Goal: Task Accomplishment & Management: Manage account settings

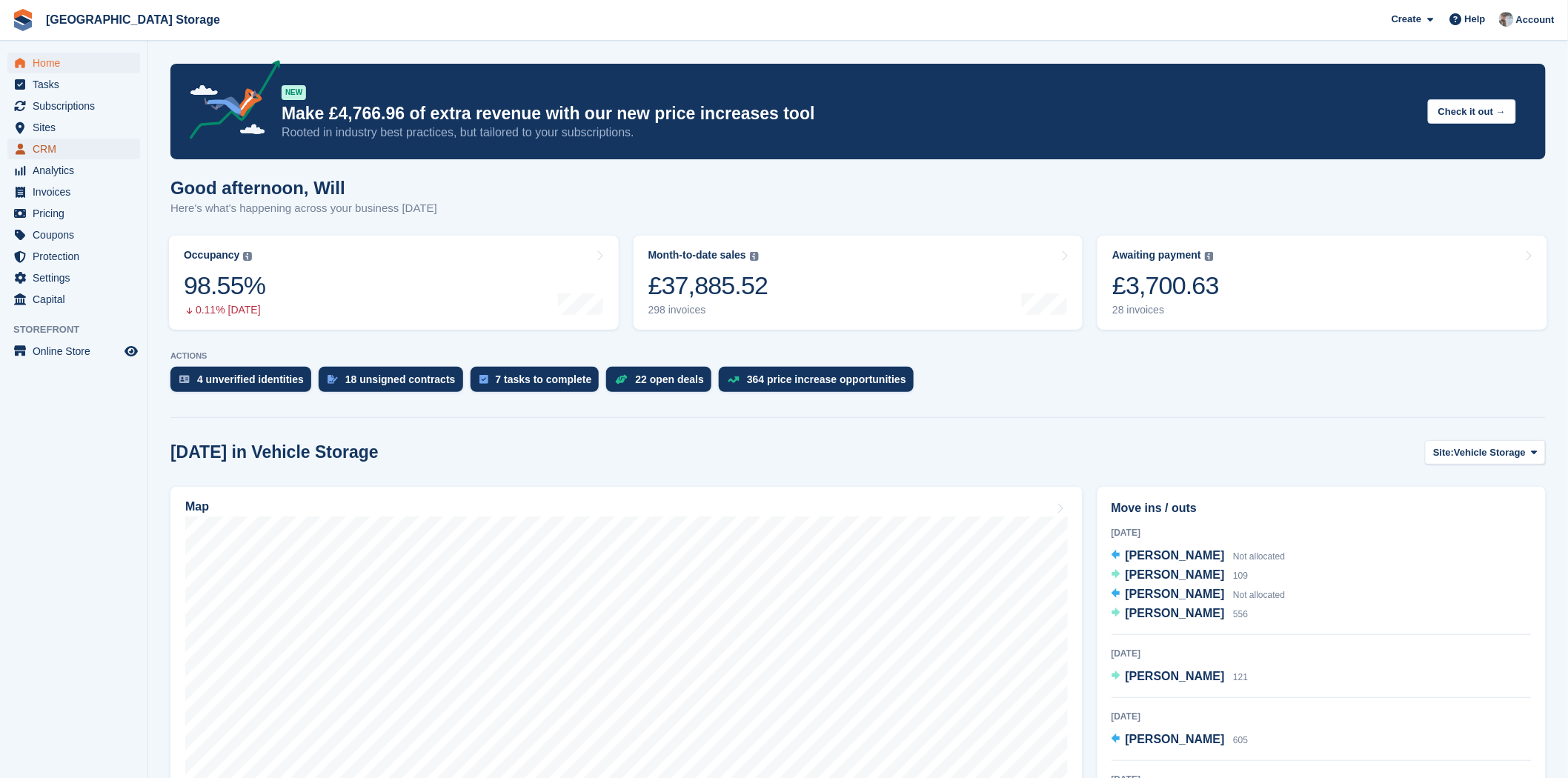
click at [77, 151] on span "CRM" at bounding box center [77, 149] width 89 height 21
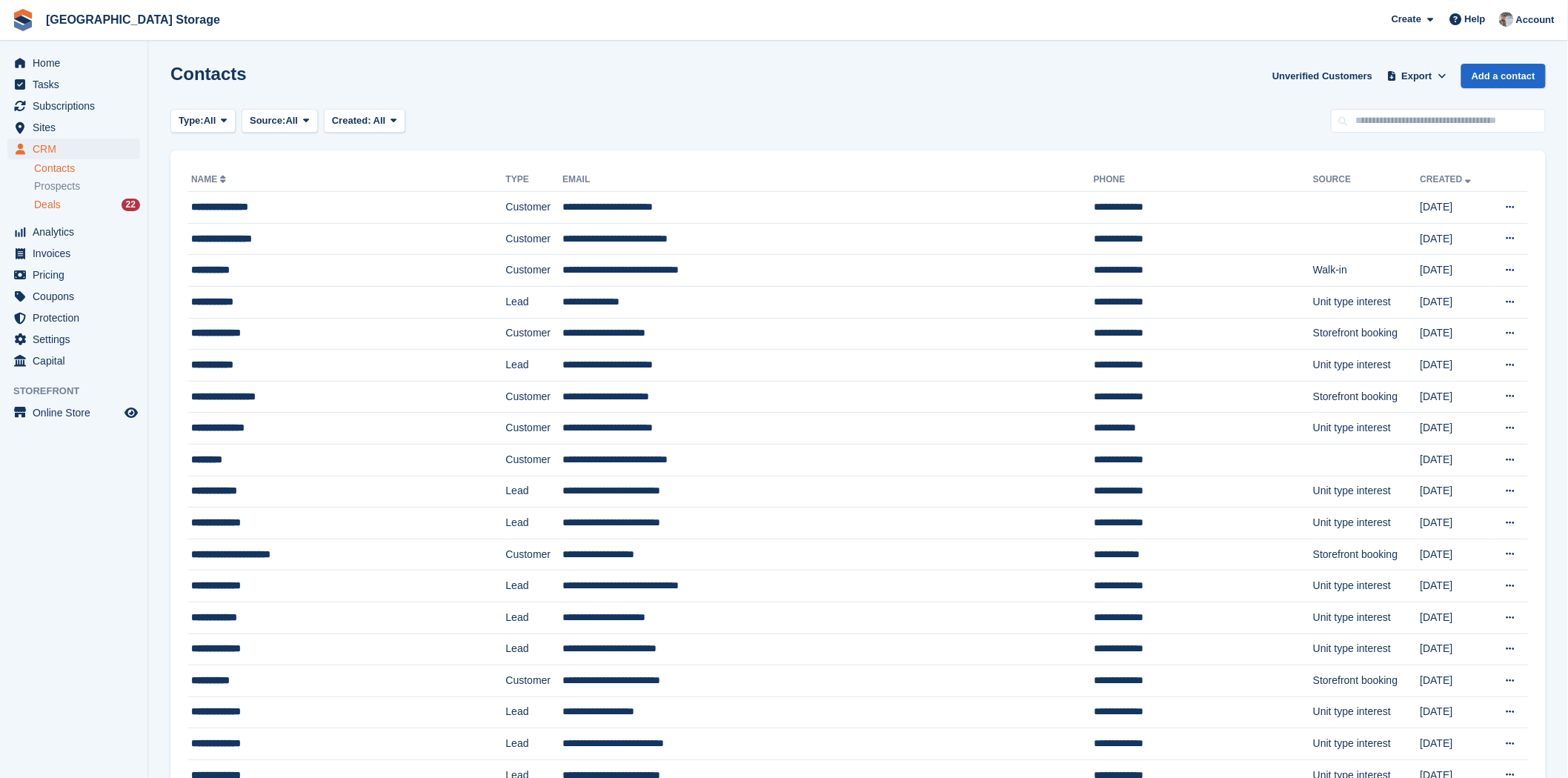
click at [70, 205] on div "Deals 22" at bounding box center [87, 204] width 106 height 14
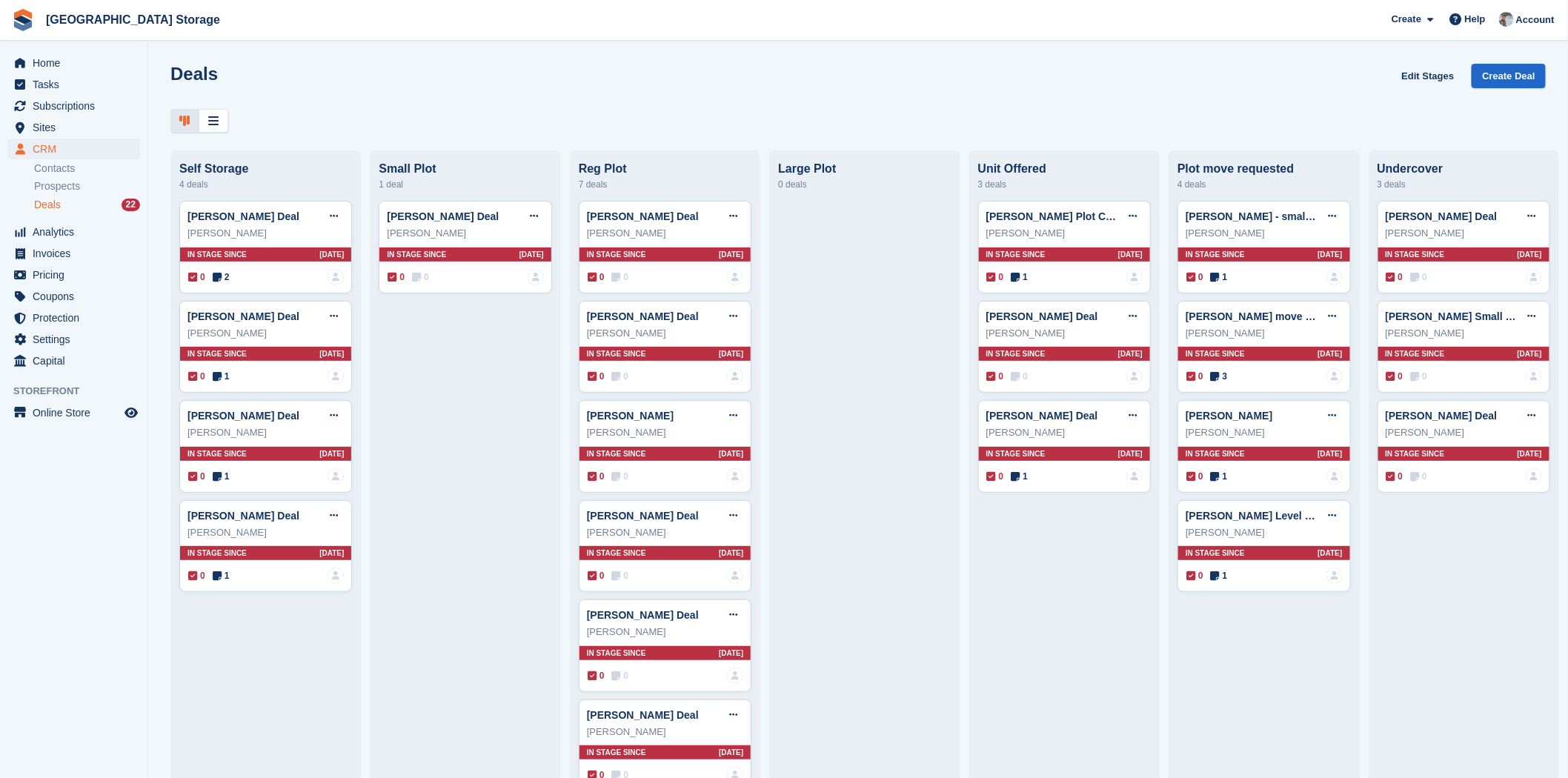
click at [670, 111] on div at bounding box center [858, 121] width 1375 height 24
click at [580, 190] on div "7 deals" at bounding box center [664, 185] width 172 height 18
click at [358, 104] on div "Deals Edit Stages Create Deal" at bounding box center [858, 85] width 1375 height 42
click at [72, 148] on span "CRM" at bounding box center [77, 149] width 89 height 21
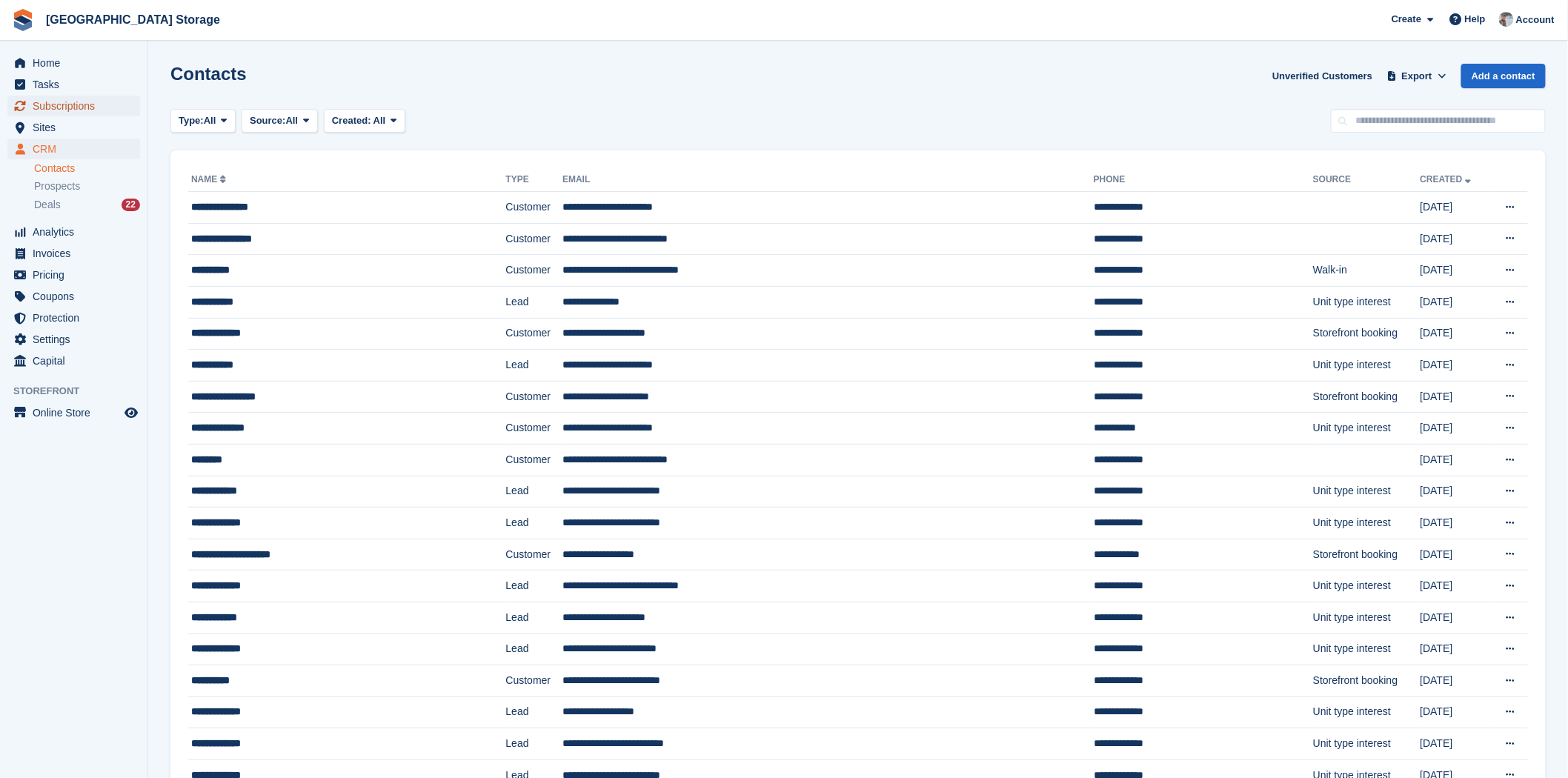
click at [57, 96] on span "Subscriptions" at bounding box center [77, 106] width 89 height 21
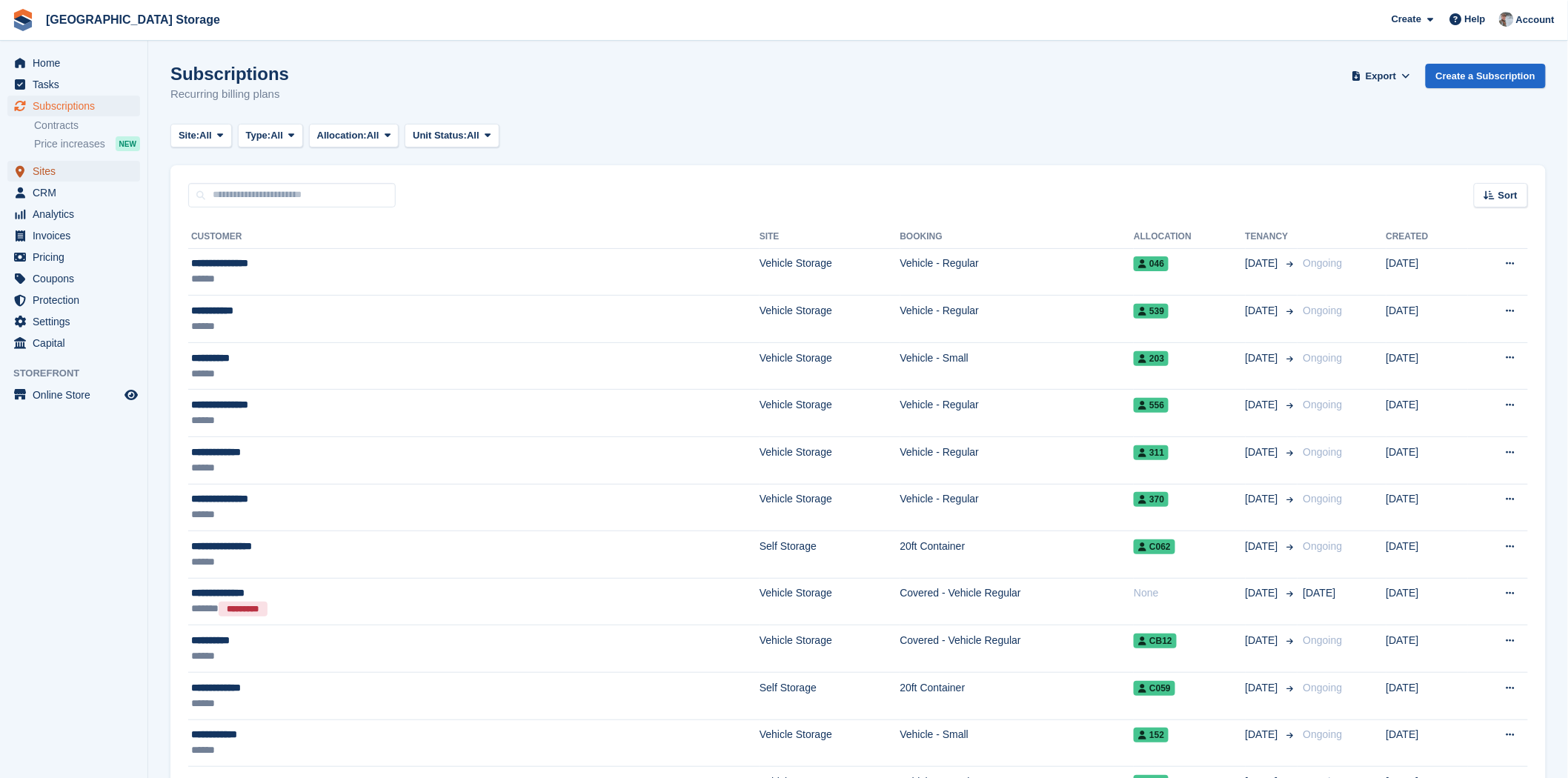
click at [59, 175] on span "Sites" at bounding box center [77, 172] width 89 height 21
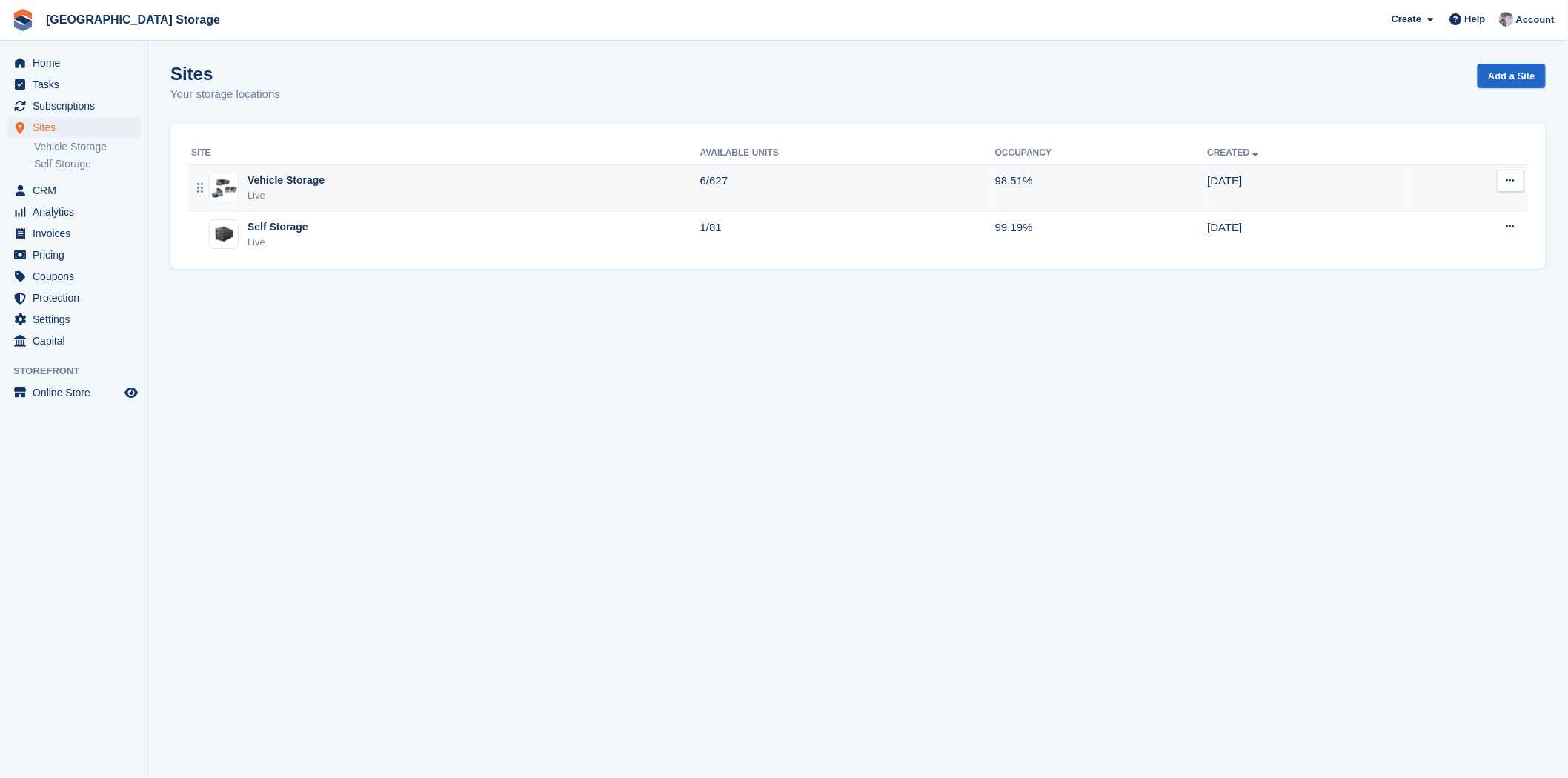
click at [290, 172] on div "Vehicle Storage" at bounding box center [286, 180] width 77 height 15
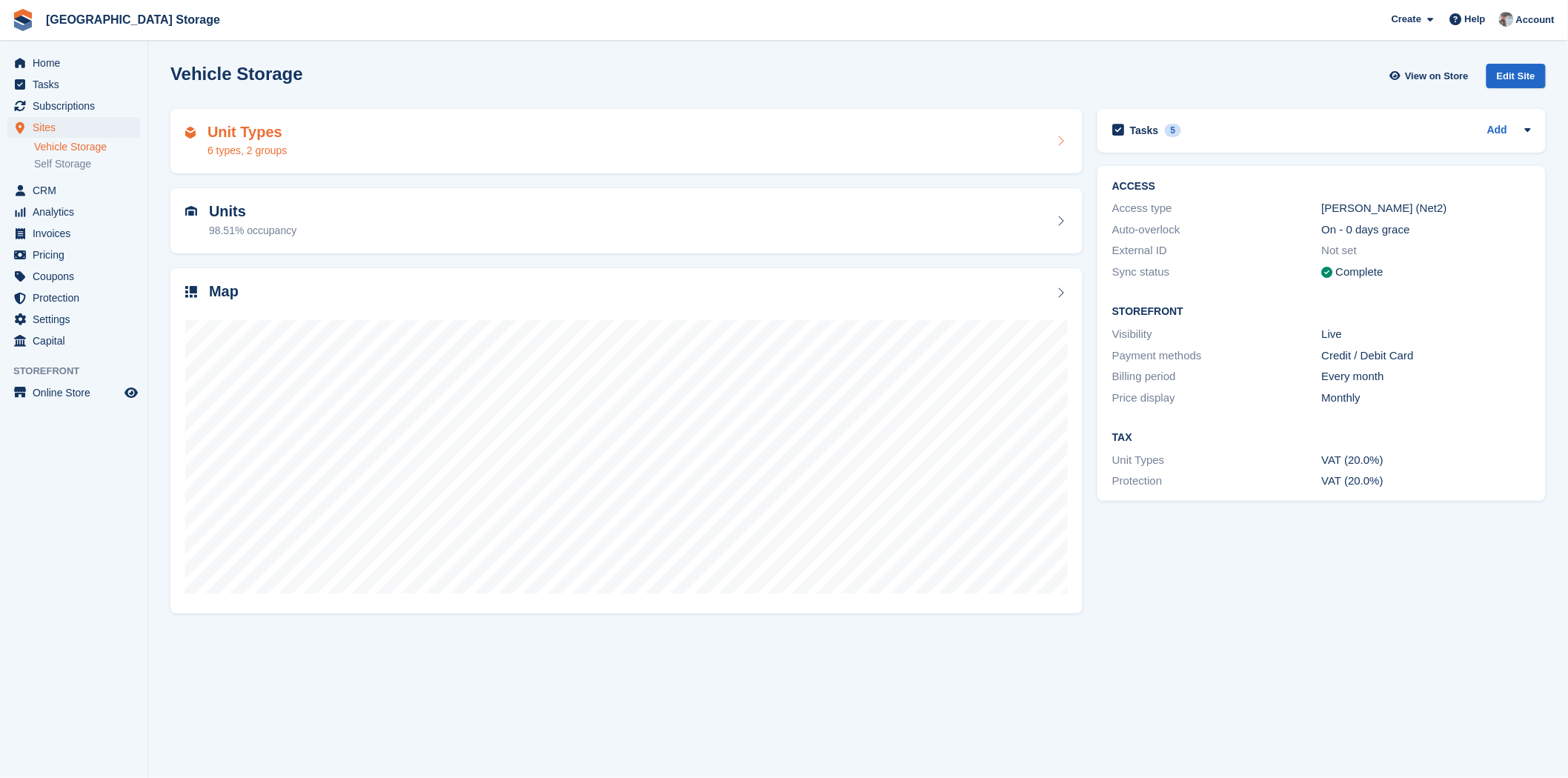
click at [479, 165] on div "Unit Types 6 types, 2 groups" at bounding box center [626, 142] width 912 height 66
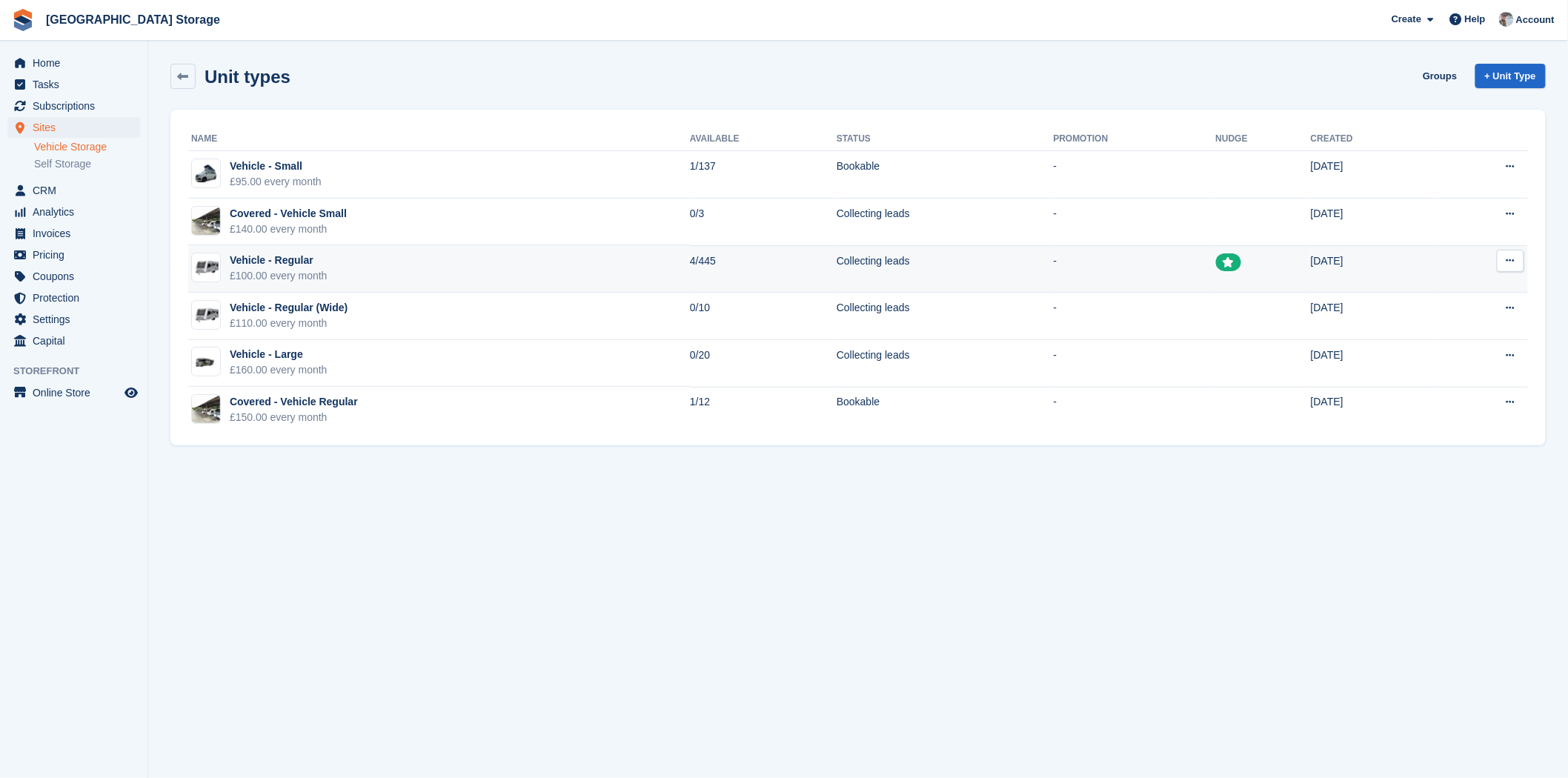
click at [689, 261] on td "4/445" at bounding box center [762, 269] width 146 height 48
click at [1514, 258] on icon at bounding box center [1511, 261] width 8 height 10
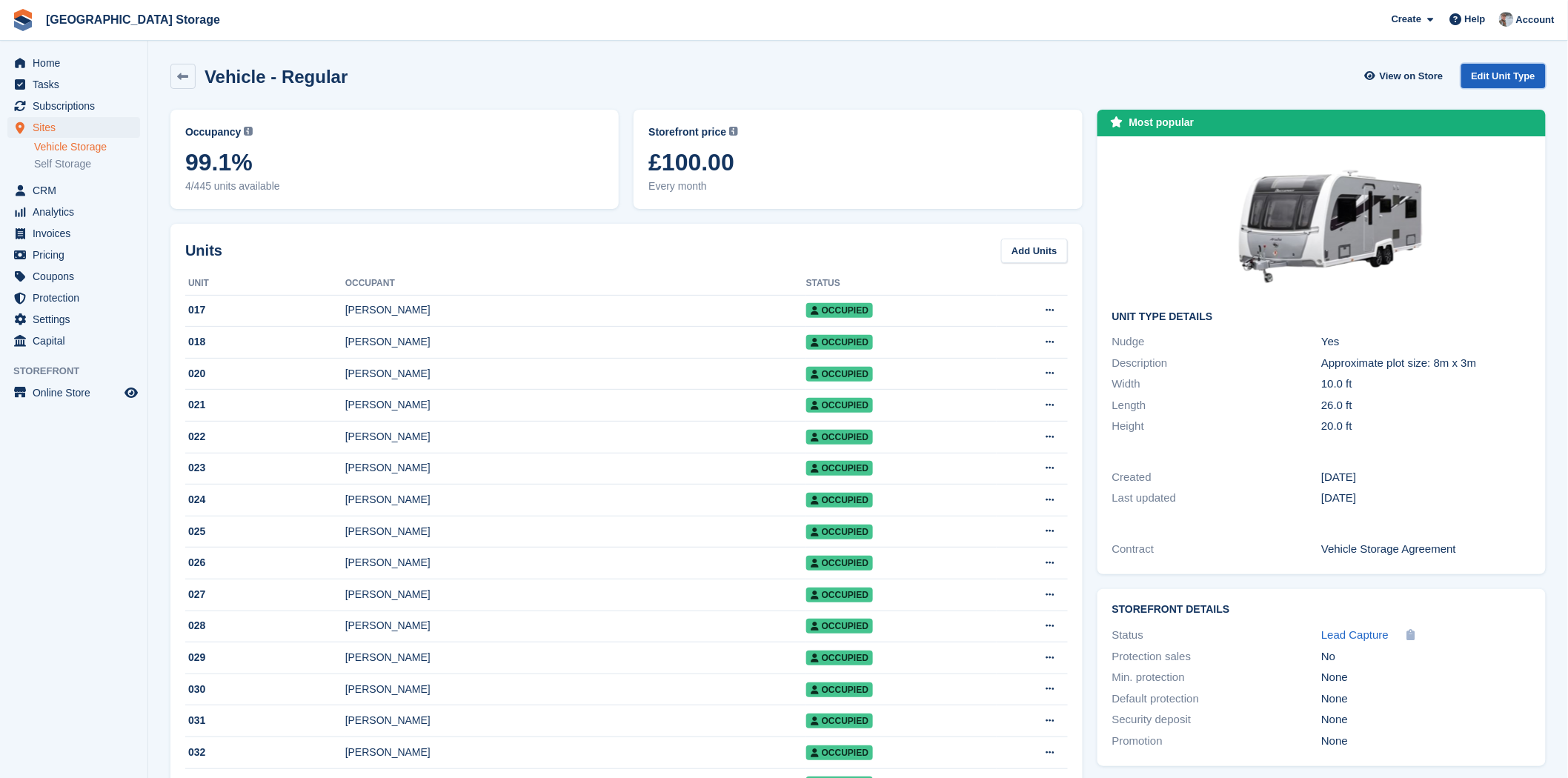
click at [1528, 75] on link "Edit Unit Type" at bounding box center [1503, 76] width 84 height 24
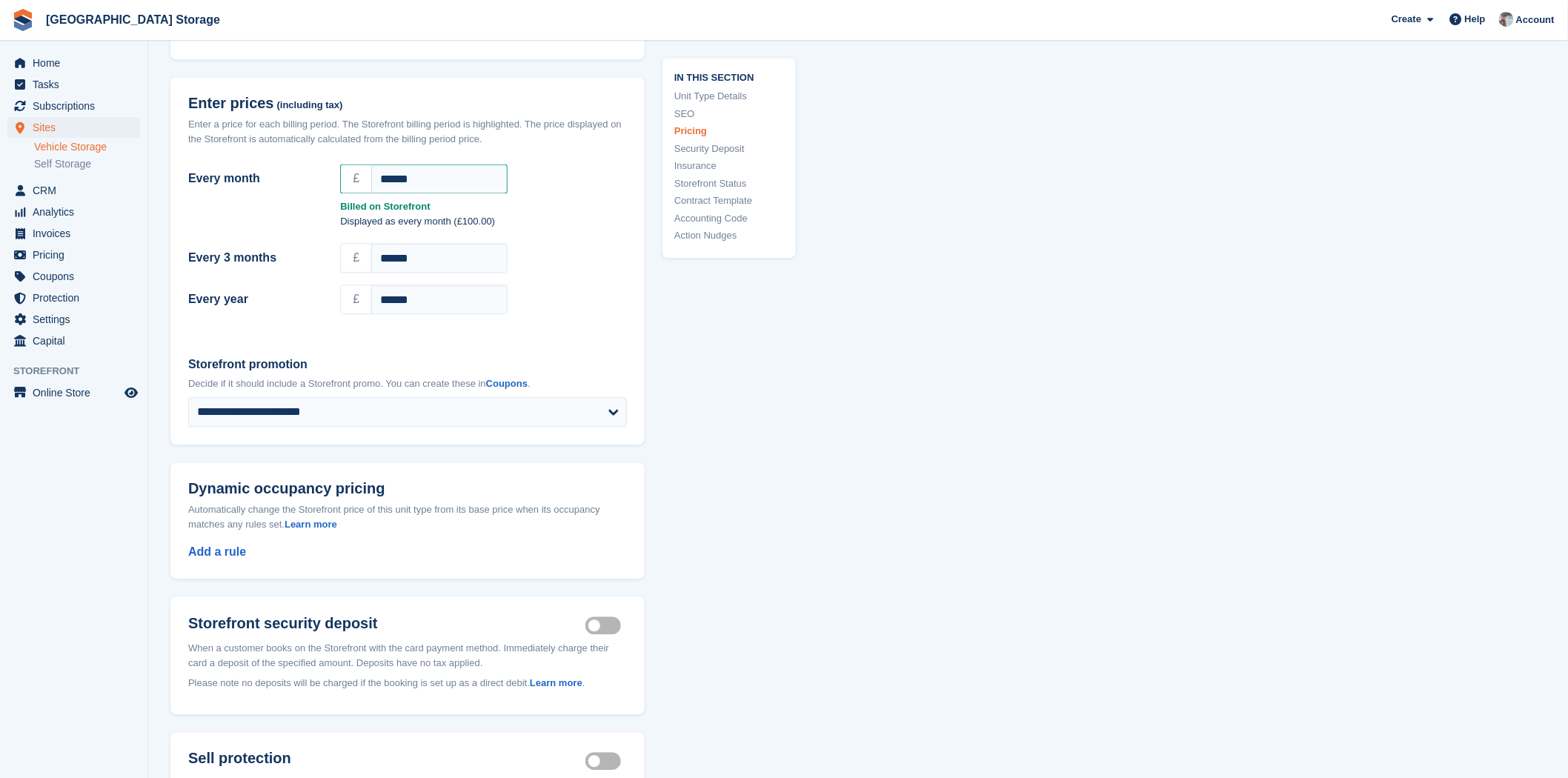
scroll to position [1565, 0]
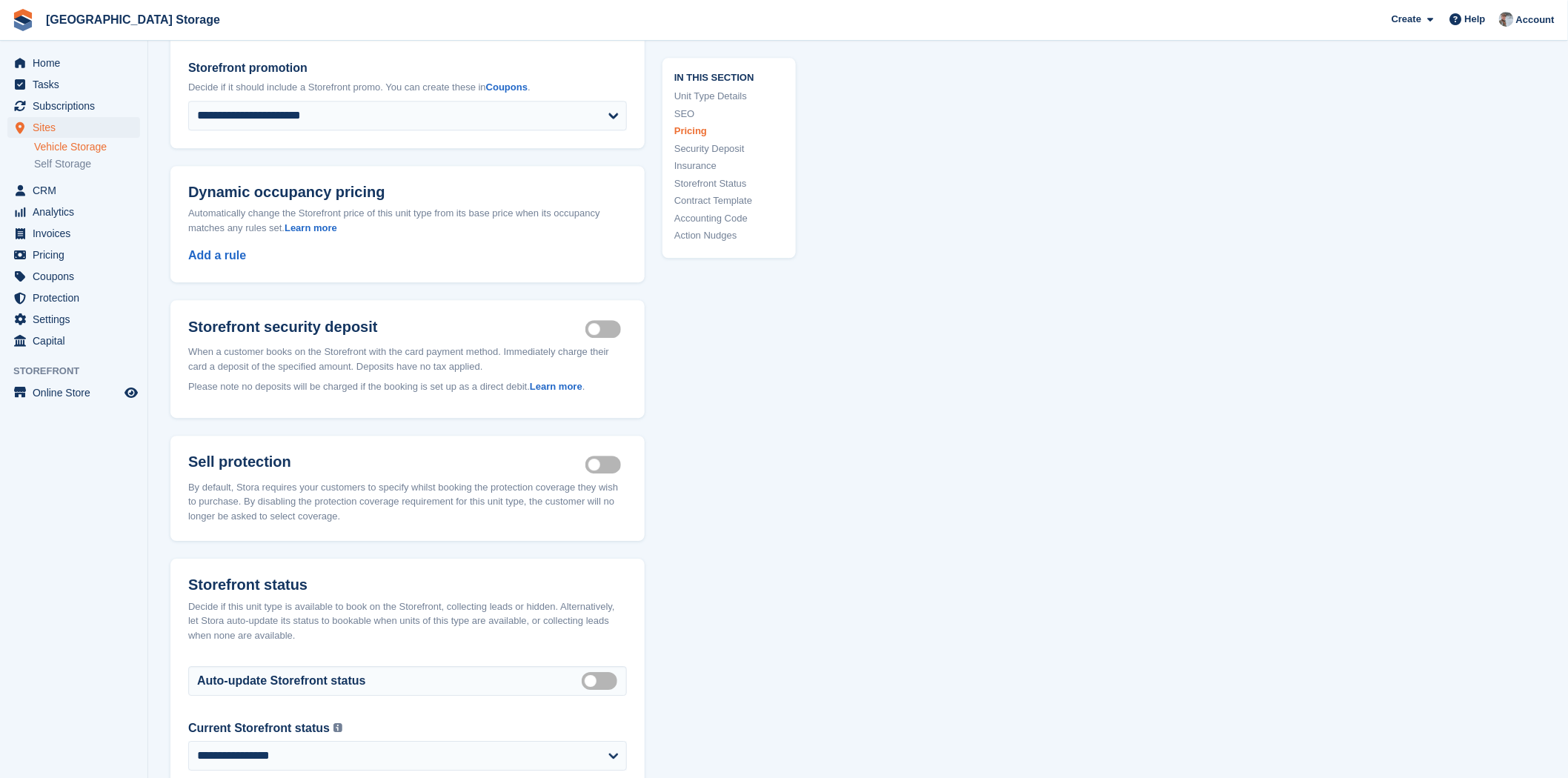
click at [728, 181] on link "Storefront Status" at bounding box center [729, 184] width 110 height 15
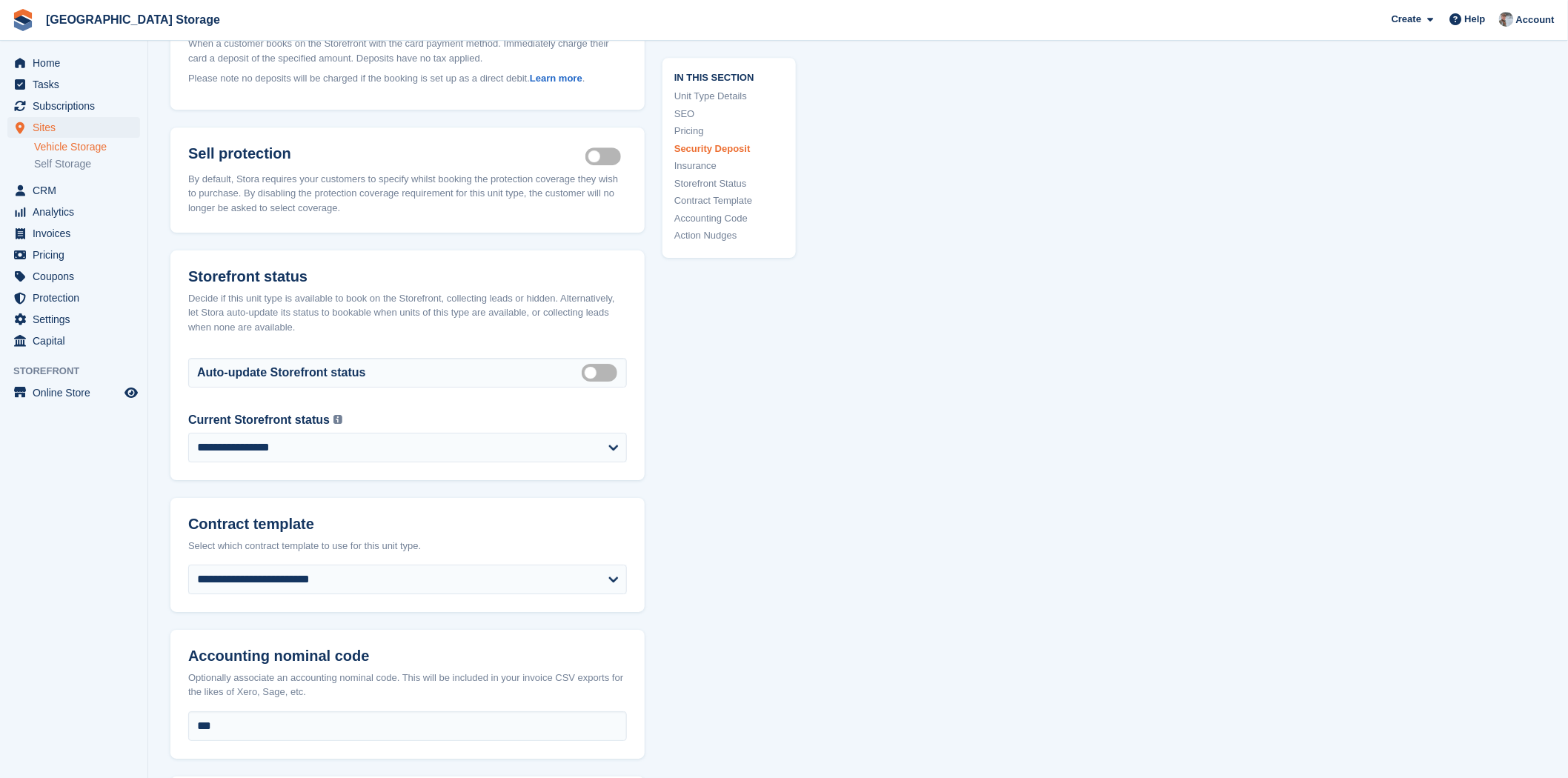
scroll to position [2064, 0]
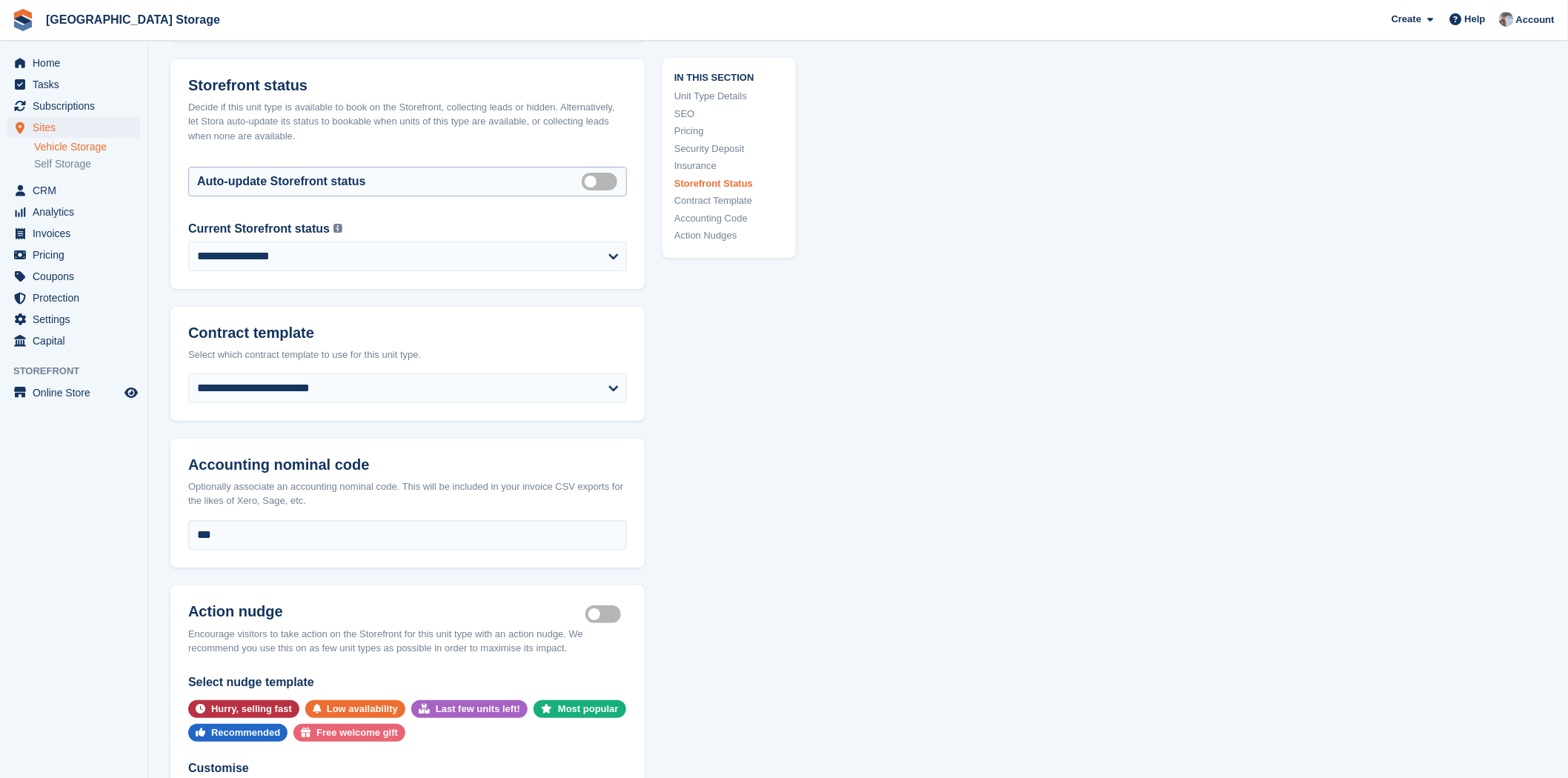
click at [583, 181] on label "Auto manage storefront status" at bounding box center [602, 181] width 41 height 2
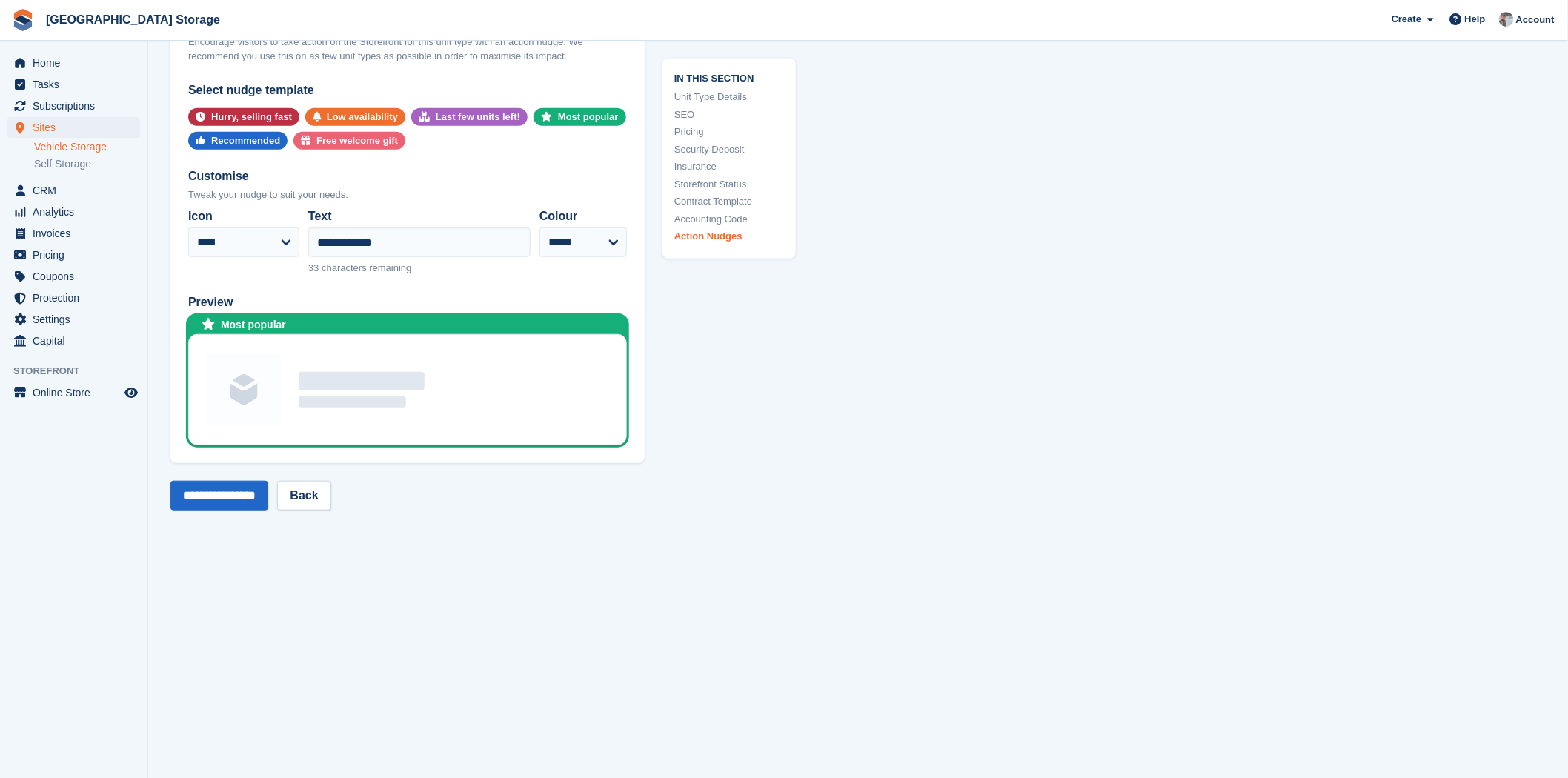
scroll to position [2670, 0]
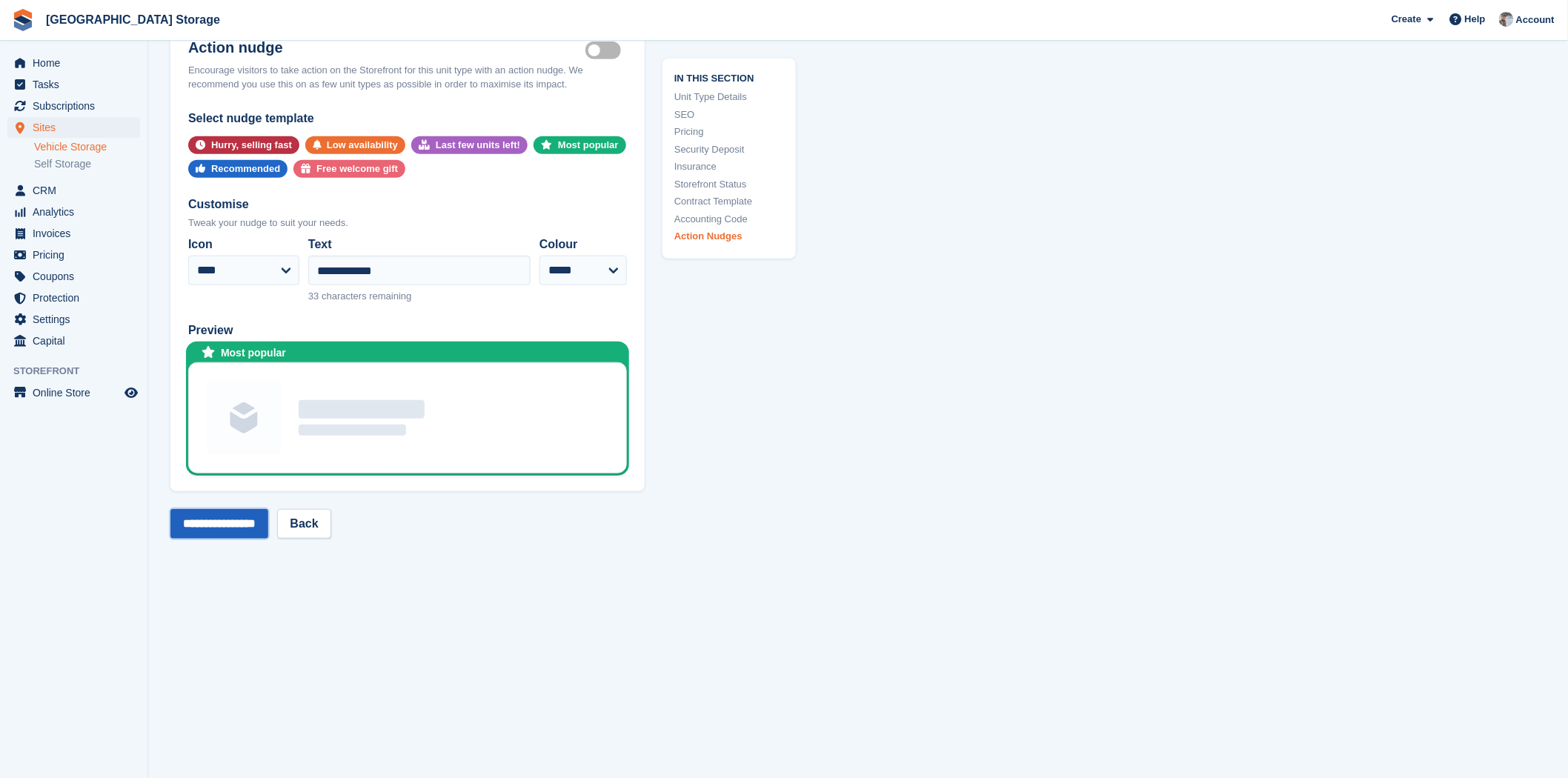
click at [221, 513] on input "**********" at bounding box center [219, 524] width 98 height 30
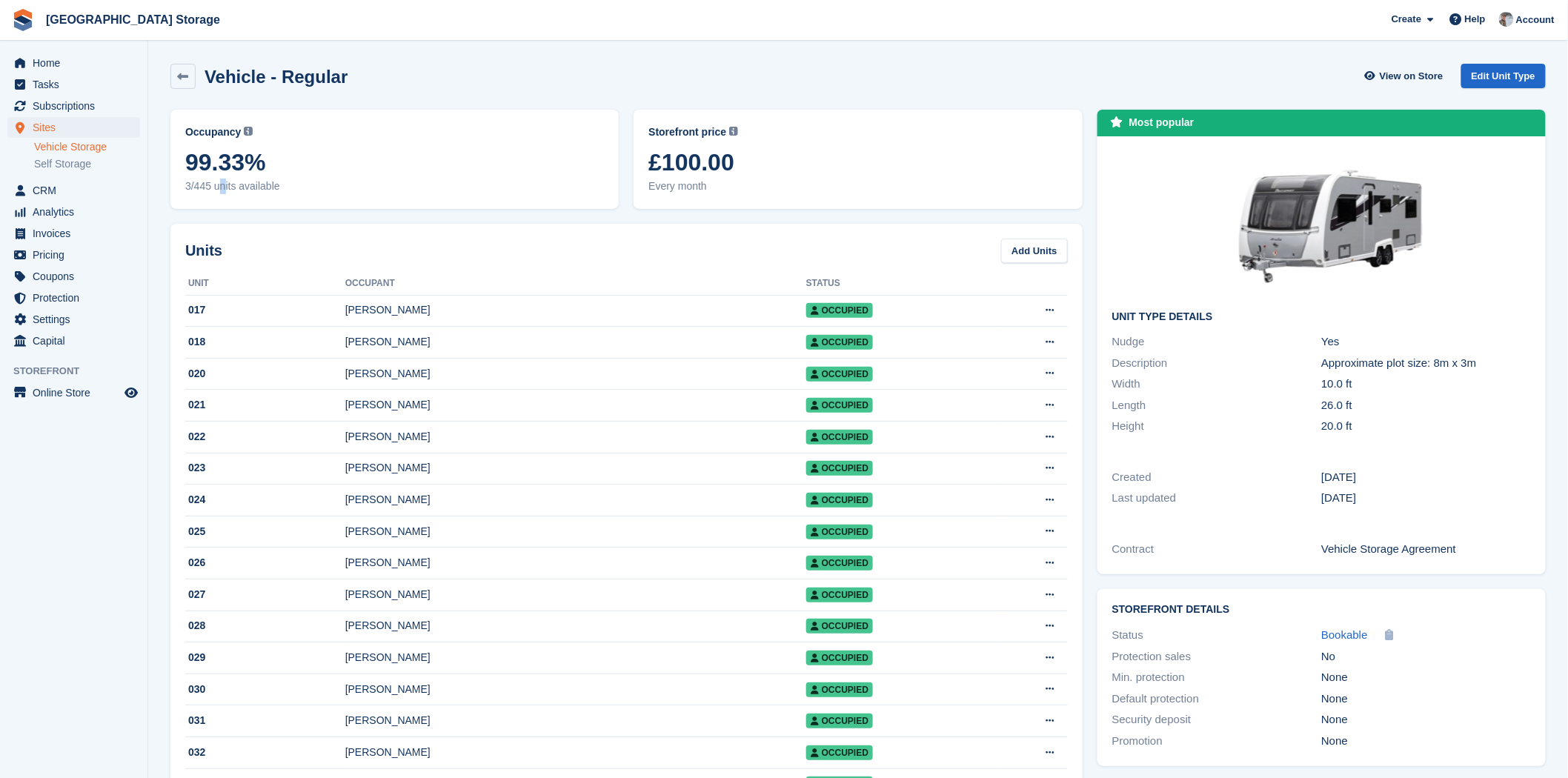
drag, startPoint x: 189, startPoint y: 188, endPoint x: 178, endPoint y: 188, distance: 11.0
click at [178, 188] on div "Occupancy Current percentage of all currently allocated units of this unit type…" at bounding box center [395, 159] width 448 height 100
click at [169, 196] on div "Occupancy Current percentage of all currently allocated units of this unit type…" at bounding box center [394, 159] width 463 height 114
click at [85, 65] on span "Home" at bounding box center [77, 63] width 89 height 21
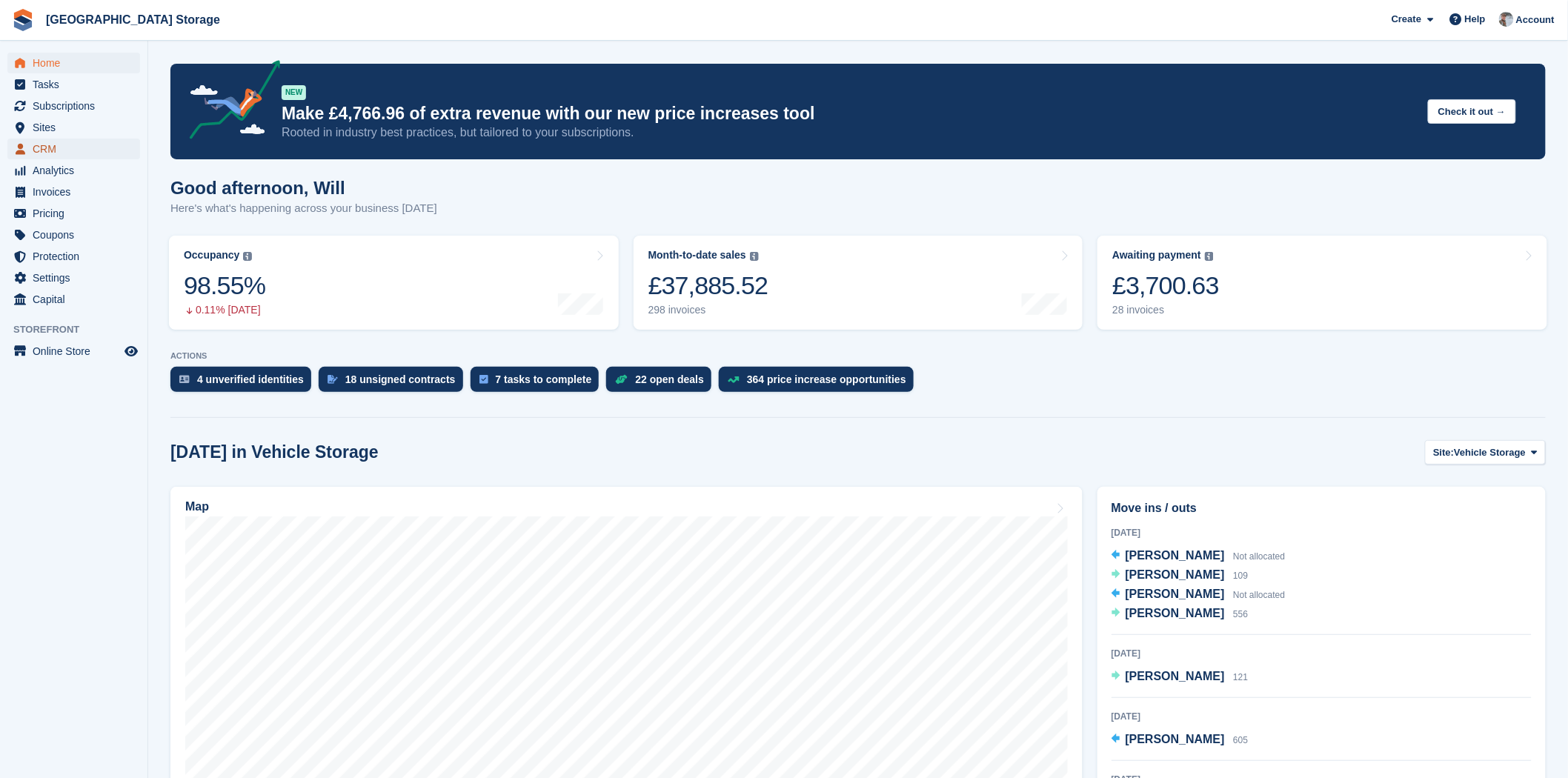
click at [61, 151] on span "CRM" at bounding box center [77, 149] width 89 height 21
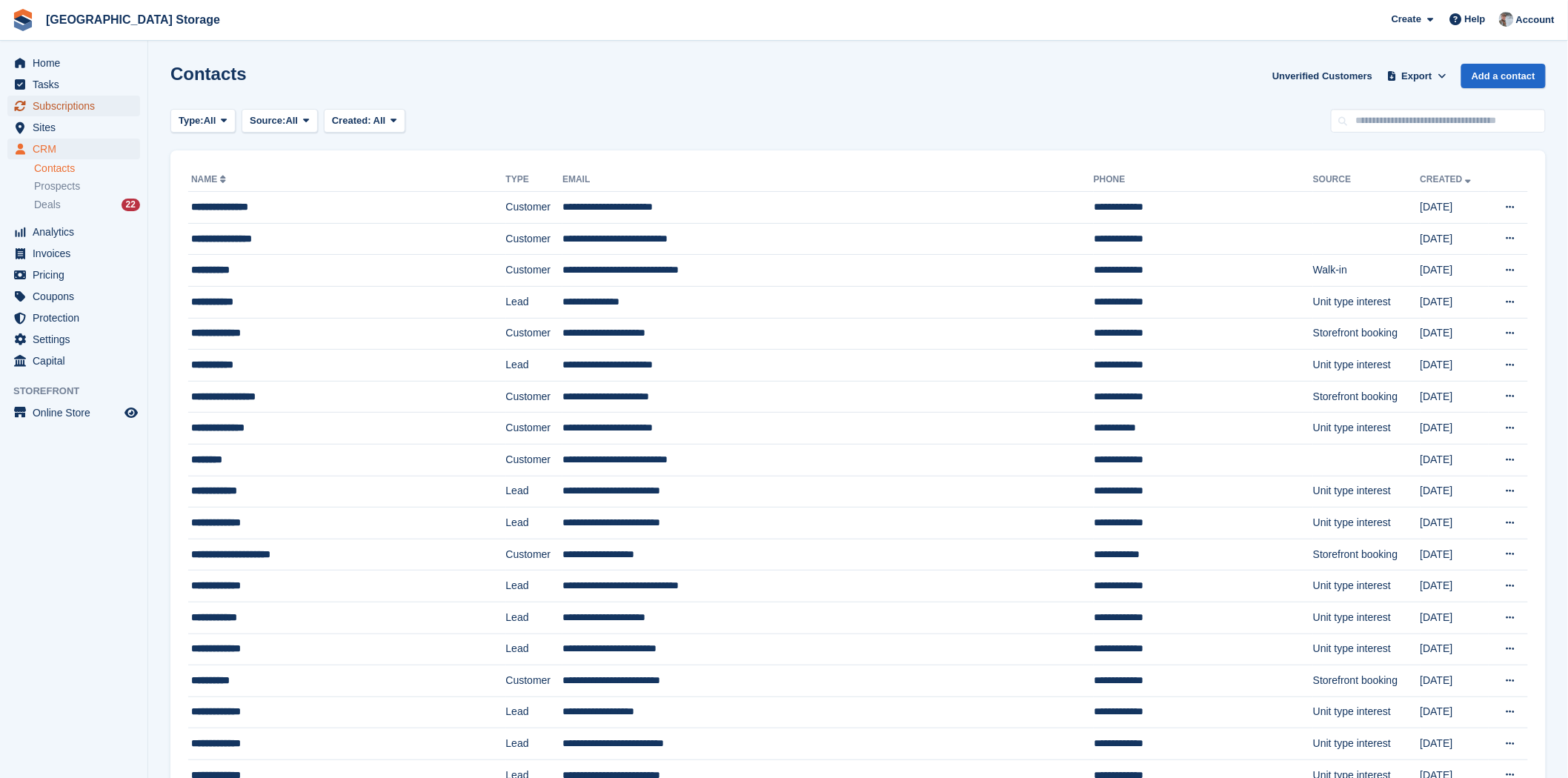
click at [94, 111] on span "Subscriptions" at bounding box center [77, 106] width 89 height 21
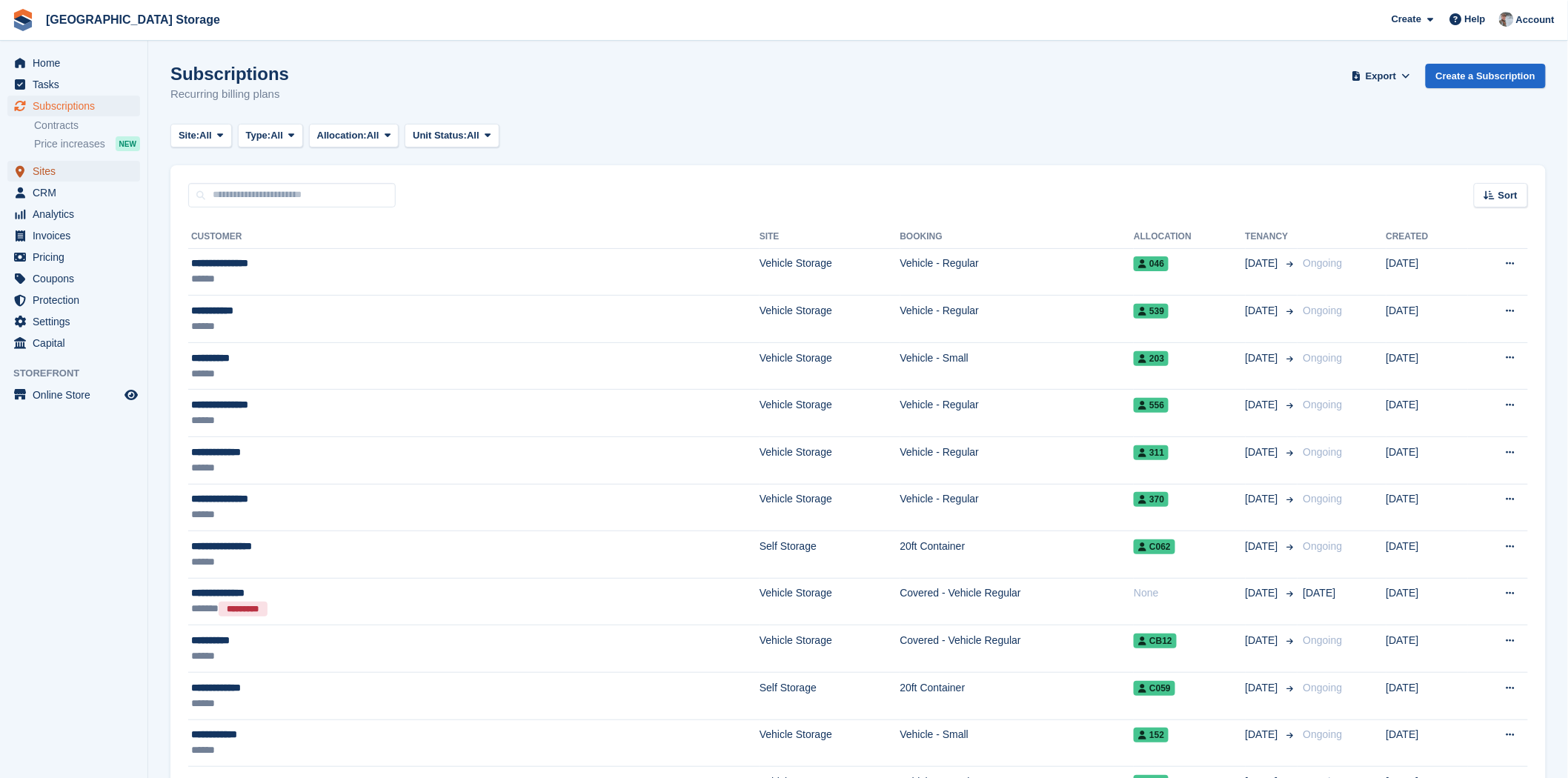
click at [80, 164] on span "Sites" at bounding box center [77, 172] width 89 height 21
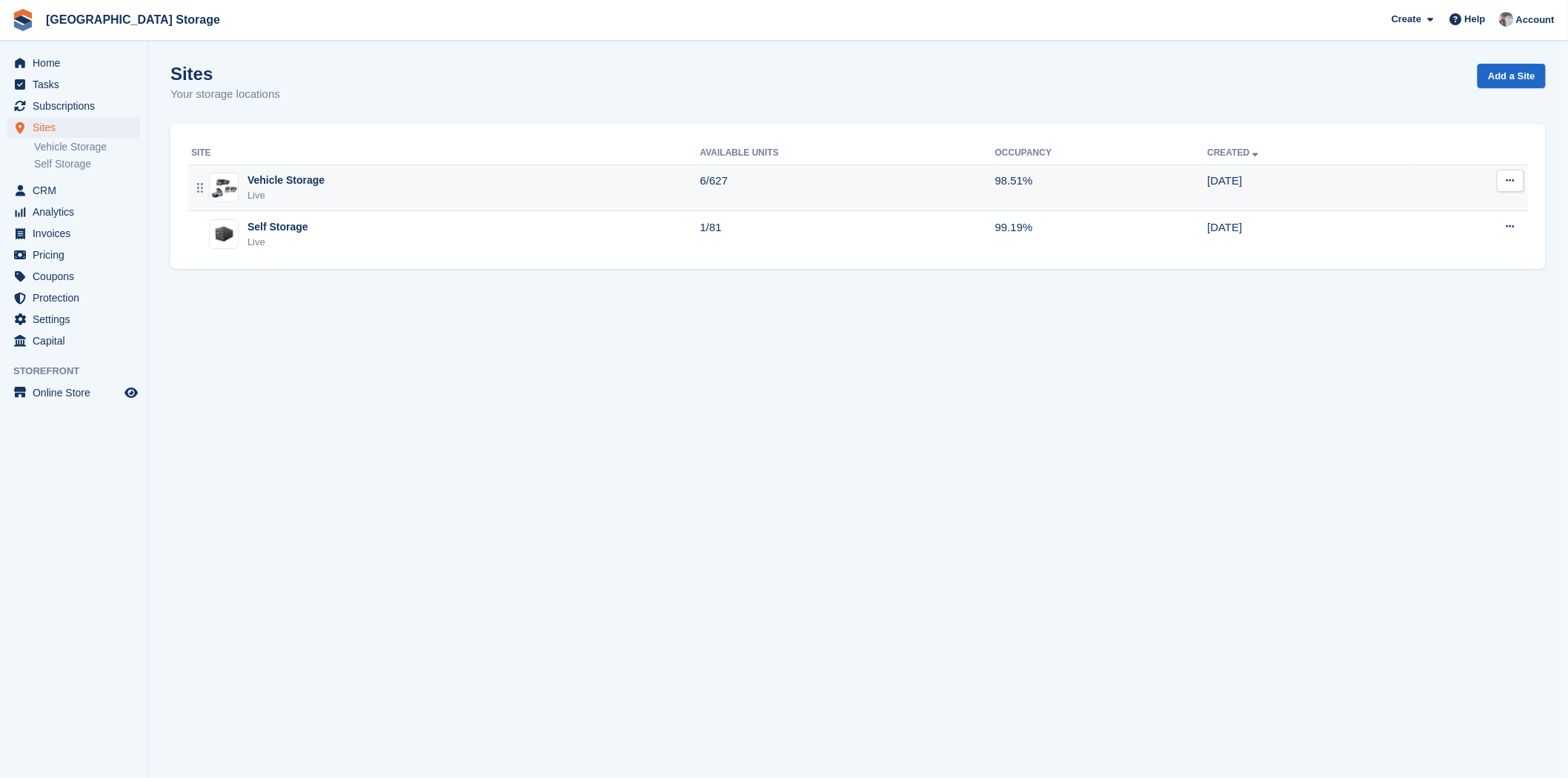
click at [324, 189] on div "Vehicle Storage Live" at bounding box center [445, 188] width 509 height 31
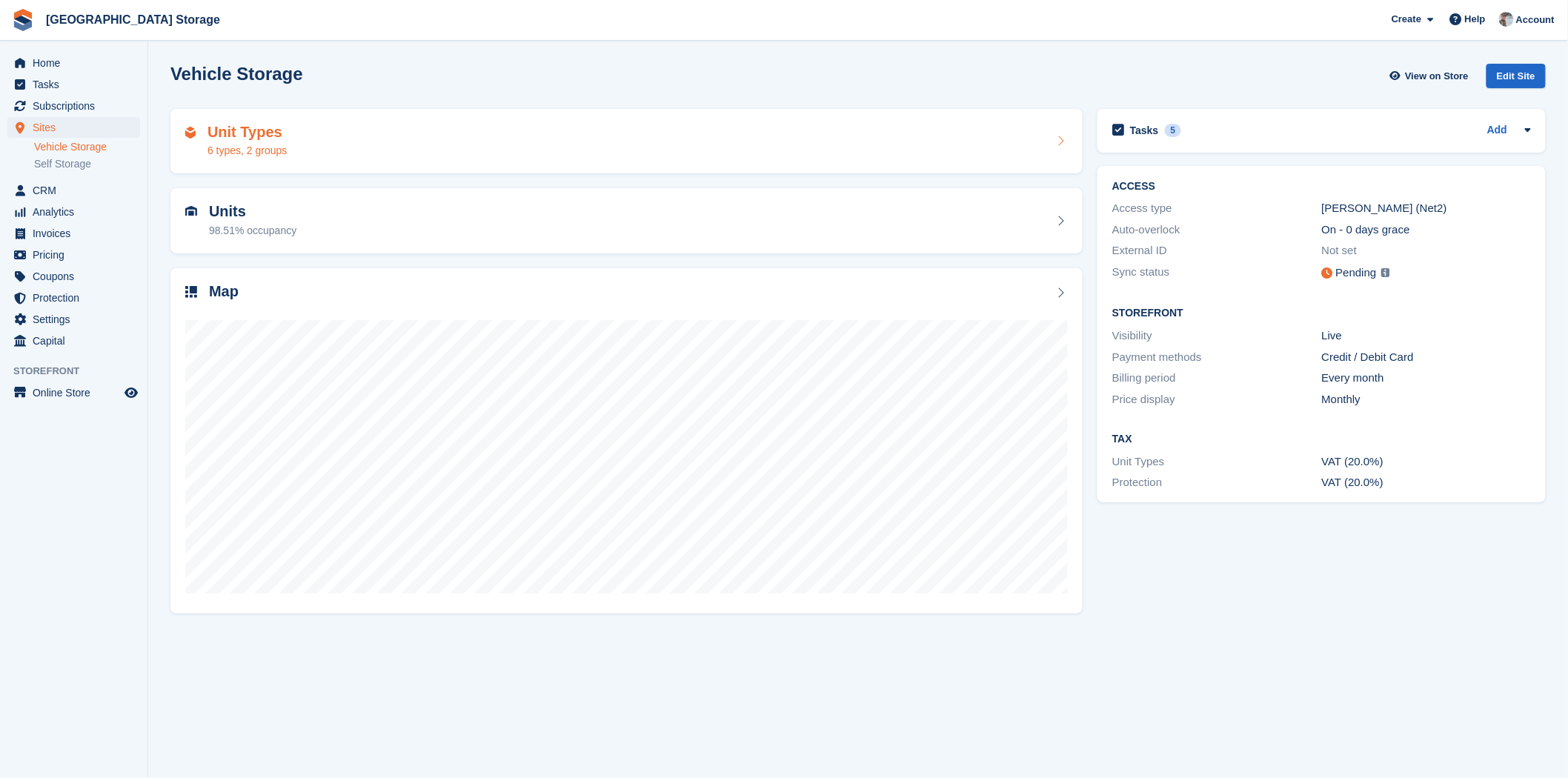
click at [400, 155] on div "Unit Types 6 types, 2 groups" at bounding box center [626, 142] width 883 height 36
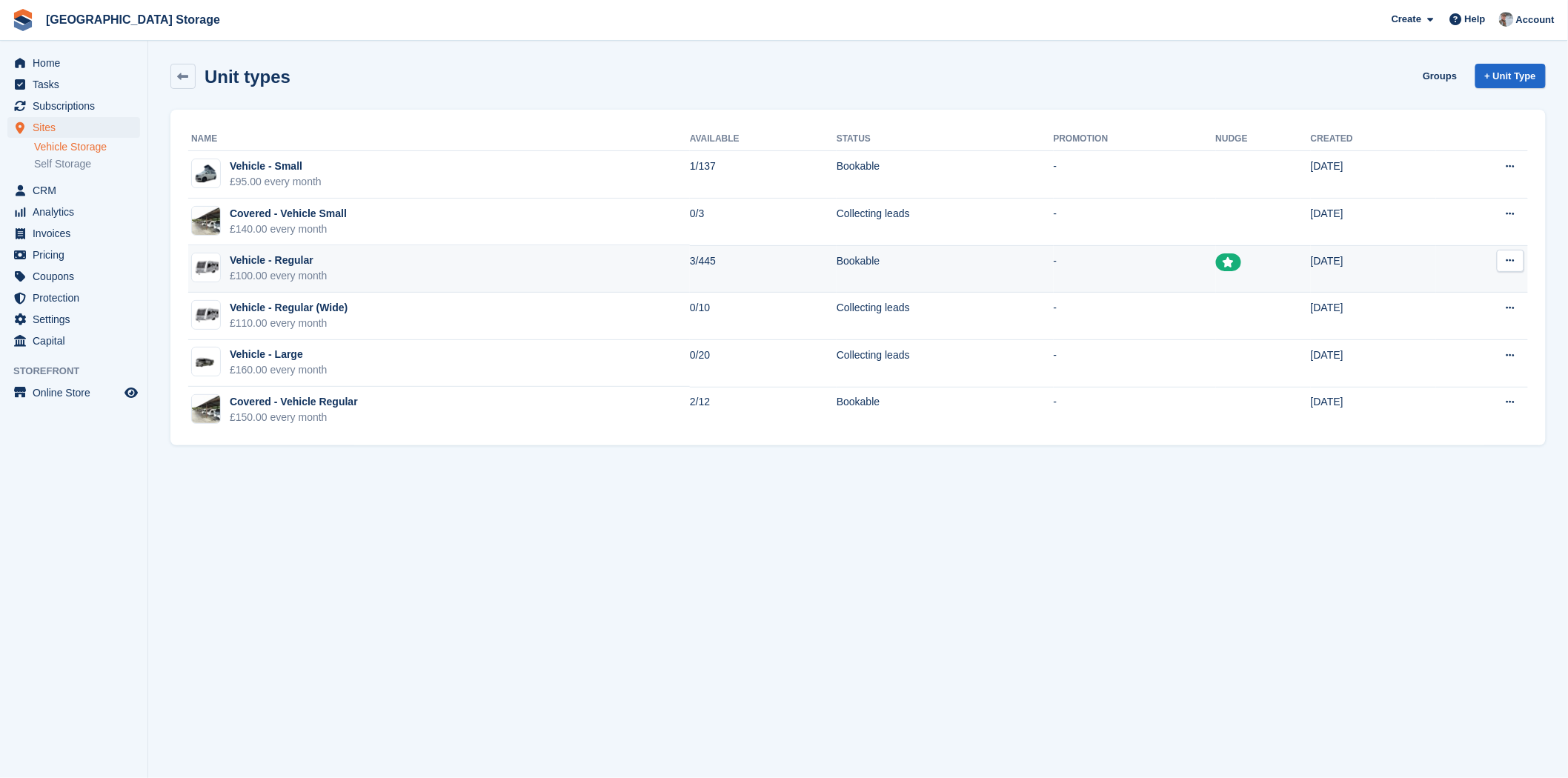
click at [1514, 256] on button at bounding box center [1511, 261] width 28 height 22
click at [1474, 291] on p "Edit unit type" at bounding box center [1452, 290] width 129 height 19
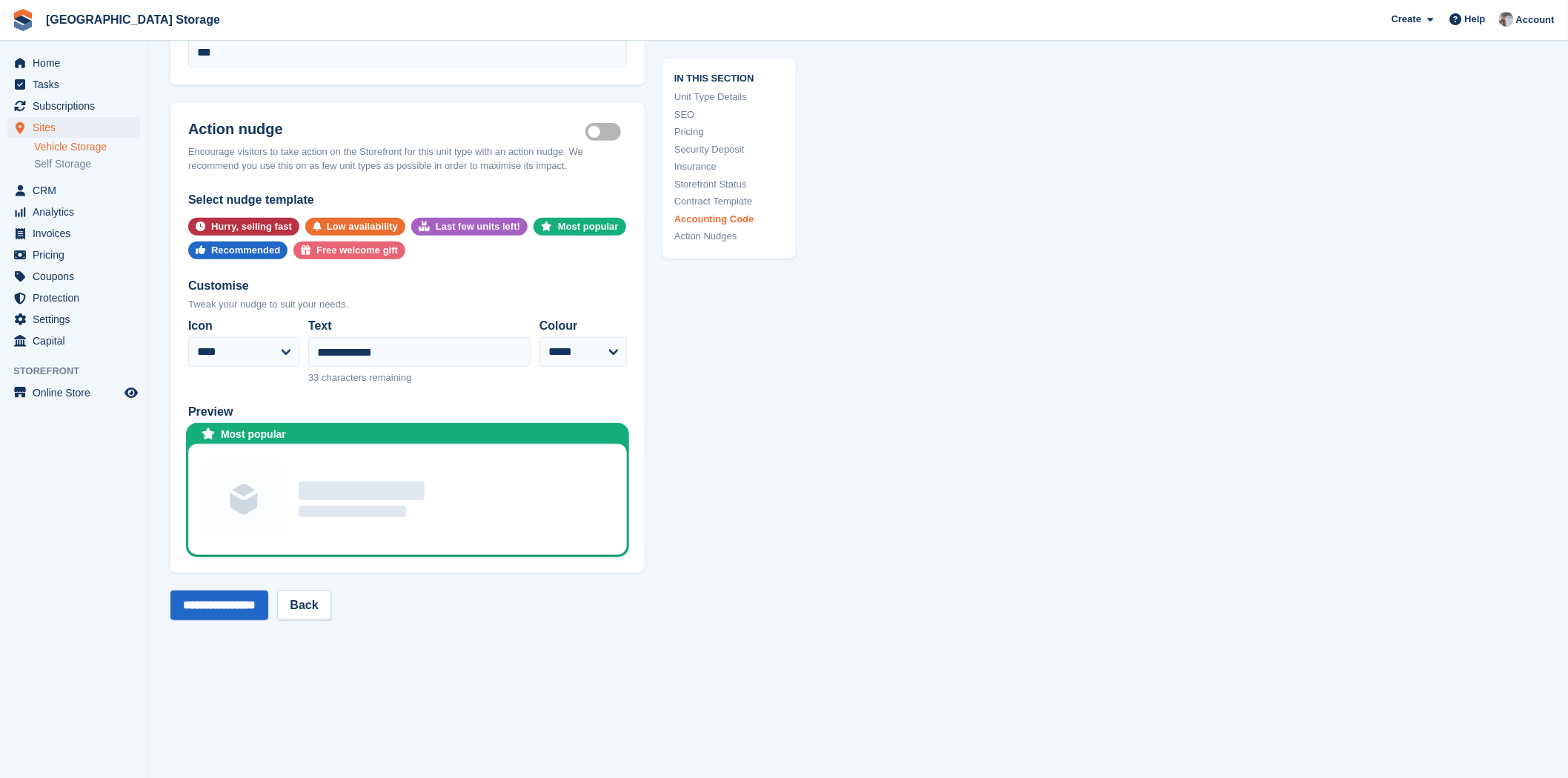
scroll to position [2553, 0]
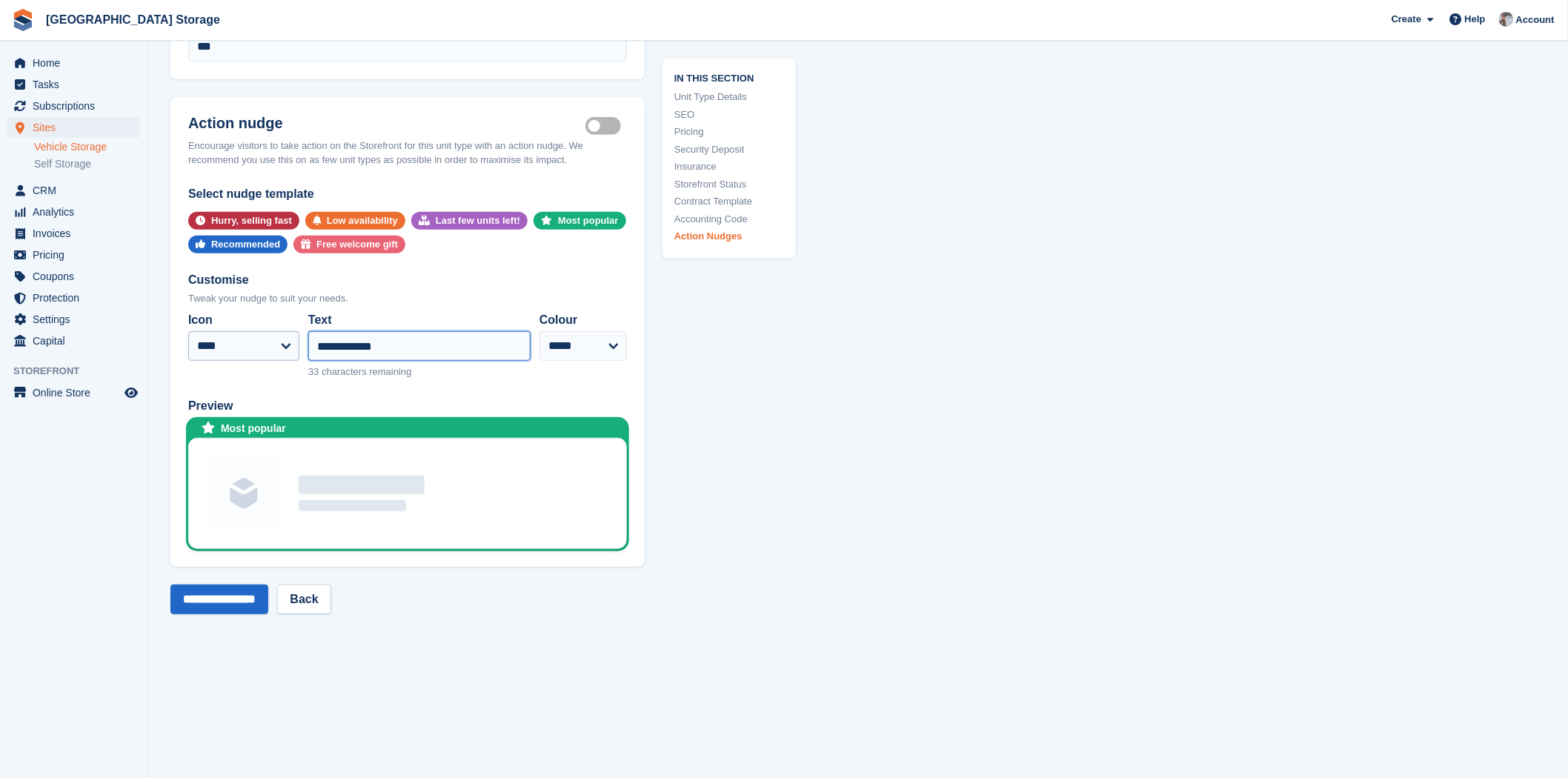
drag, startPoint x: 398, startPoint y: 327, endPoint x: 279, endPoint y: 327, distance: 119.0
click at [280, 327] on div "**********" at bounding box center [408, 345] width 439 height 80
click at [336, 331] on input "**********" at bounding box center [419, 346] width 222 height 30
type input "**********"
click at [460, 291] on div "Tweak your nudge to suit your needs." at bounding box center [408, 299] width 439 height 15
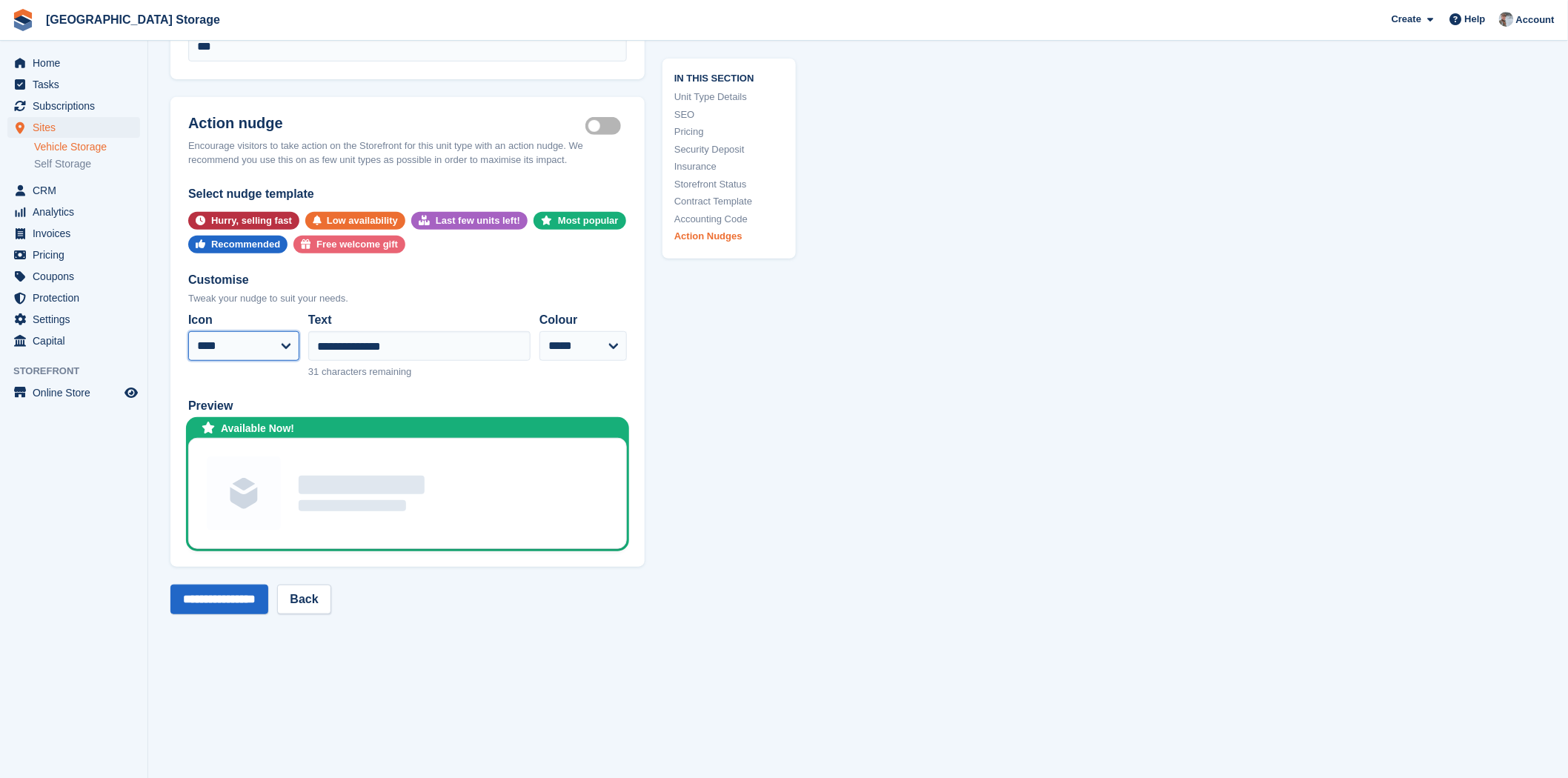
click at [257, 331] on select "**********" at bounding box center [244, 346] width 111 height 30
click at [254, 585] on input "**********" at bounding box center [219, 599] width 98 height 30
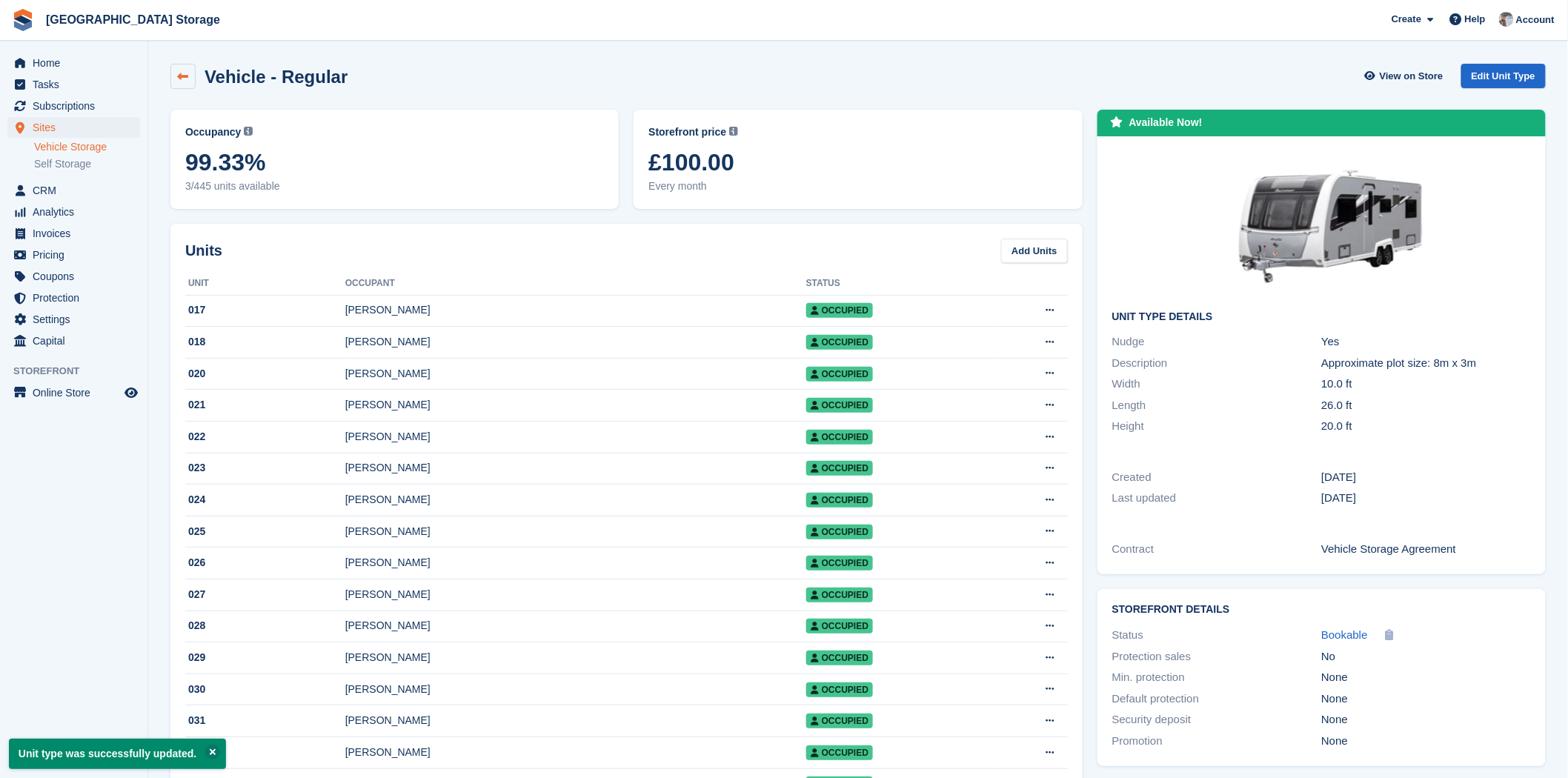
click at [186, 76] on icon at bounding box center [184, 77] width 11 height 11
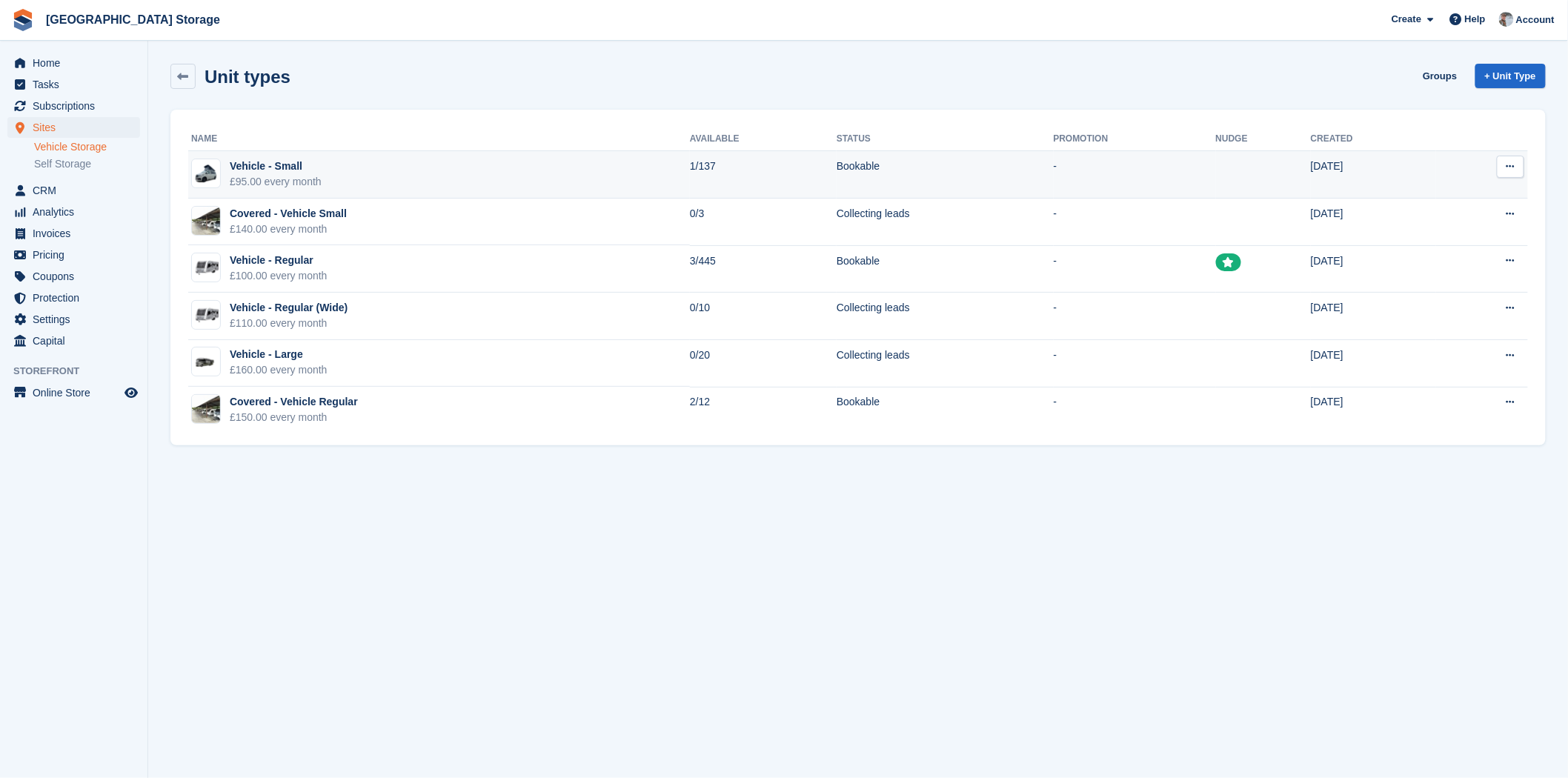
click at [1216, 189] on td at bounding box center [1263, 175] width 95 height 48
click at [1519, 169] on button at bounding box center [1511, 166] width 28 height 22
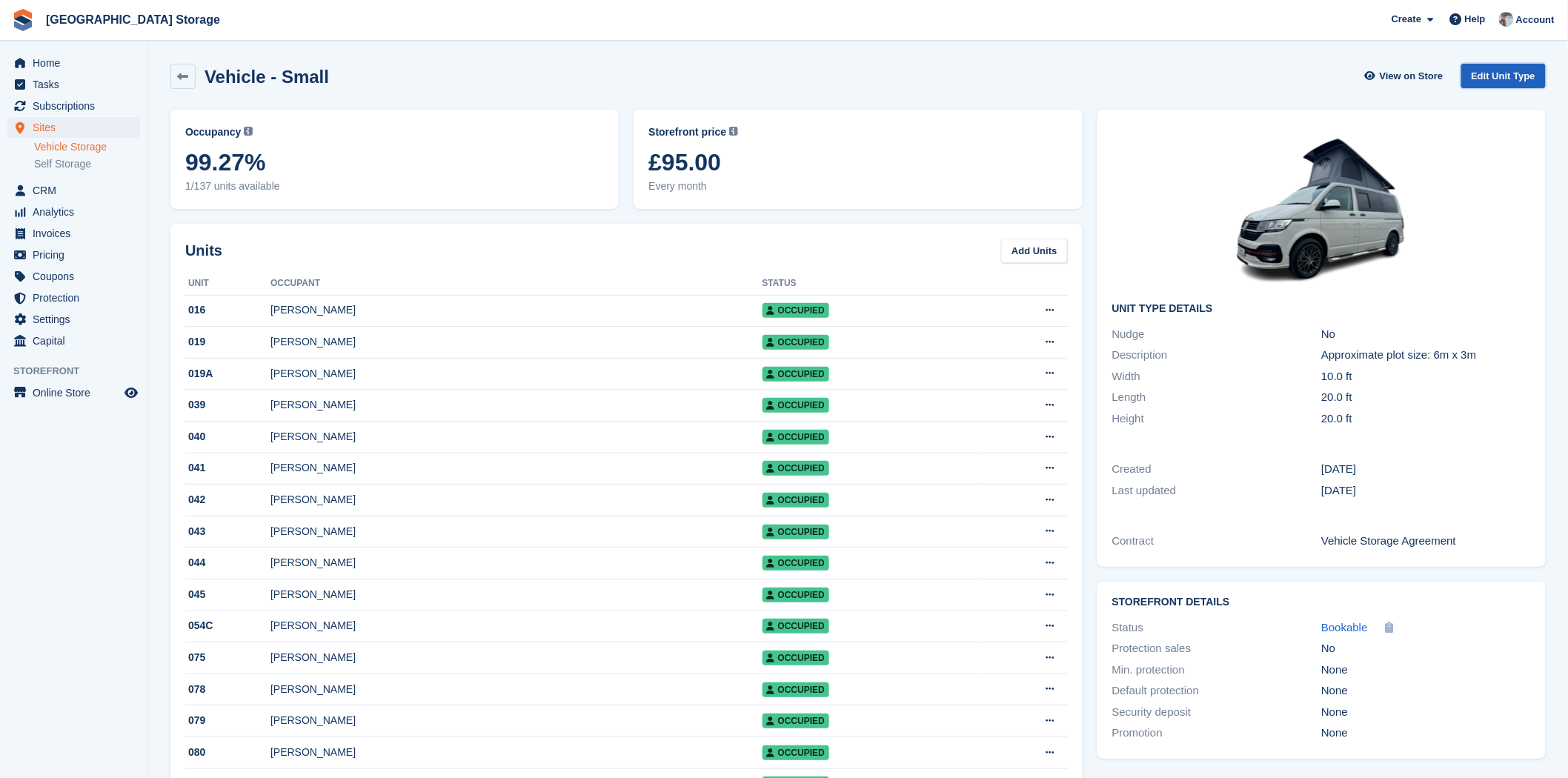
click at [1507, 83] on link "Edit Unit Type" at bounding box center [1503, 76] width 84 height 24
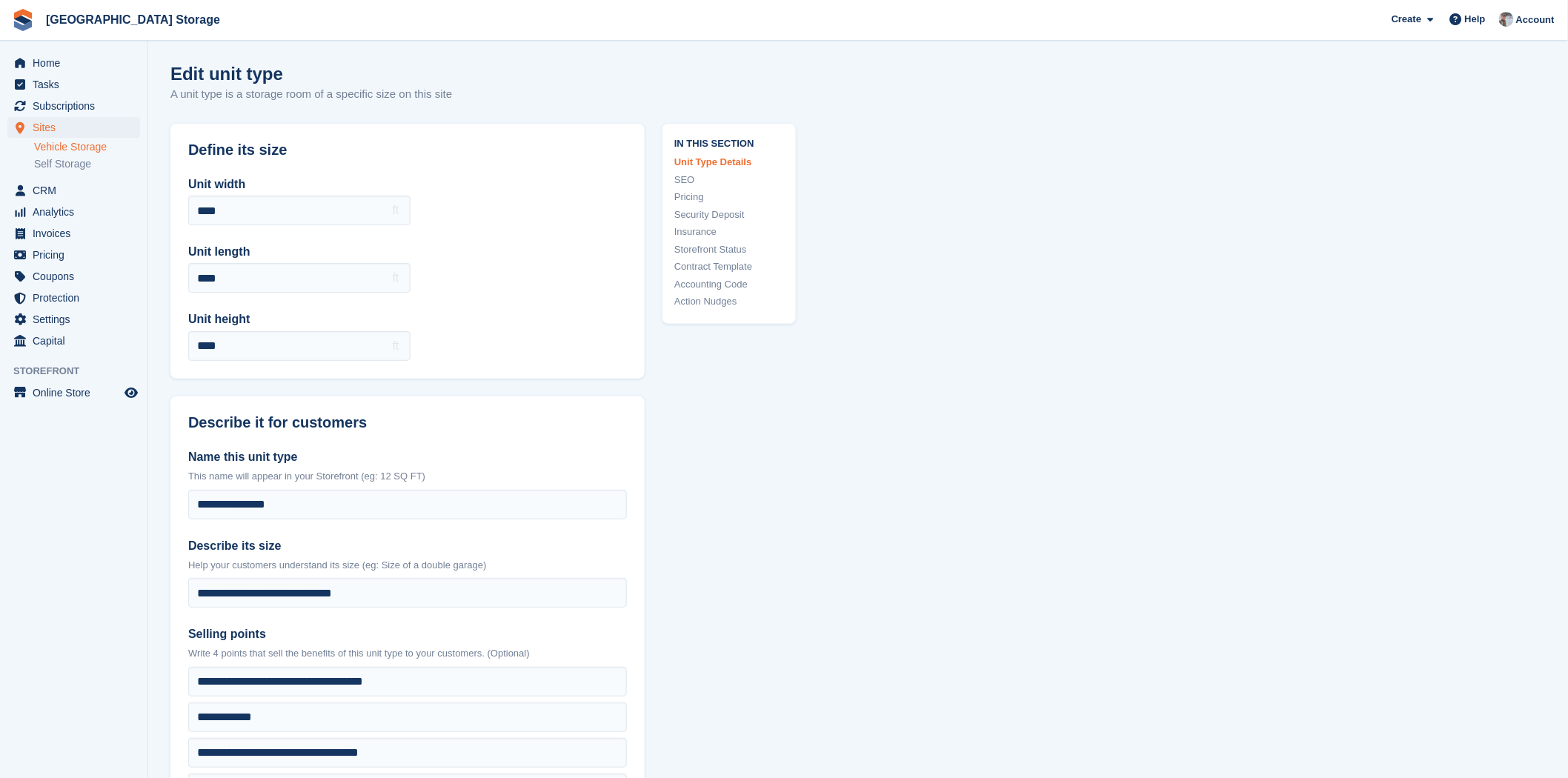
click at [725, 243] on link "Storefront Status" at bounding box center [729, 249] width 110 height 15
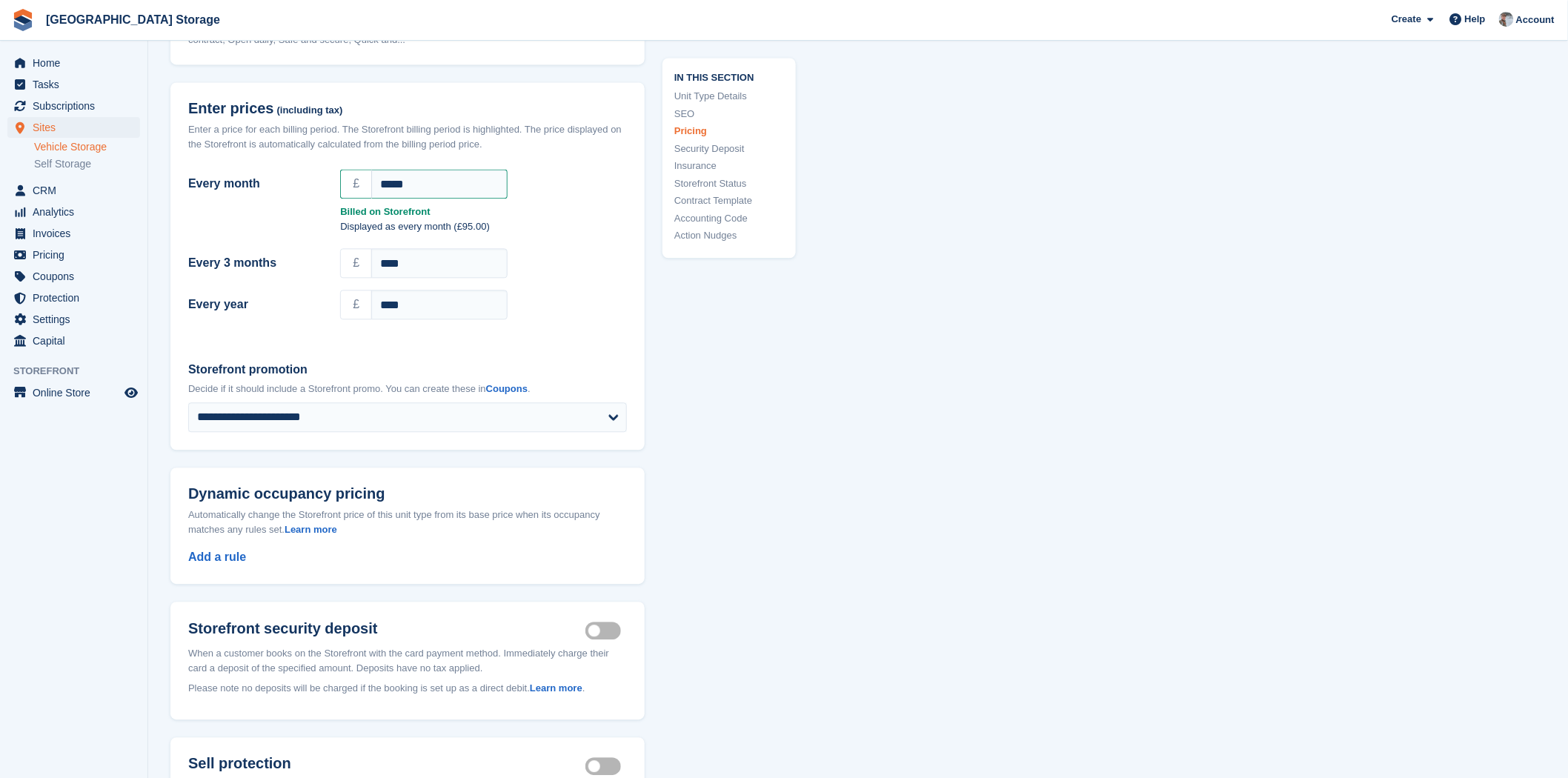
scroll to position [1257, 0]
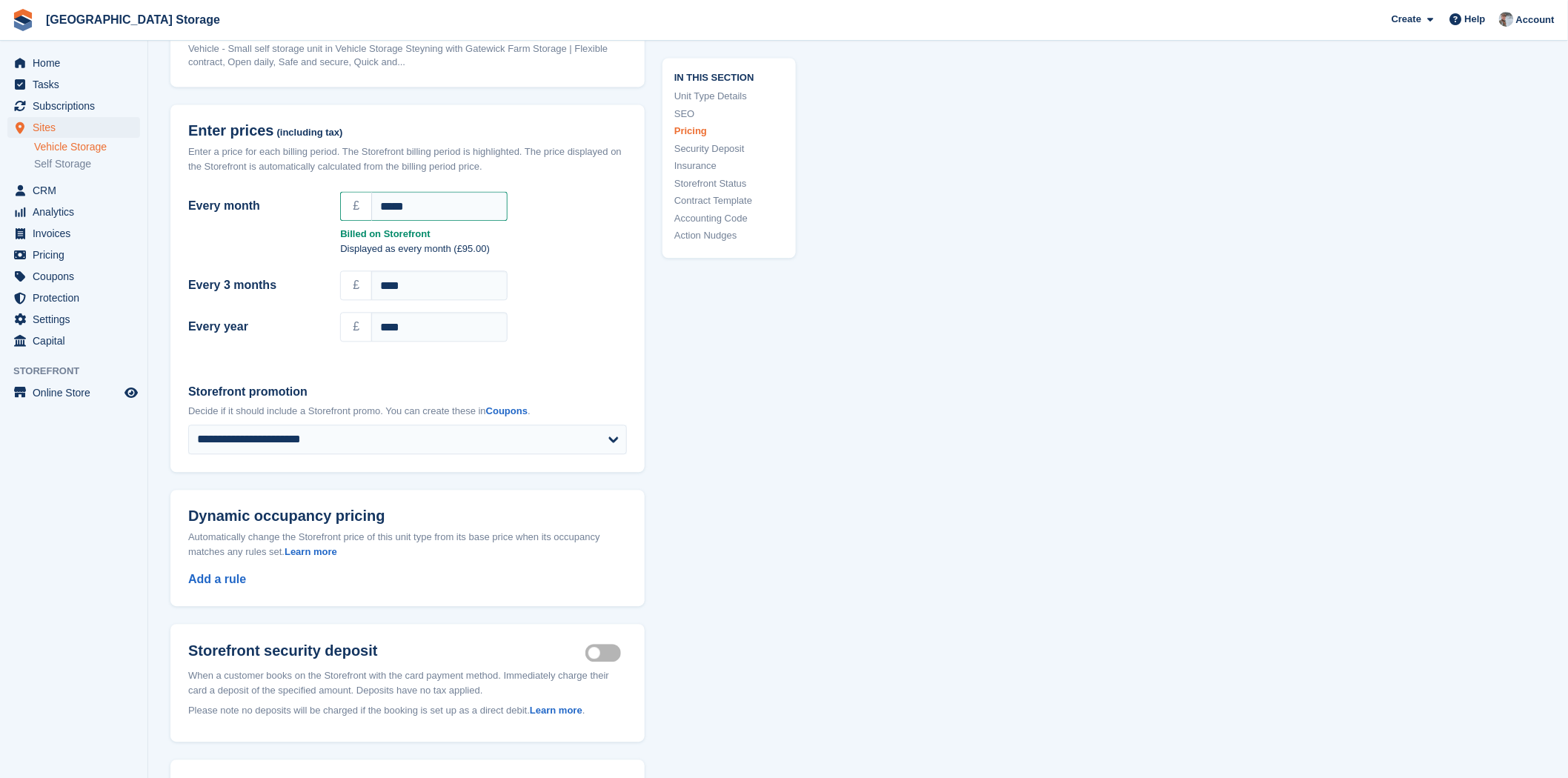
click at [718, 234] on link "Action Nudges" at bounding box center [729, 236] width 110 height 15
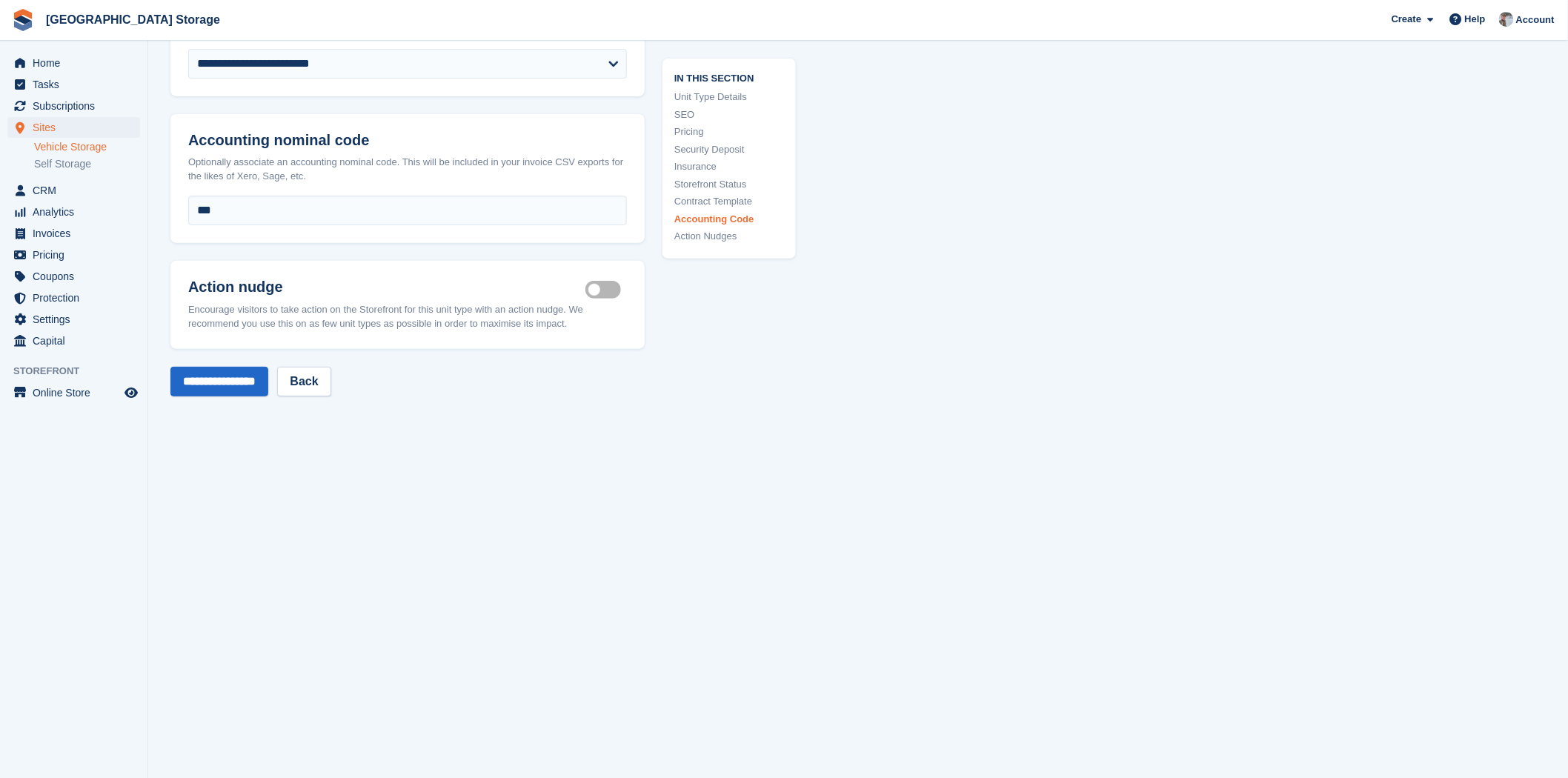
scroll to position [2428, 0]
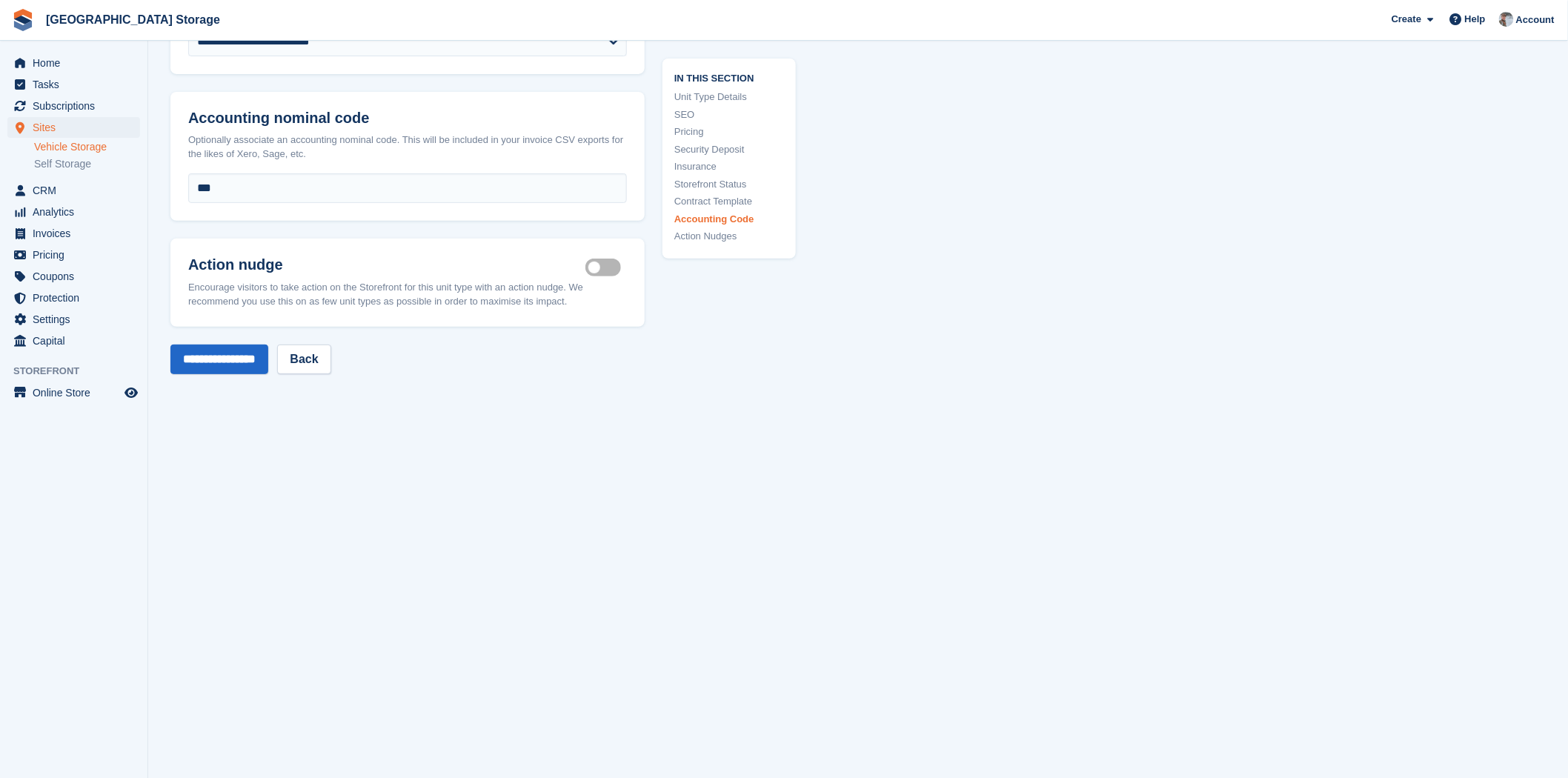
click at [593, 266] on label "Is active" at bounding box center [605, 267] width 41 height 2
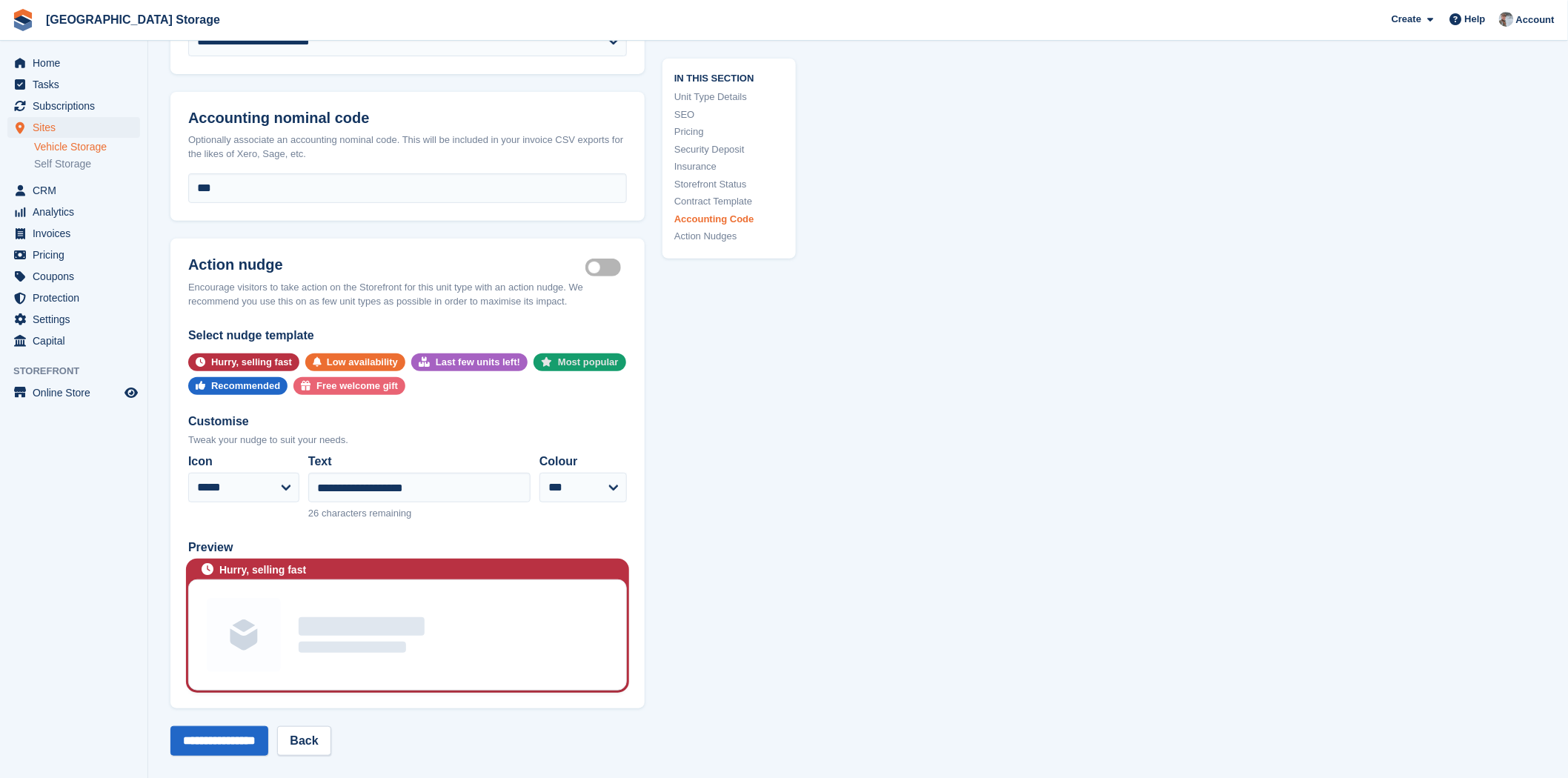
click at [566, 354] on div "Most popular" at bounding box center [587, 363] width 61 height 18
select select "****"
type input "**********"
select select "*****"
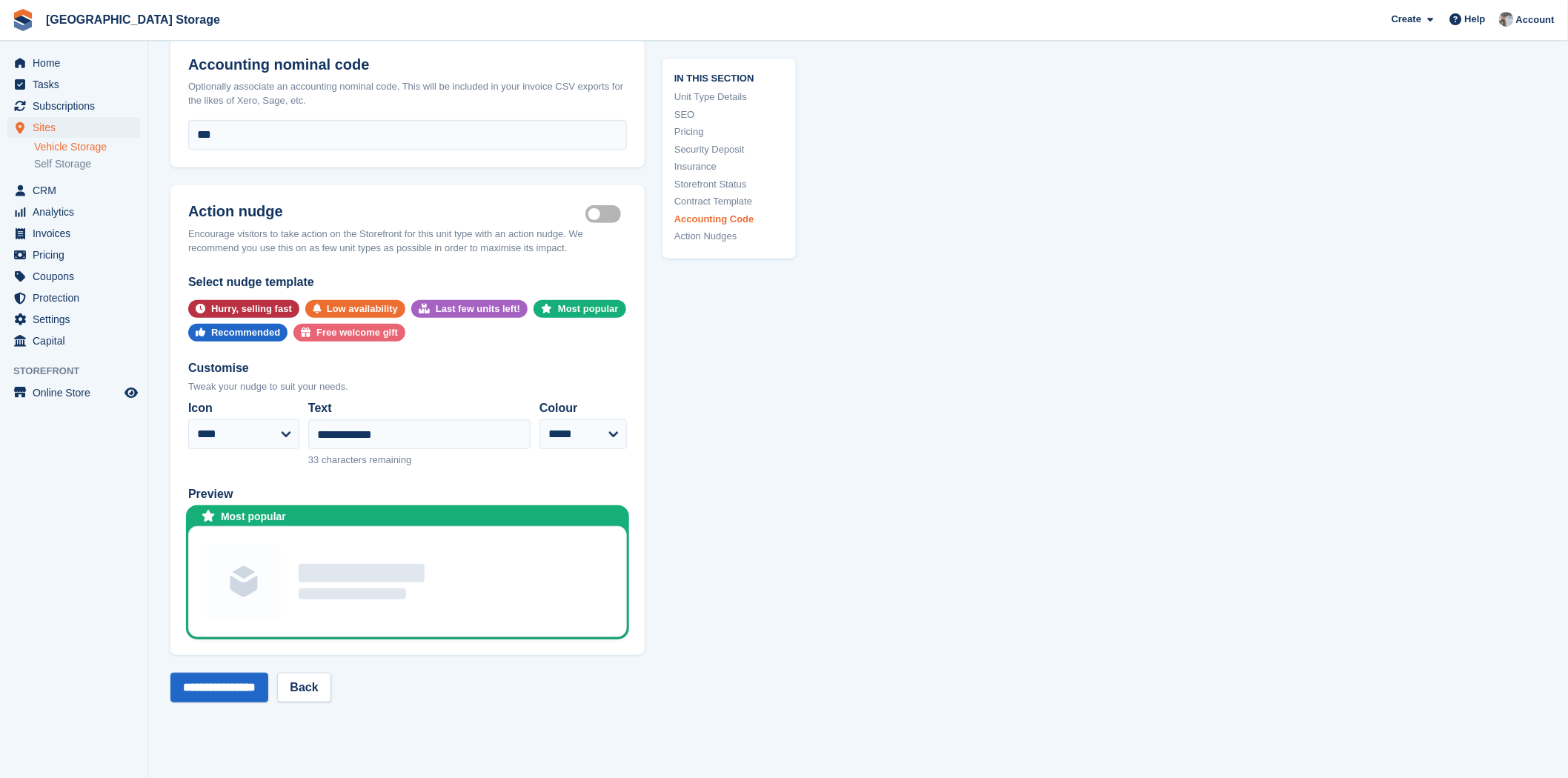
scroll to position [2510, 0]
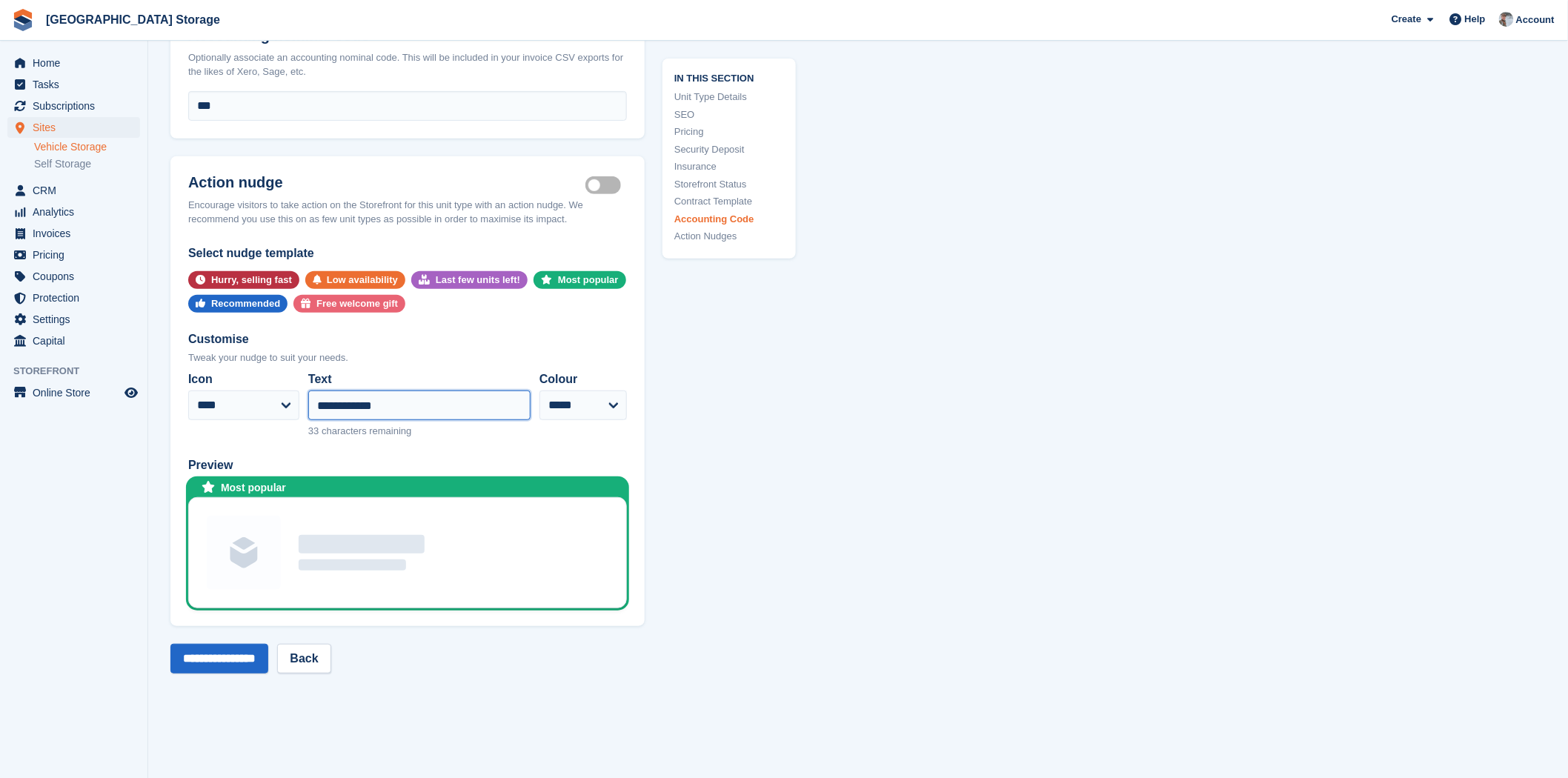
drag, startPoint x: 437, startPoint y: 385, endPoint x: 313, endPoint y: 386, distance: 124.0
click at [313, 391] on input "**********" at bounding box center [419, 406] width 222 height 30
type input "**********"
click at [202, 645] on input "**********" at bounding box center [219, 659] width 98 height 30
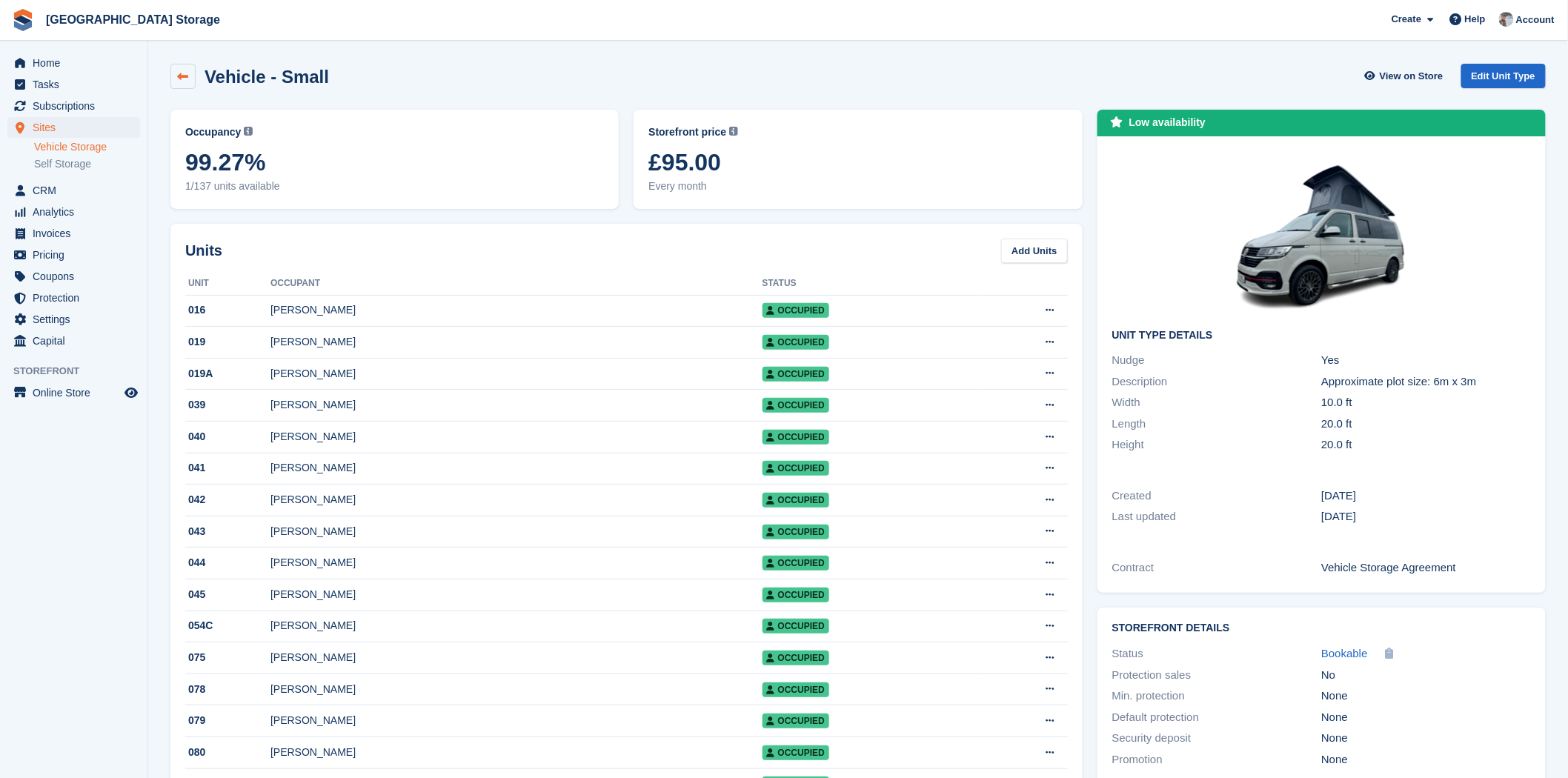
click at [189, 82] on link at bounding box center [183, 76] width 25 height 25
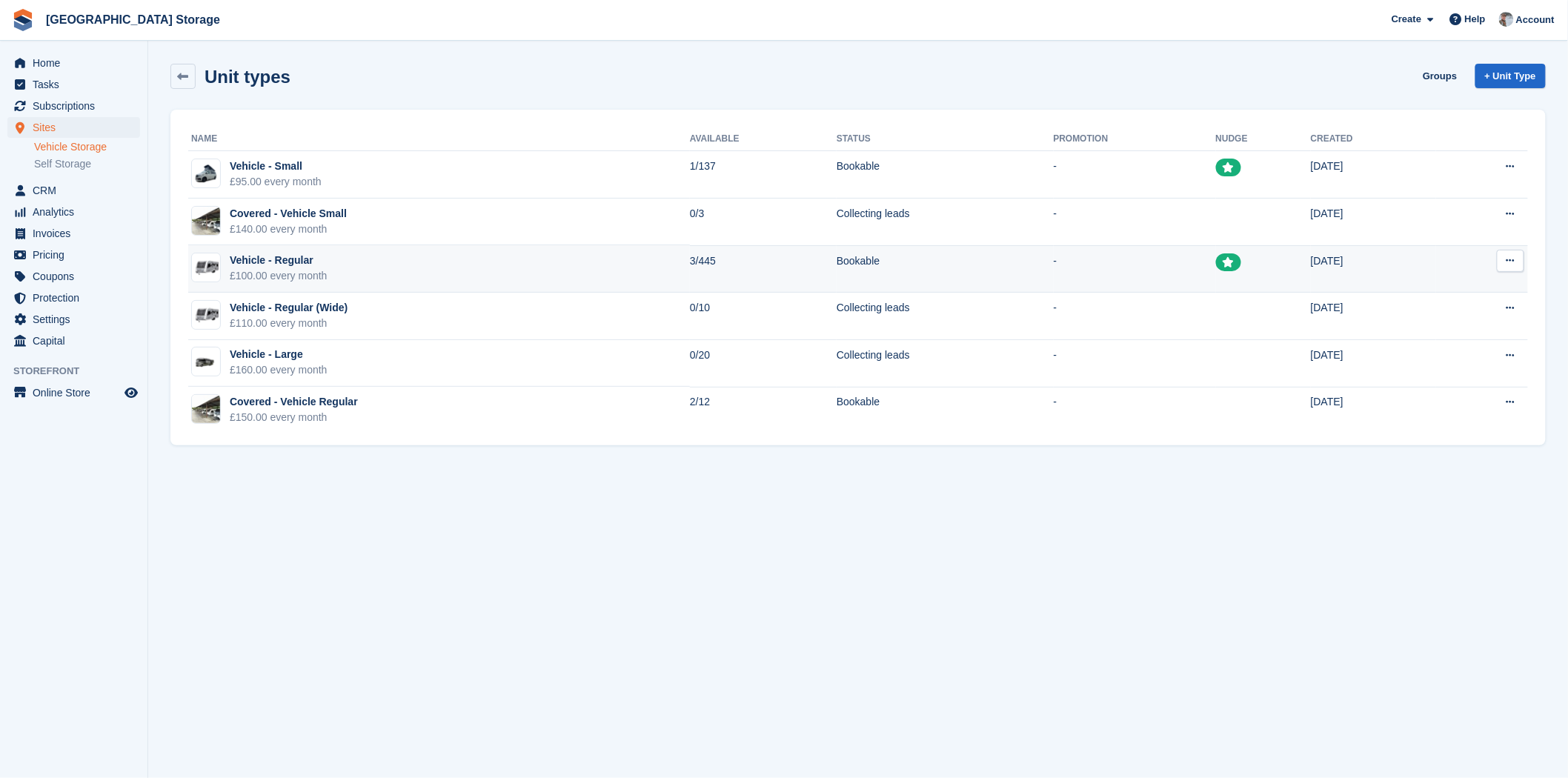
click at [1510, 264] on icon at bounding box center [1511, 261] width 8 height 10
click at [1477, 284] on p "Edit unit type" at bounding box center [1452, 290] width 129 height 19
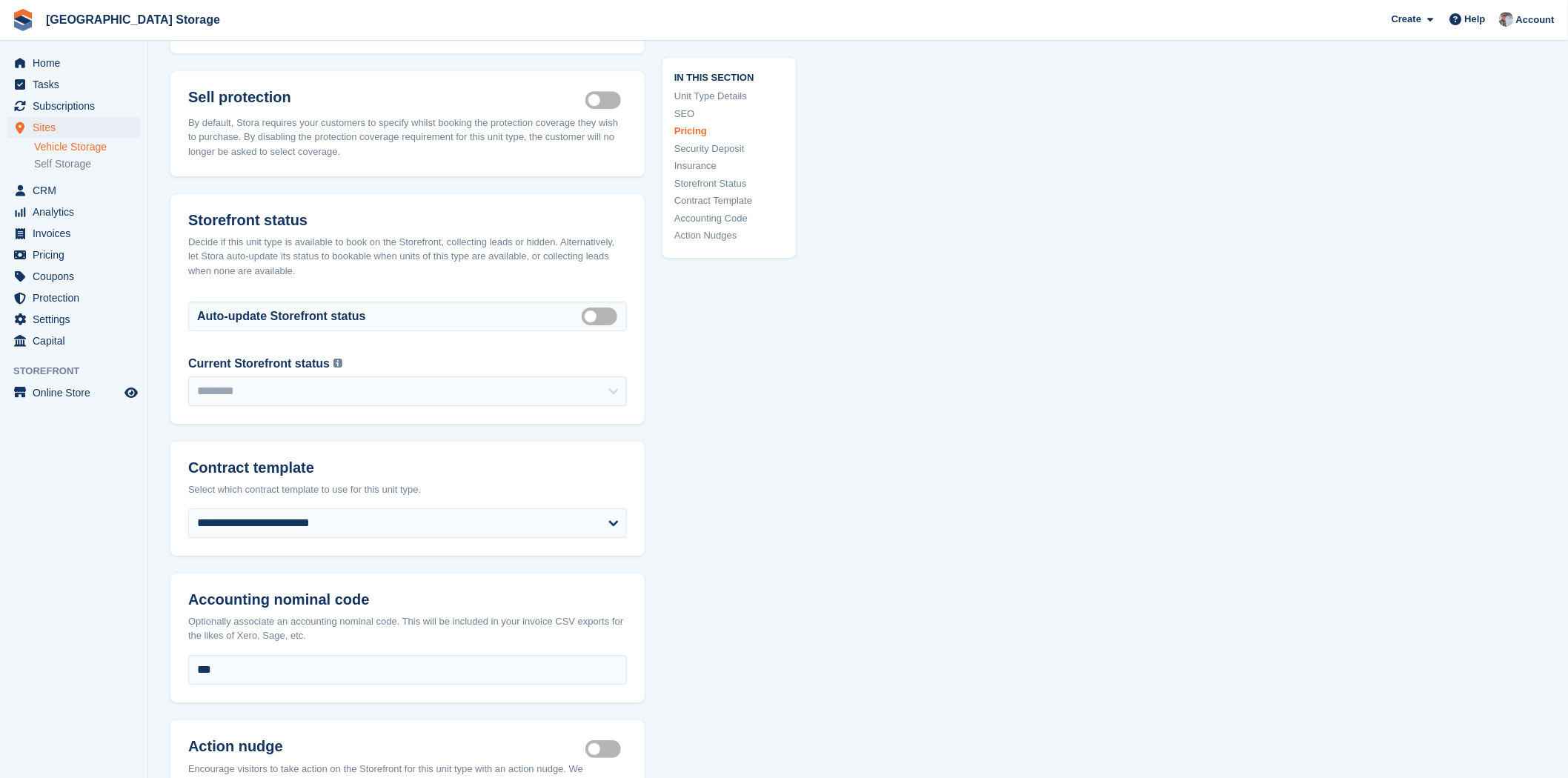
scroll to position [2388, 0]
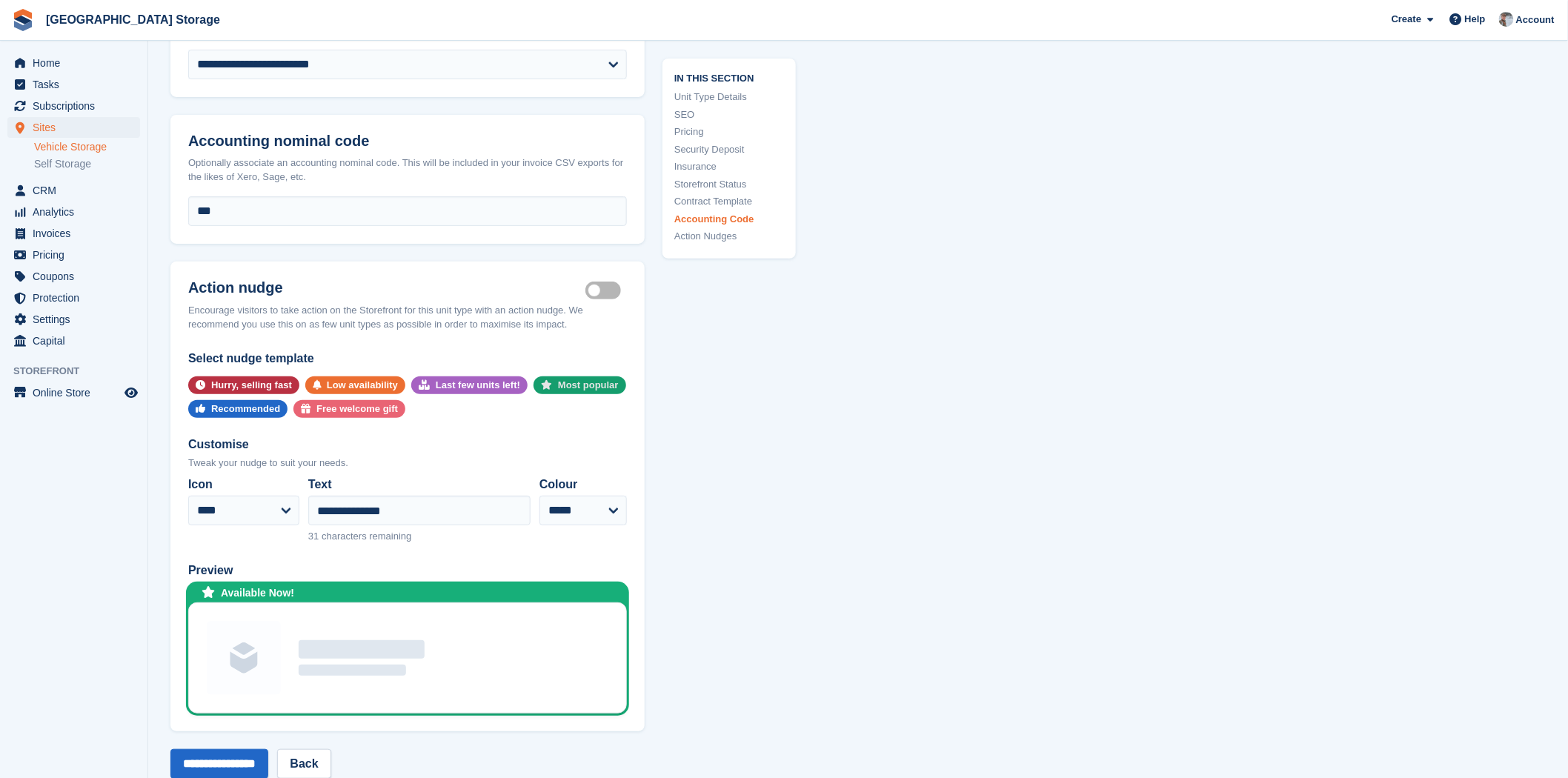
click at [557, 376] on div "Most popular" at bounding box center [587, 385] width 61 height 18
type input "**********"
click at [238, 750] on input "**********" at bounding box center [219, 764] width 98 height 30
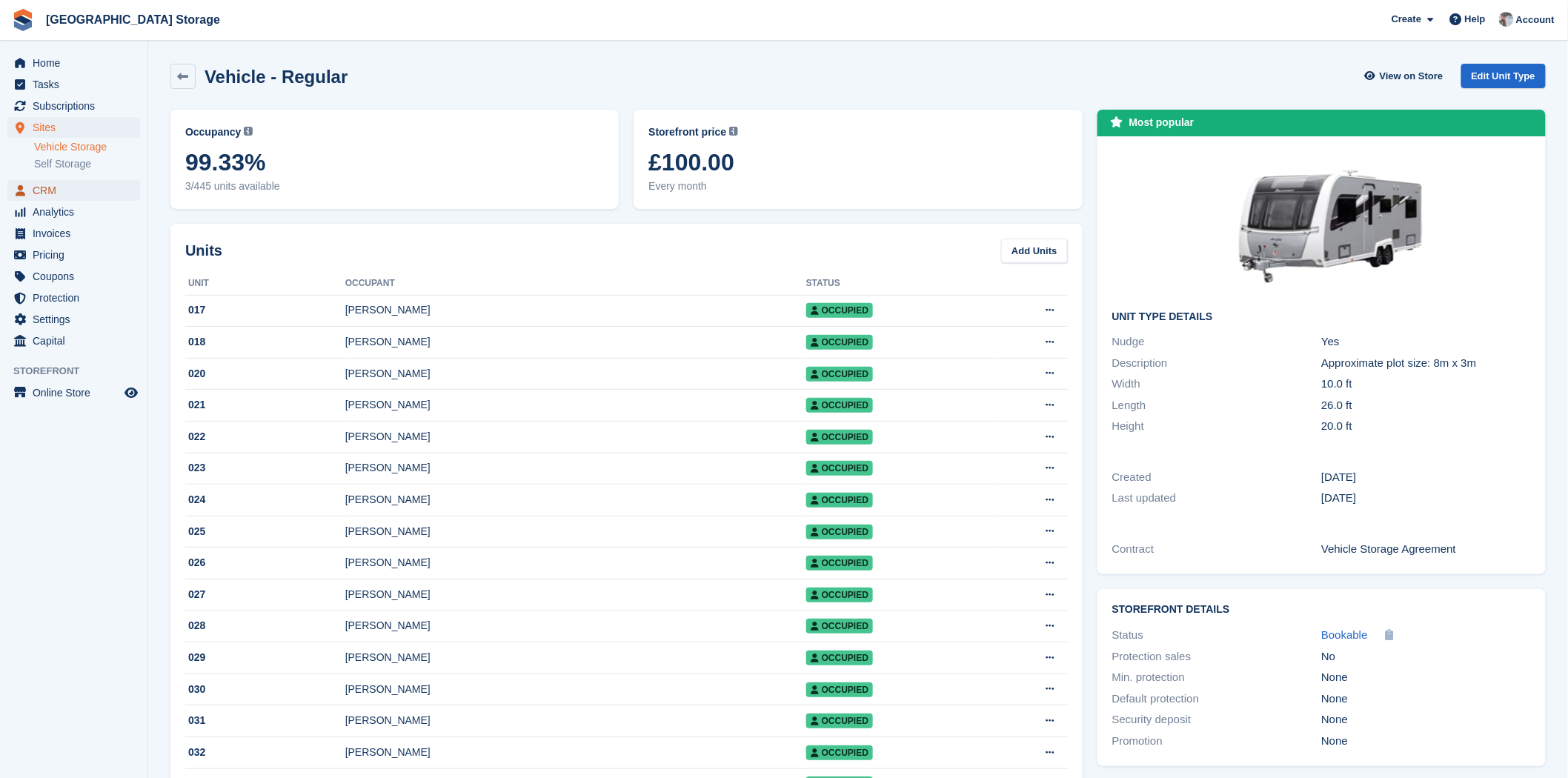
click at [75, 196] on span "CRM" at bounding box center [77, 191] width 89 height 21
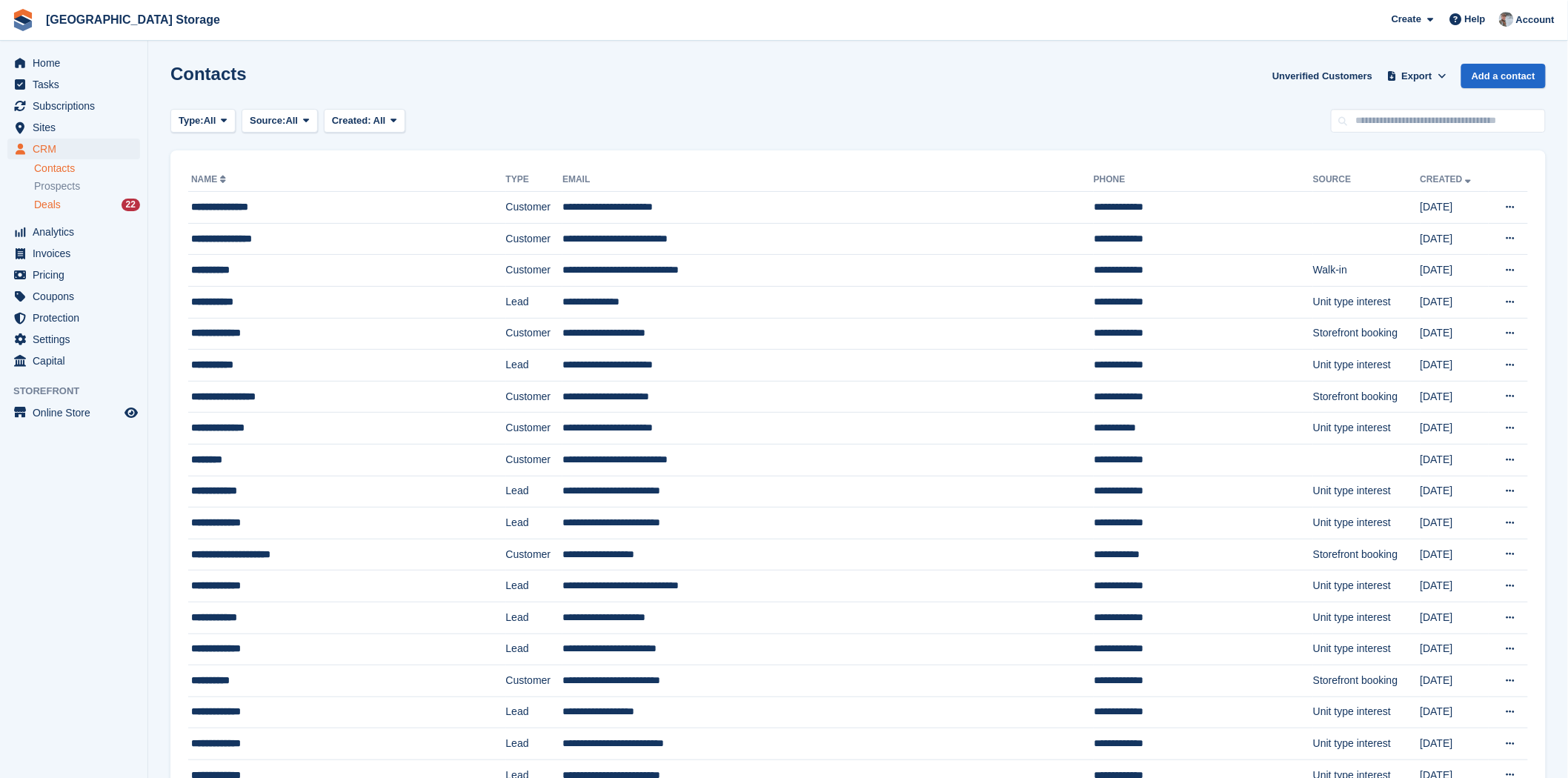
click at [49, 200] on span "Deals" at bounding box center [47, 204] width 27 height 14
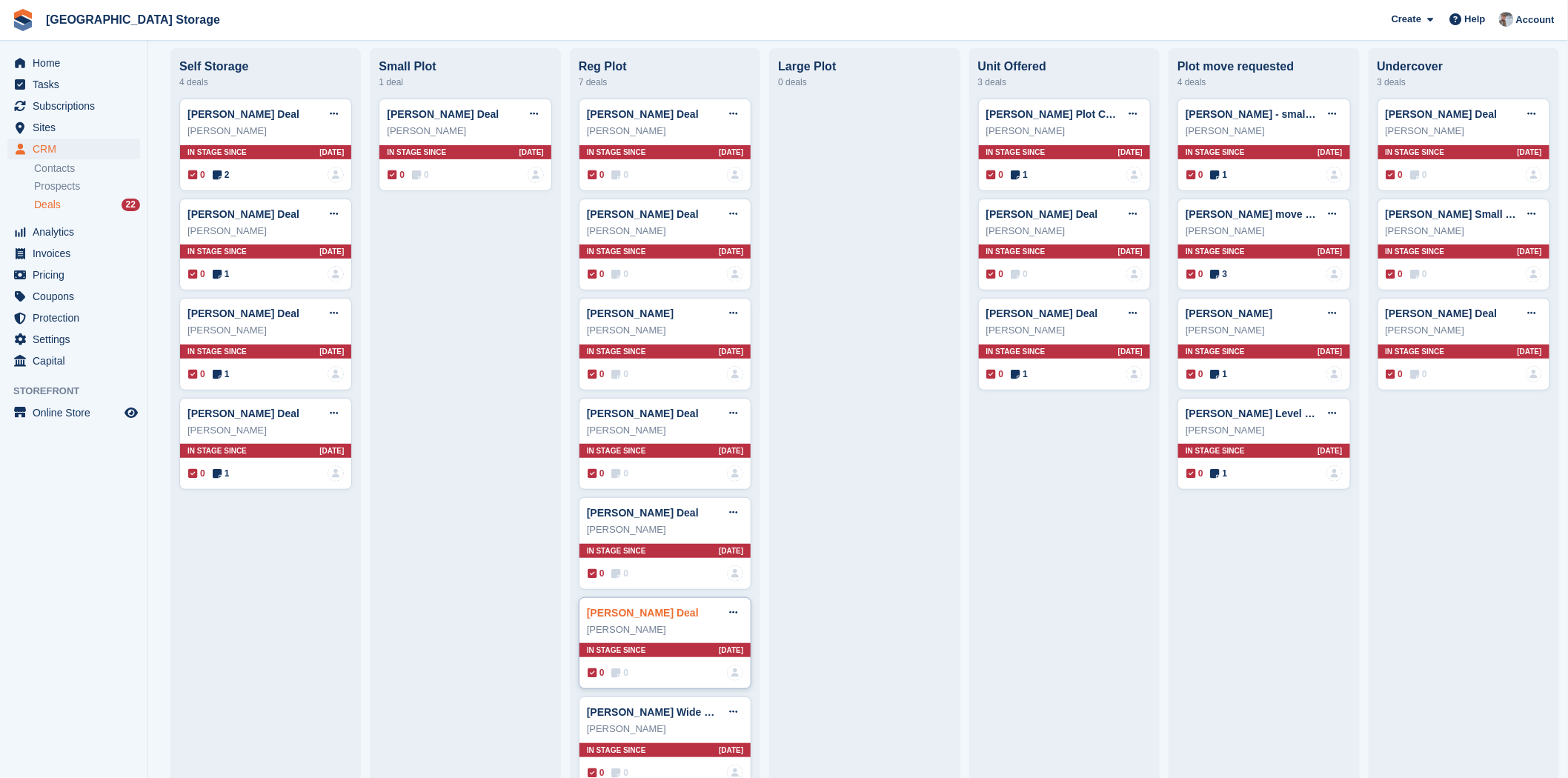
scroll to position [141, 0]
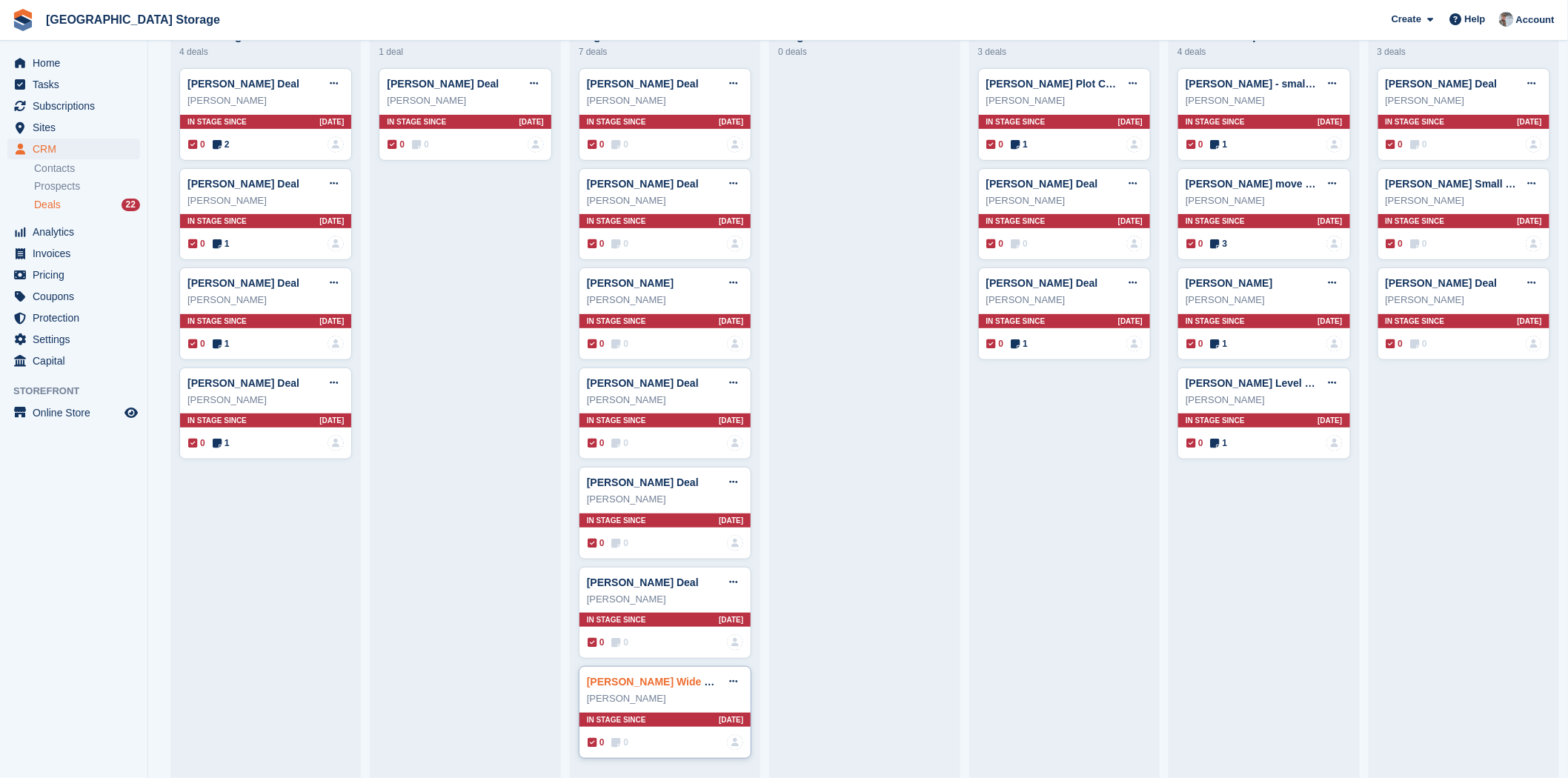
click at [632, 685] on link "Clare Gorrill Wide Plot" at bounding box center [655, 682] width 137 height 12
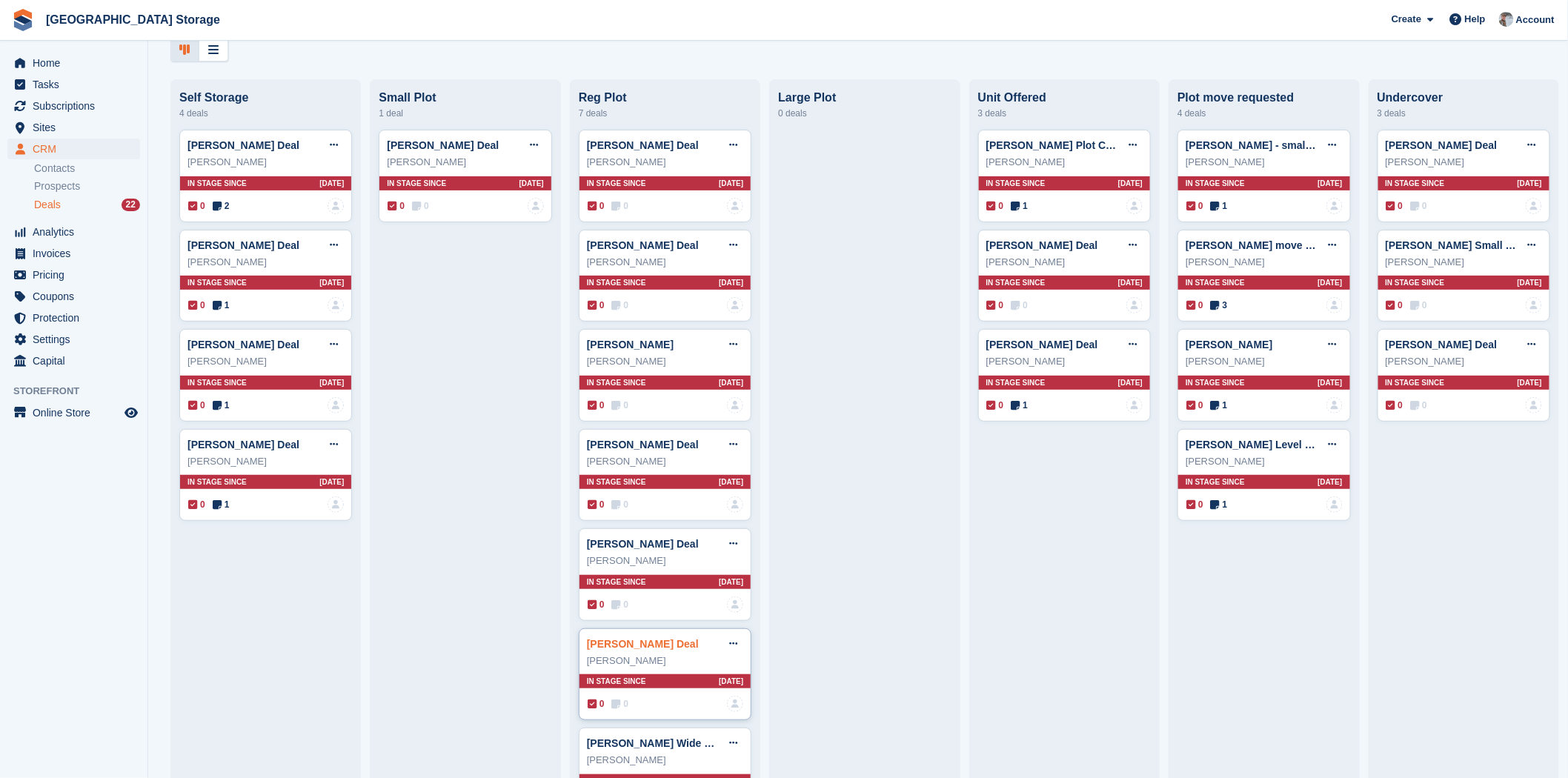
scroll to position [141, 0]
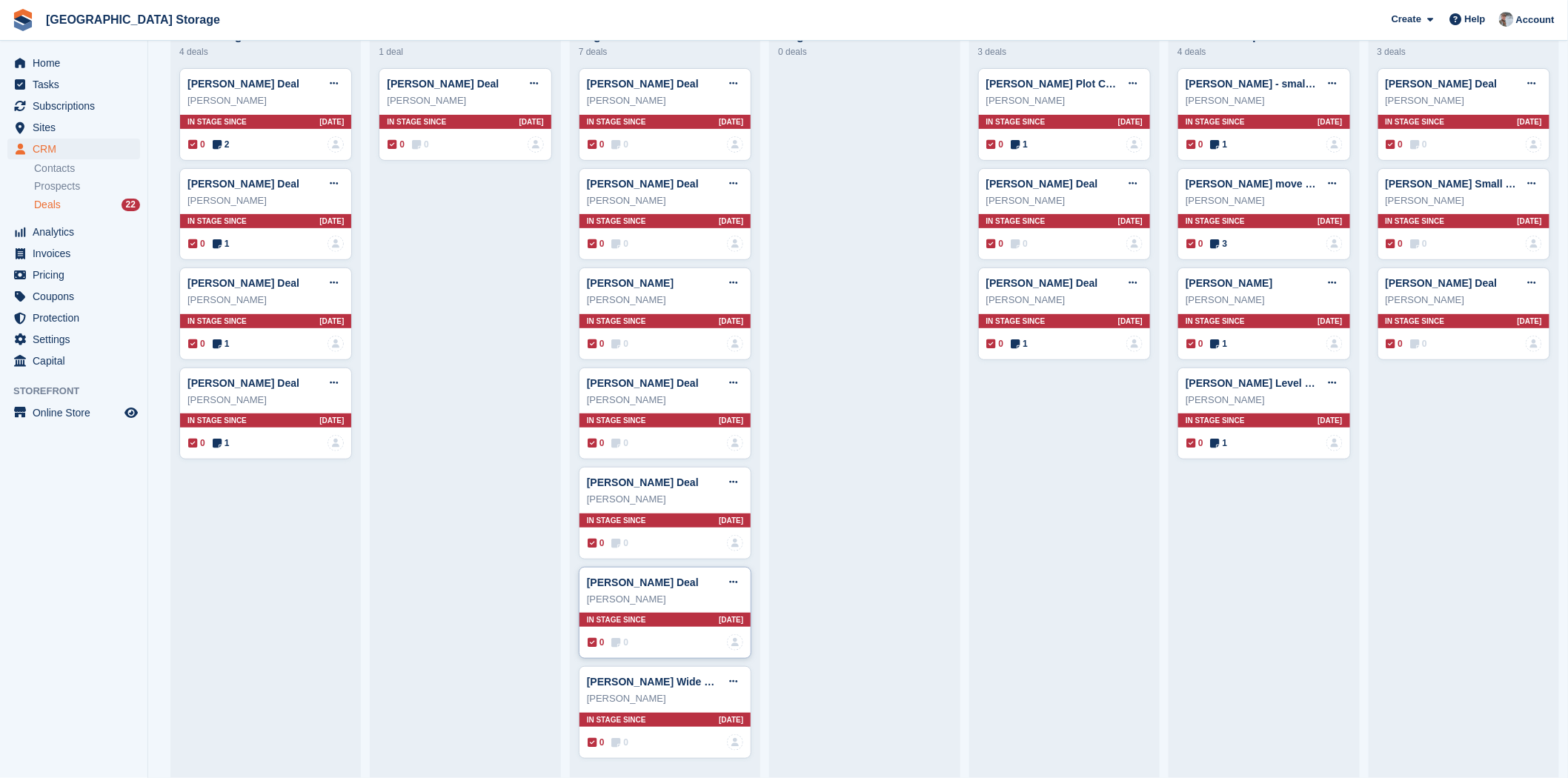
click at [652, 602] on div "Chris Simmons" at bounding box center [664, 600] width 156 height 15
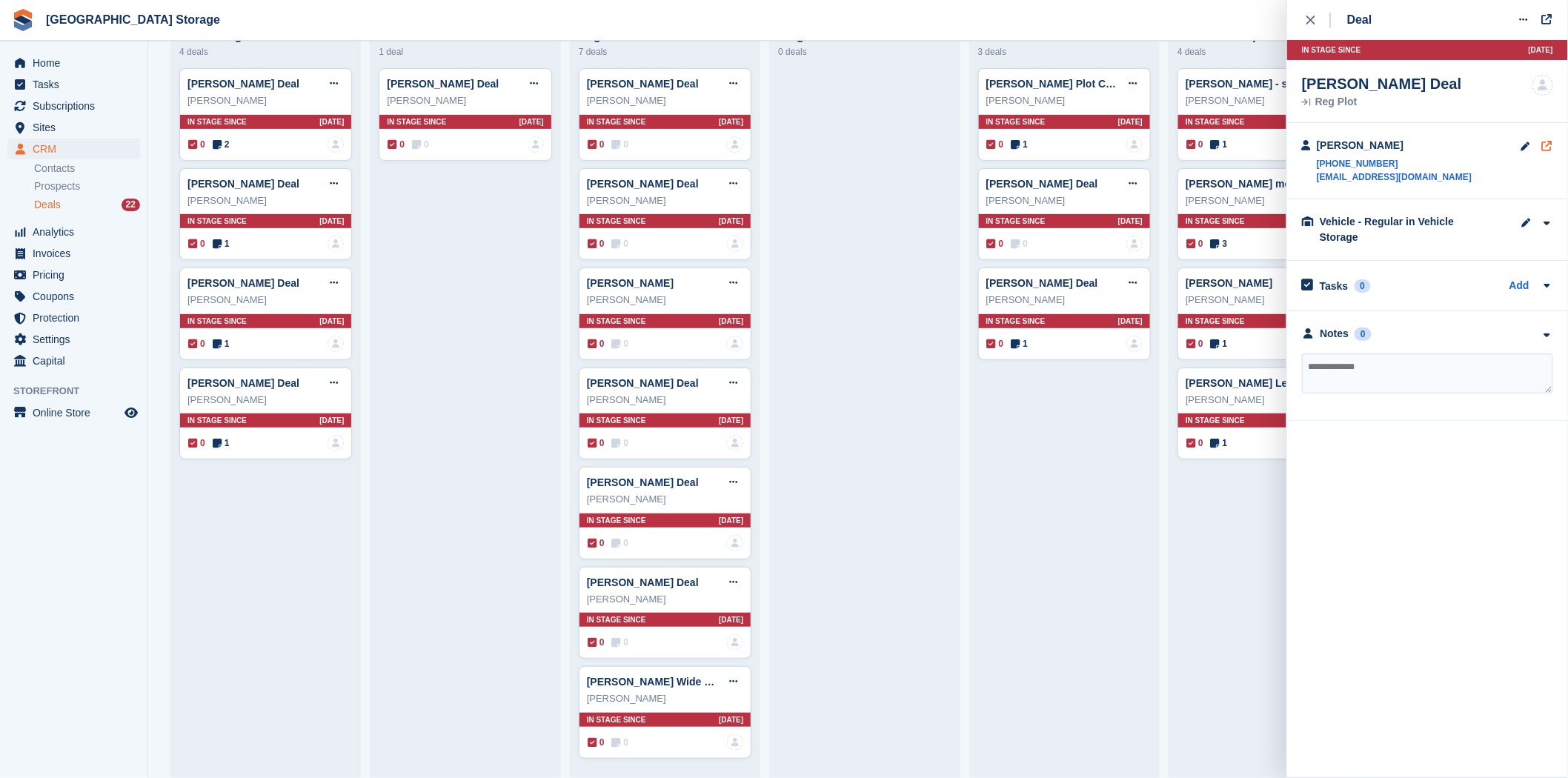
click at [1545, 145] on icon at bounding box center [1547, 145] width 13 height 1
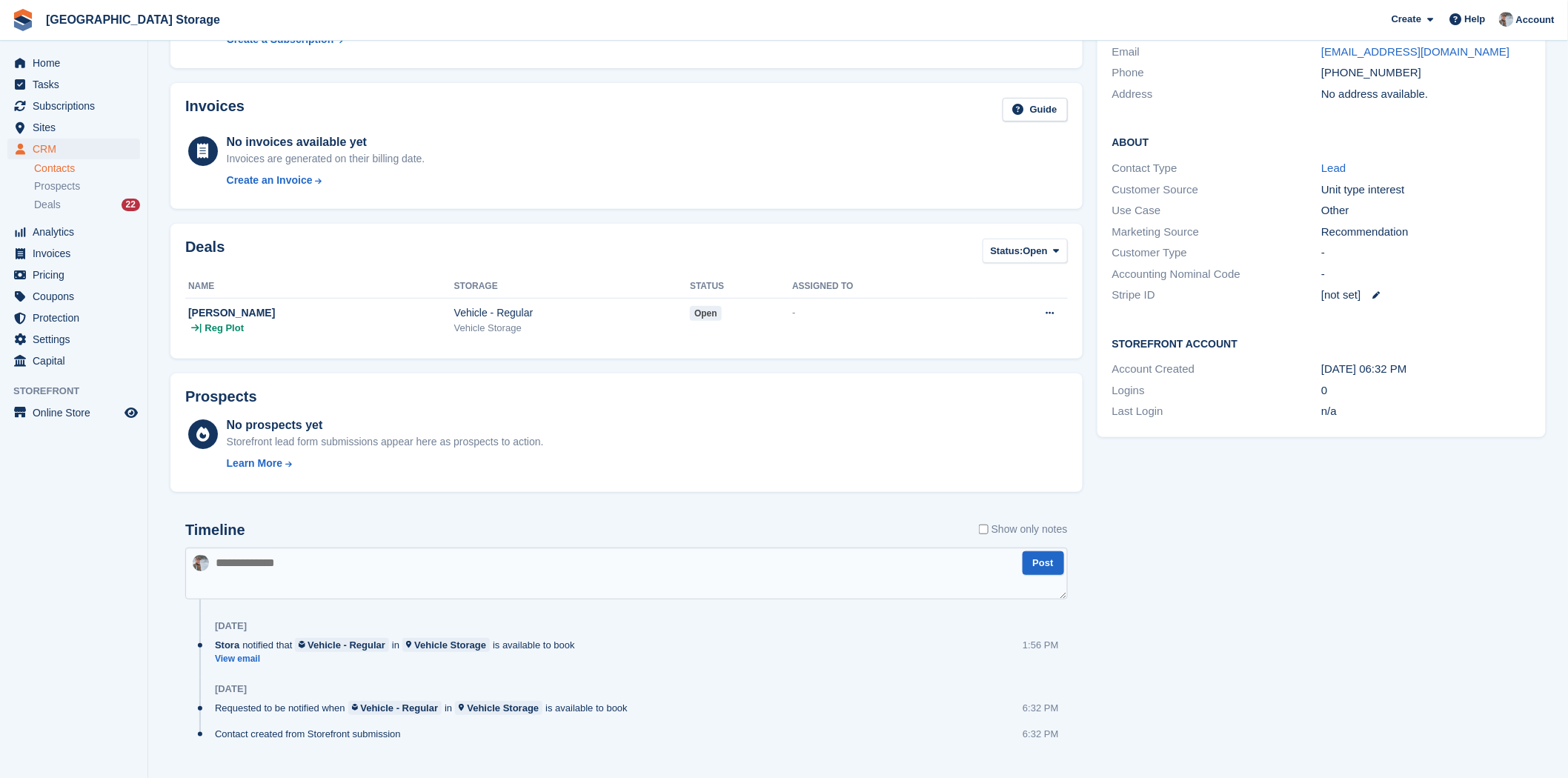
scroll to position [189, 0]
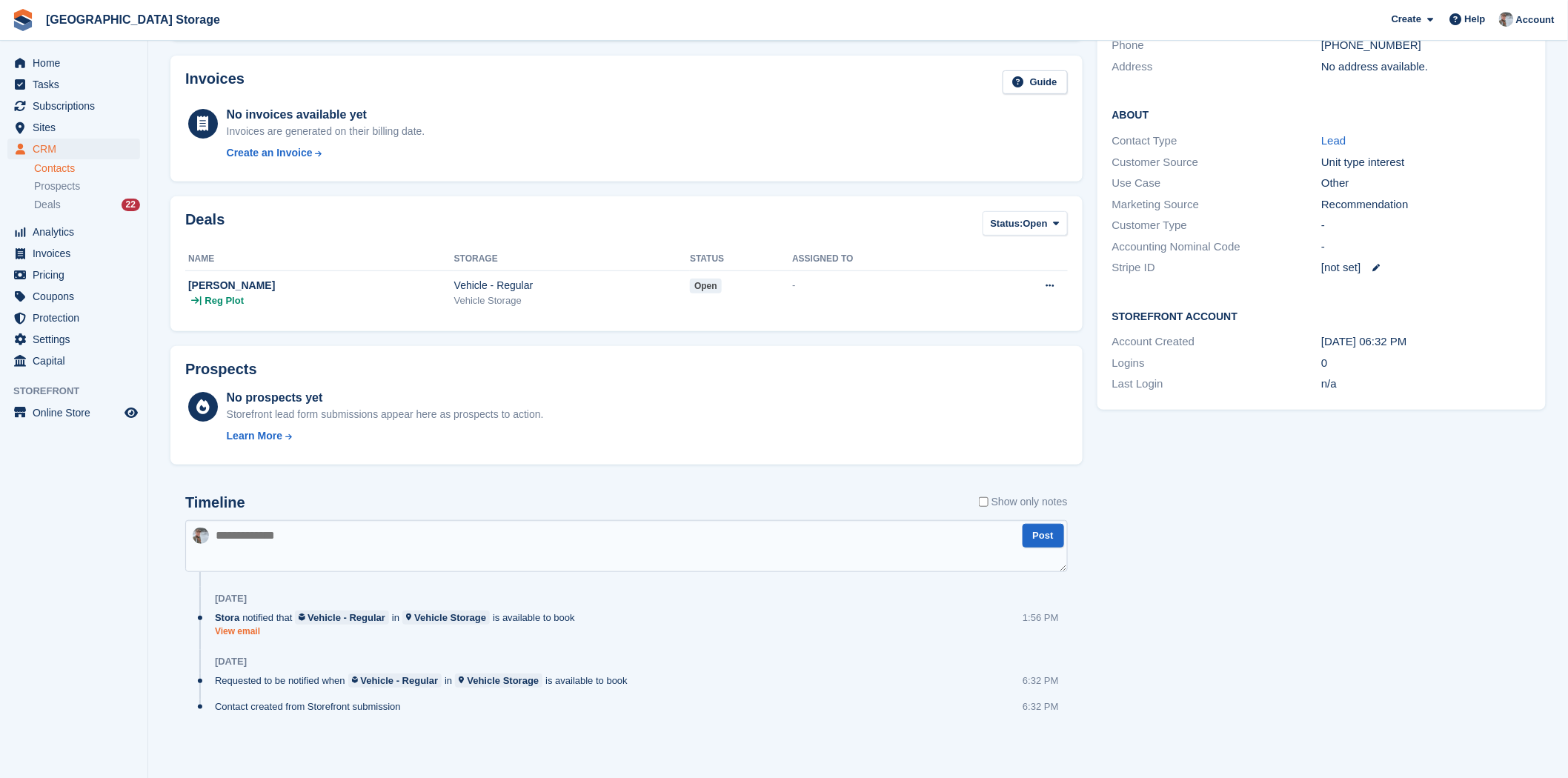
click at [243, 632] on link "View email" at bounding box center [399, 632] width 367 height 13
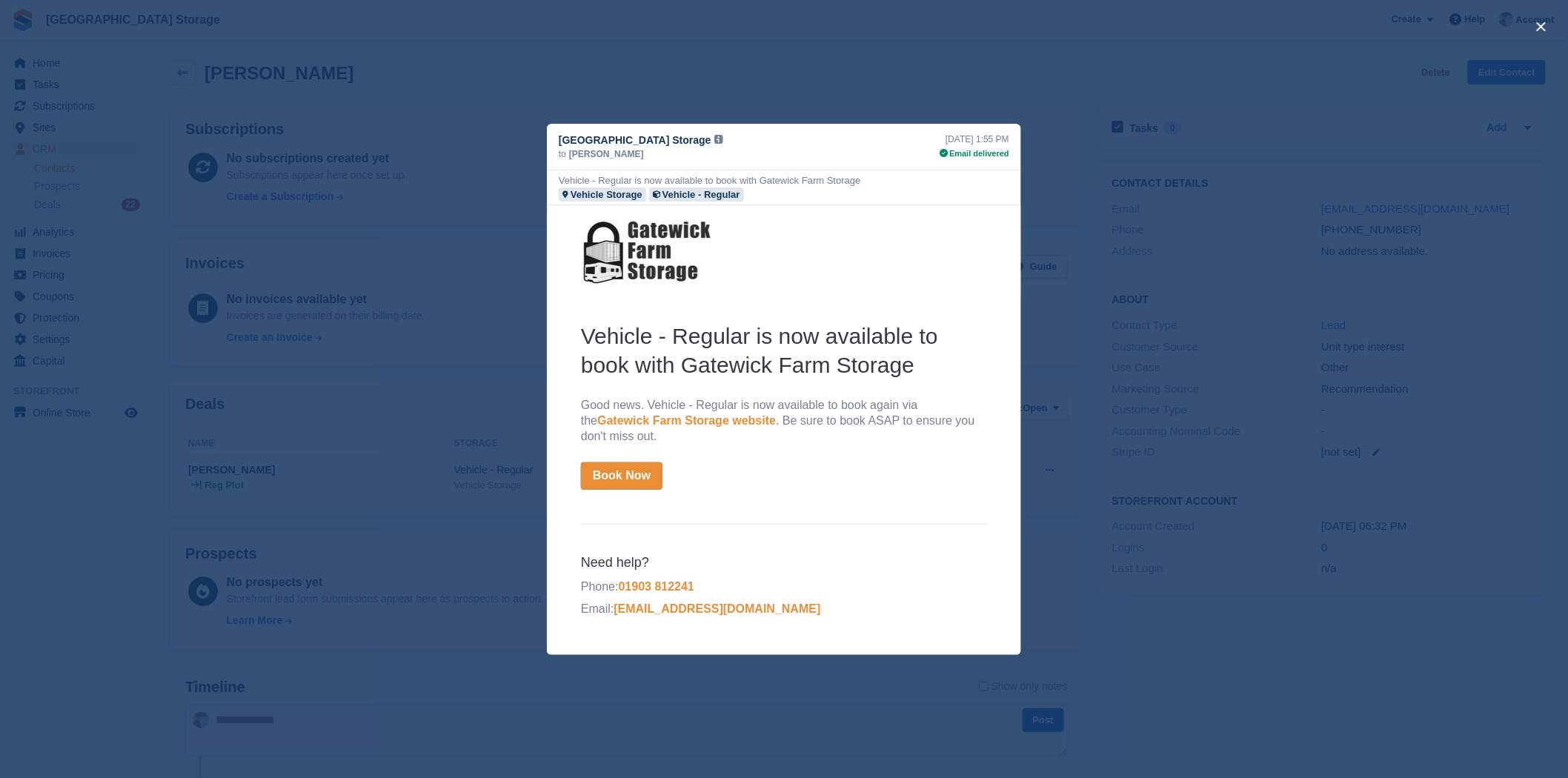
scroll to position [0, 0]
click at [943, 83] on div "close" at bounding box center [784, 389] width 1568 height 778
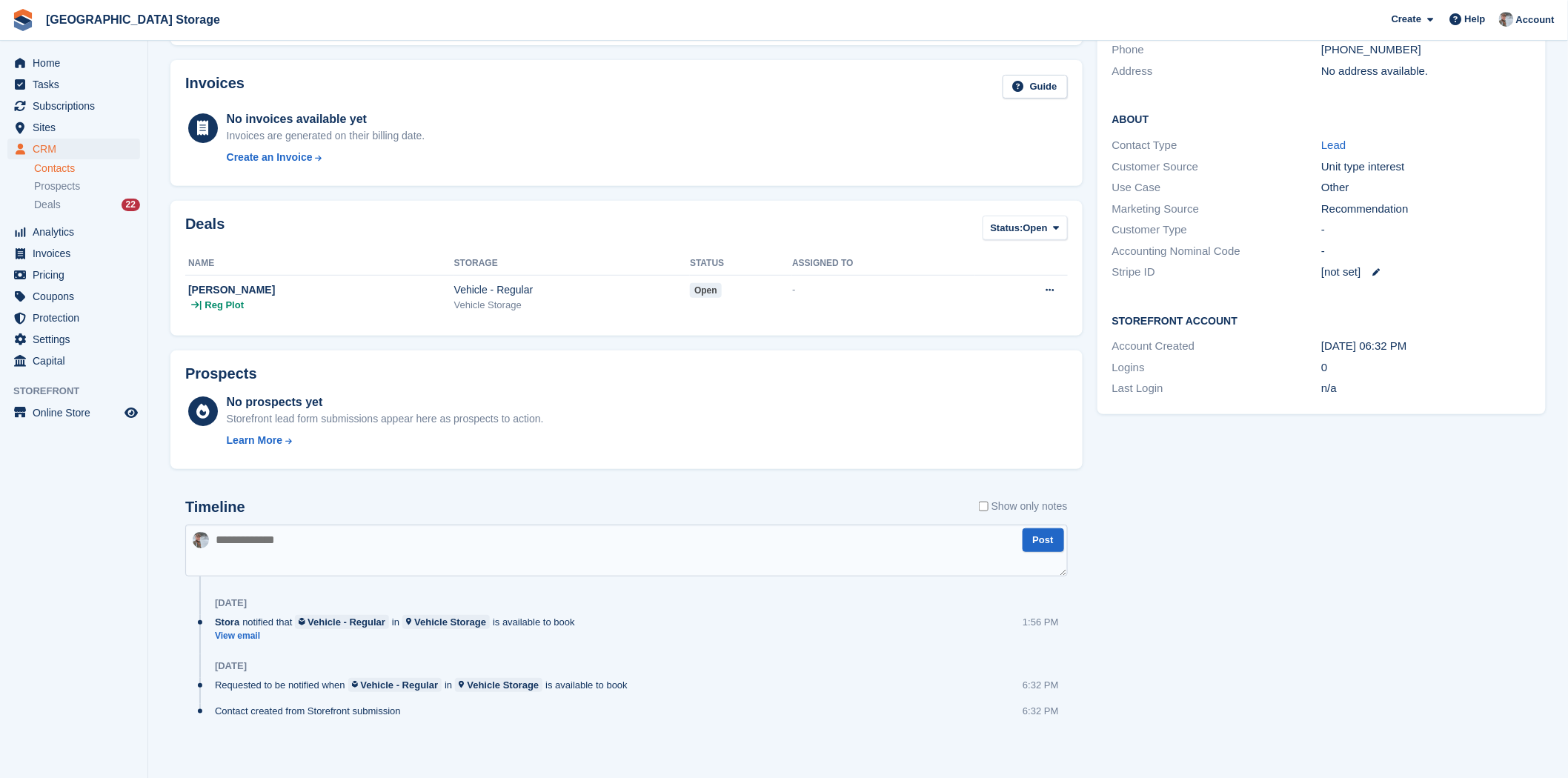
scroll to position [189, 0]
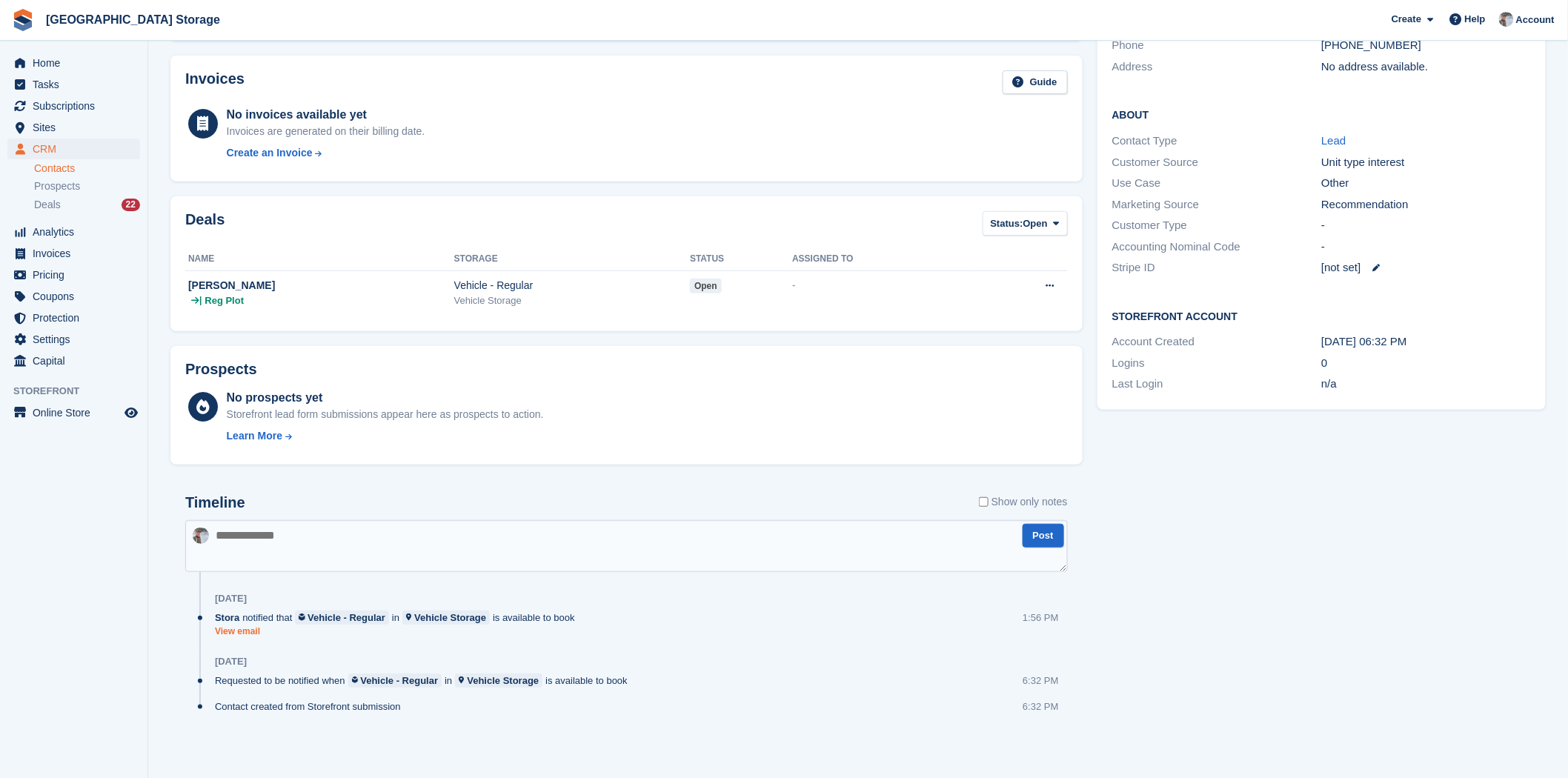
click at [241, 639] on div "Stora notified that Vehicle - Regular in Vehicle Storage is available to book V…" at bounding box center [642, 631] width 853 height 40
click at [237, 630] on link "View email" at bounding box center [399, 632] width 367 height 13
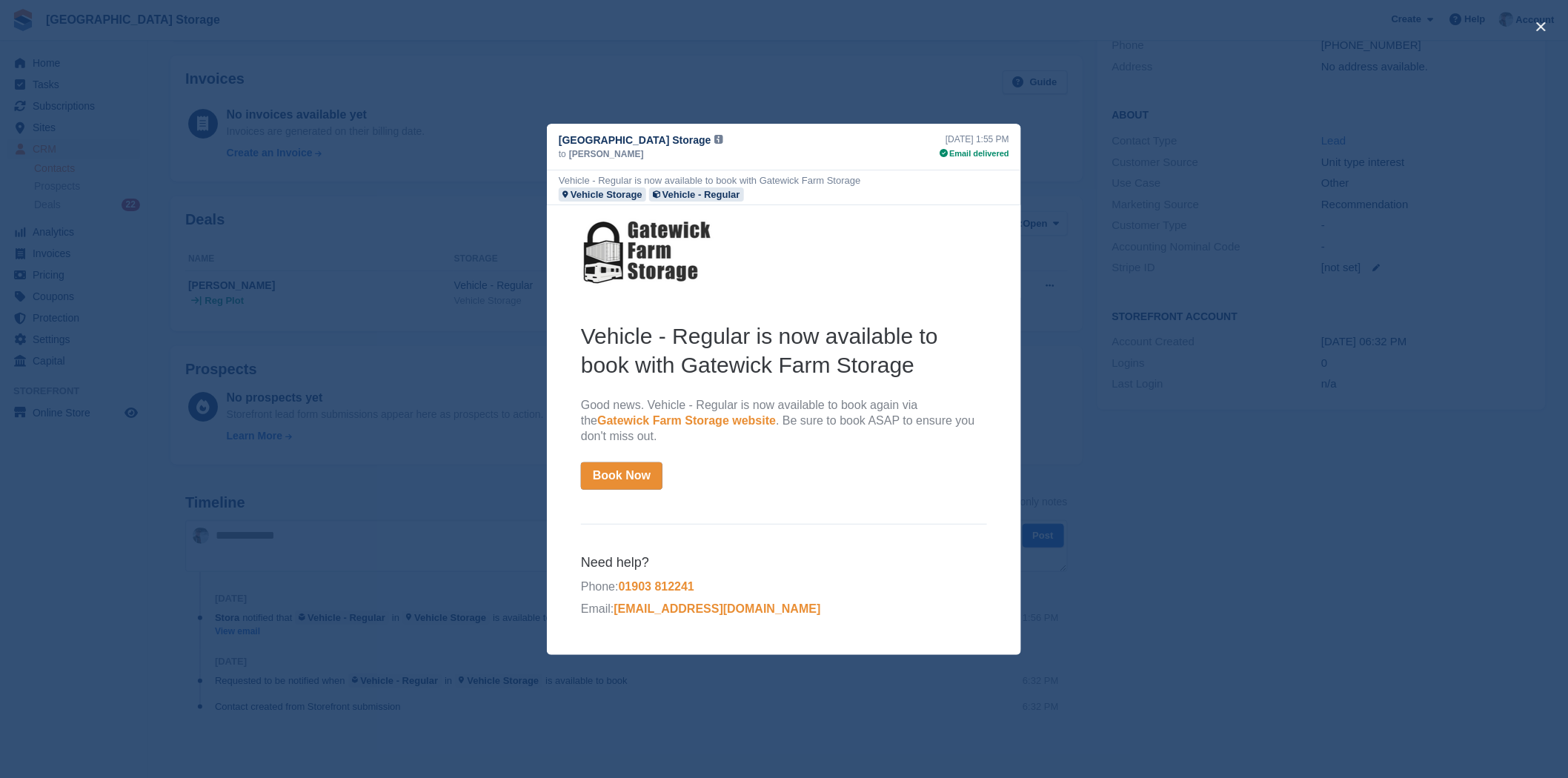
scroll to position [0, 0]
click at [990, 102] on div "close" at bounding box center [784, 389] width 1568 height 778
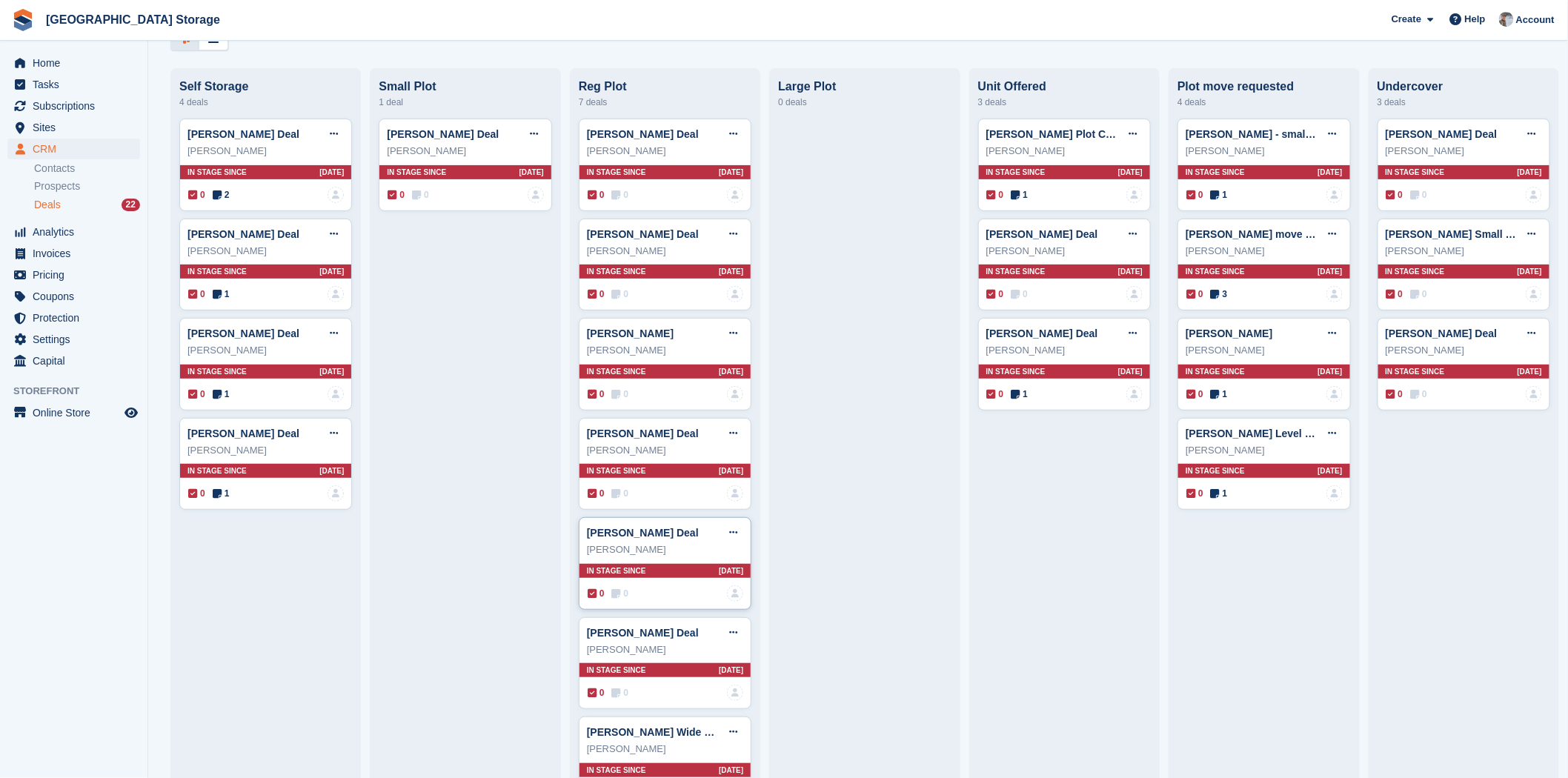
scroll to position [141, 0]
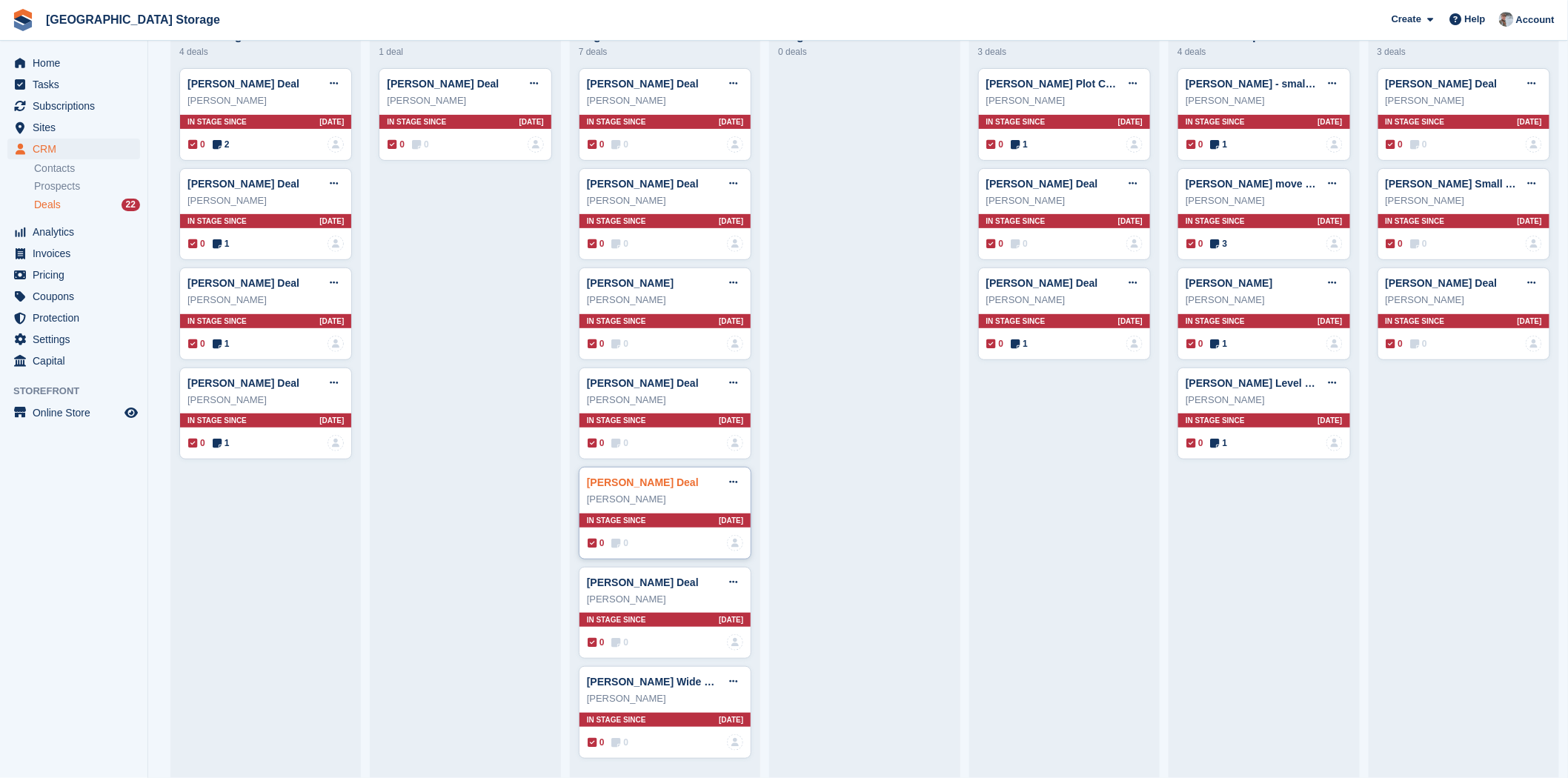
click at [651, 482] on link "Mary Connors Deal" at bounding box center [642, 483] width 112 height 12
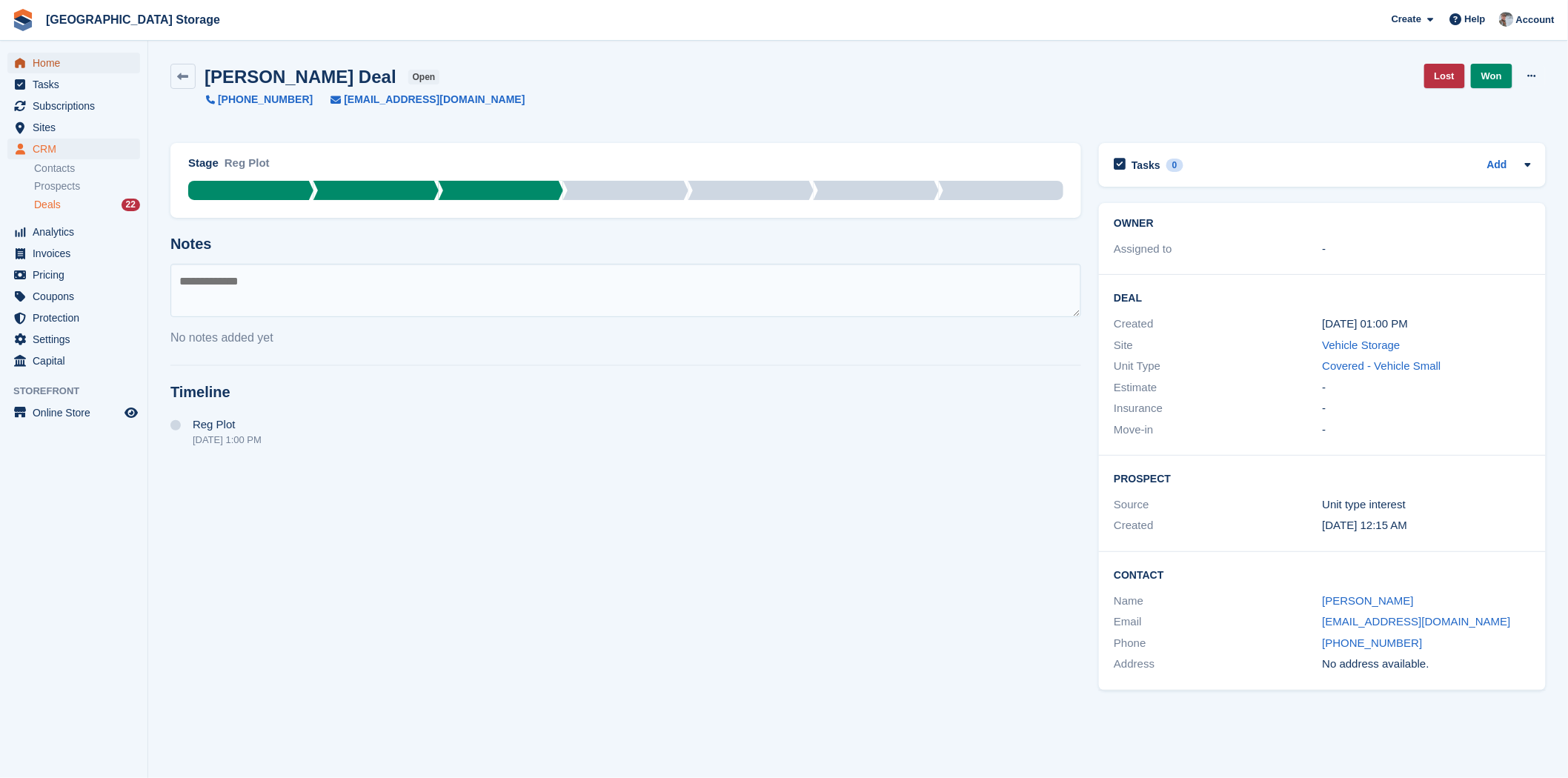
click at [46, 62] on span "Home" at bounding box center [77, 63] width 89 height 21
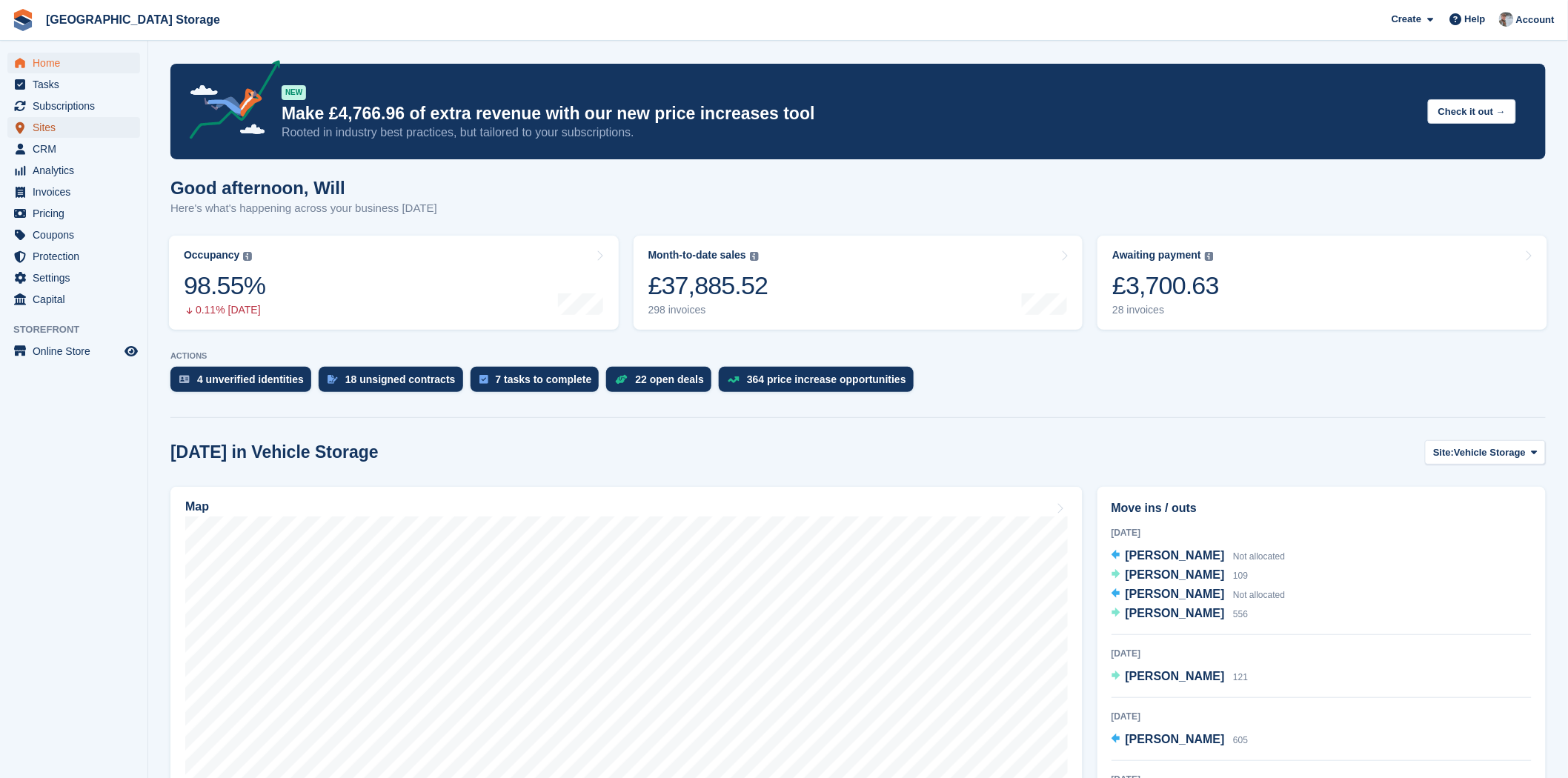
click at [65, 134] on span "Sites" at bounding box center [77, 128] width 89 height 21
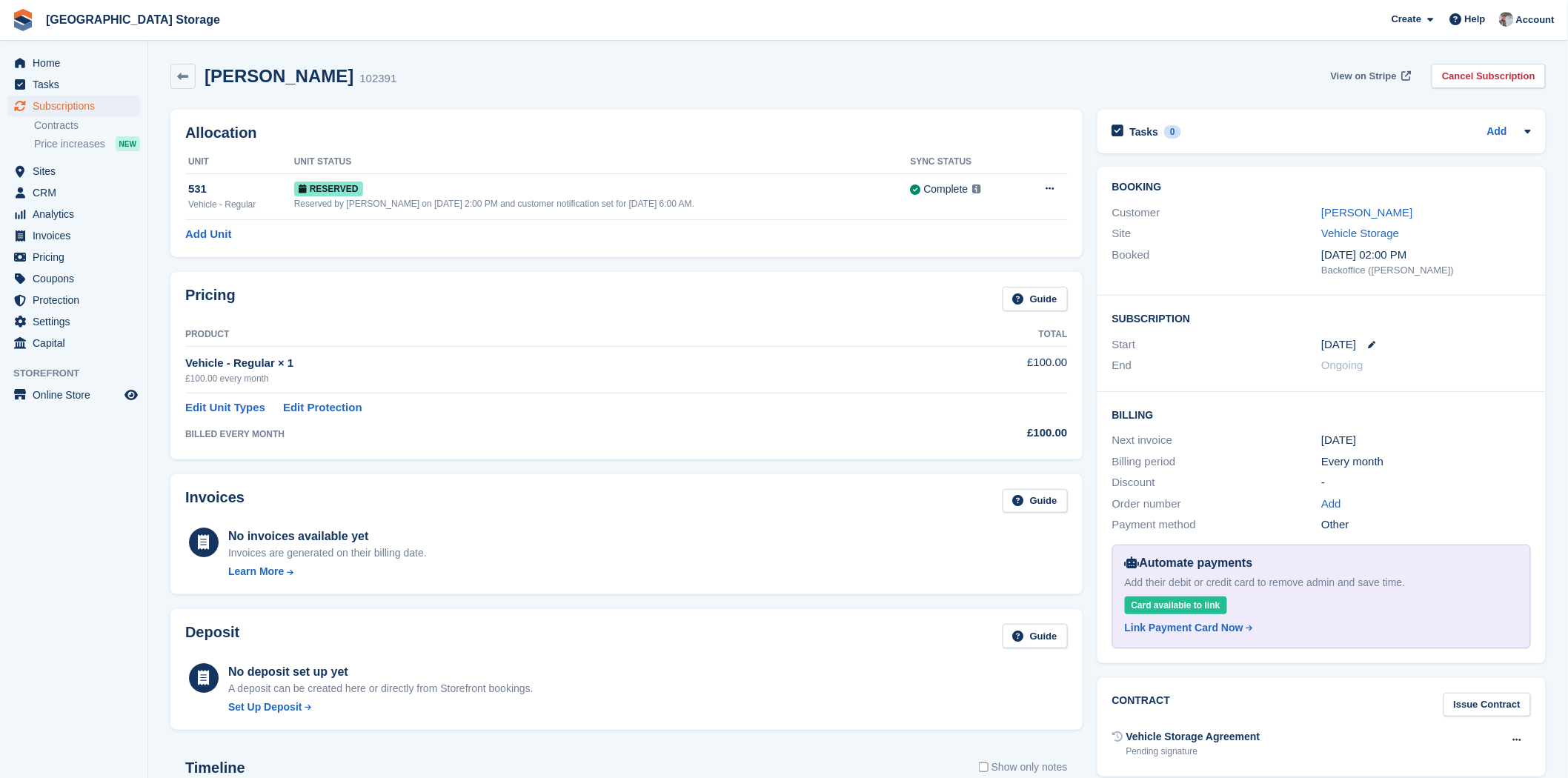
click at [1360, 74] on span "View on Stripe" at bounding box center [1363, 76] width 66 height 15
click at [1324, 209] on link "[PERSON_NAME]" at bounding box center [1367, 213] width 91 height 13
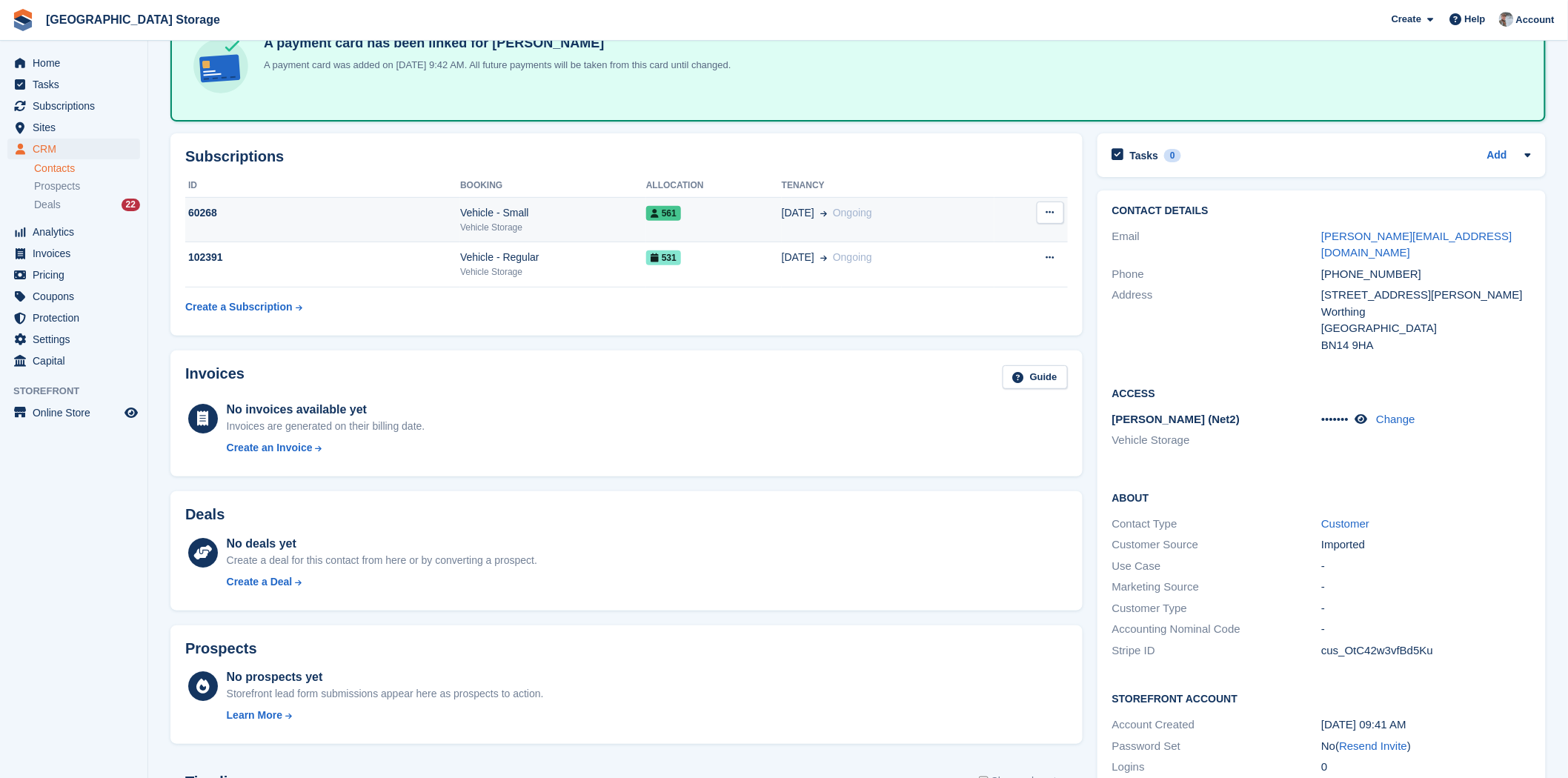
scroll to position [92, 0]
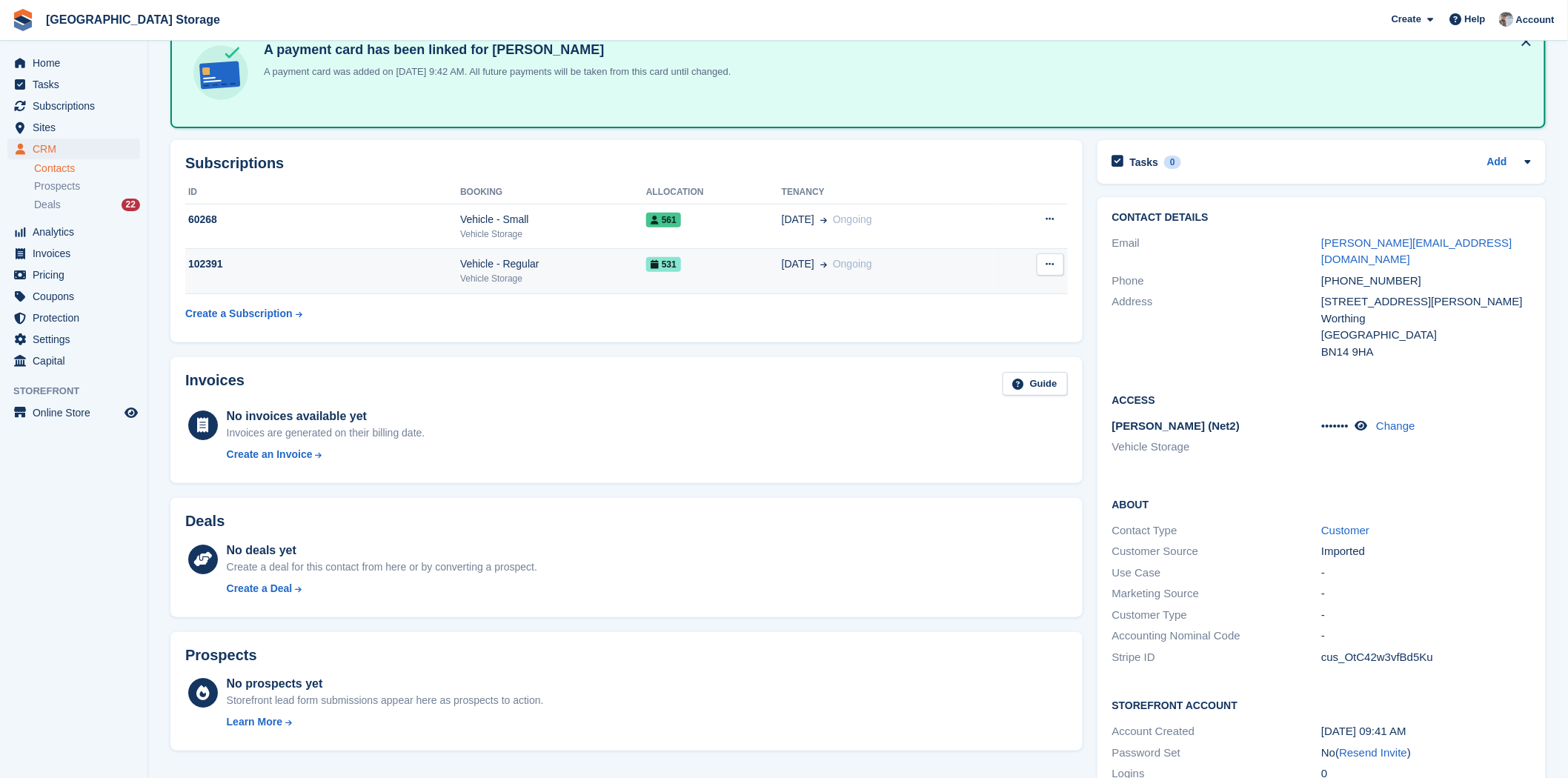
click at [540, 283] on div "Vehicle Storage" at bounding box center [553, 278] width 186 height 13
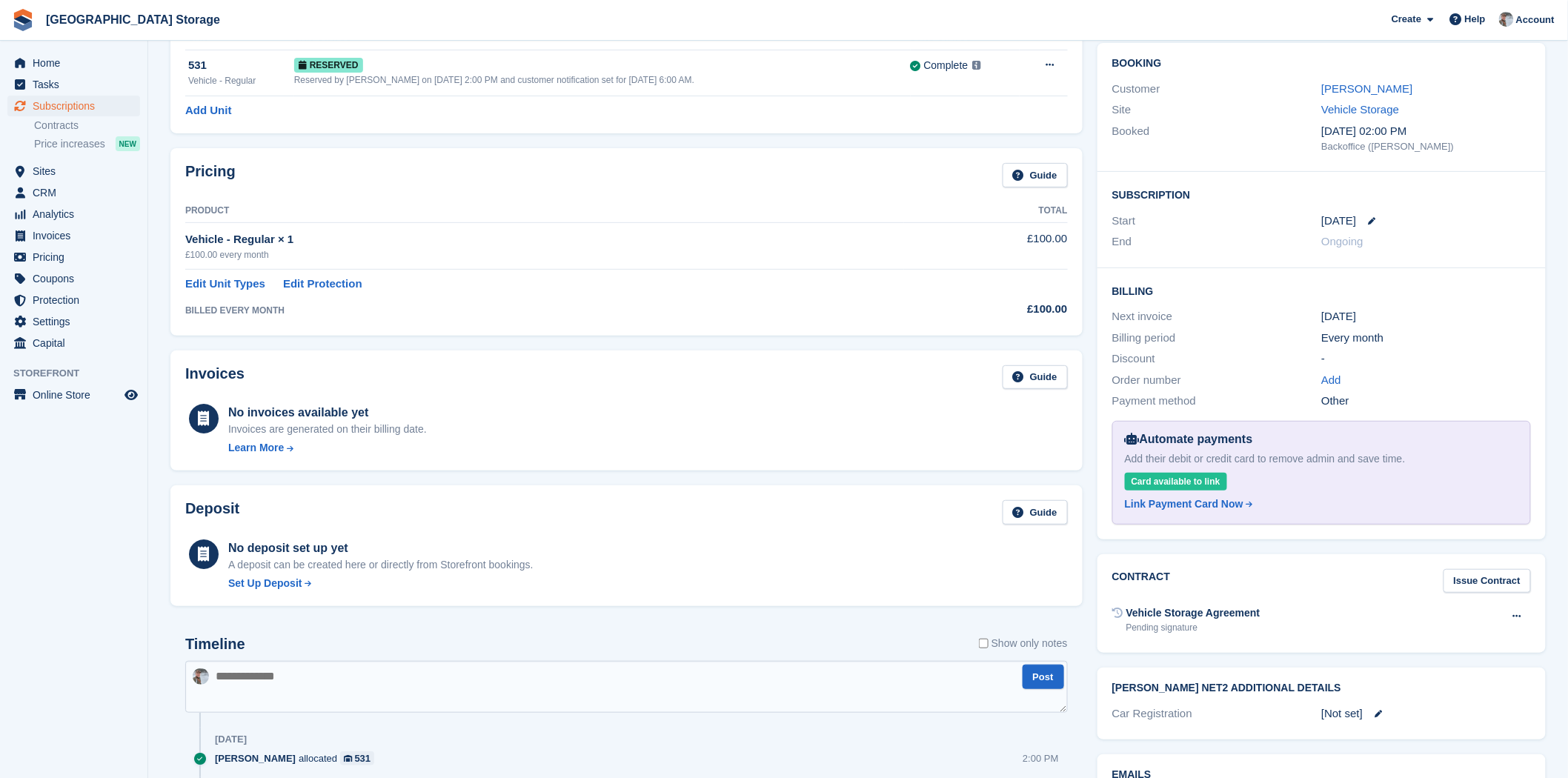
scroll to position [255, 0]
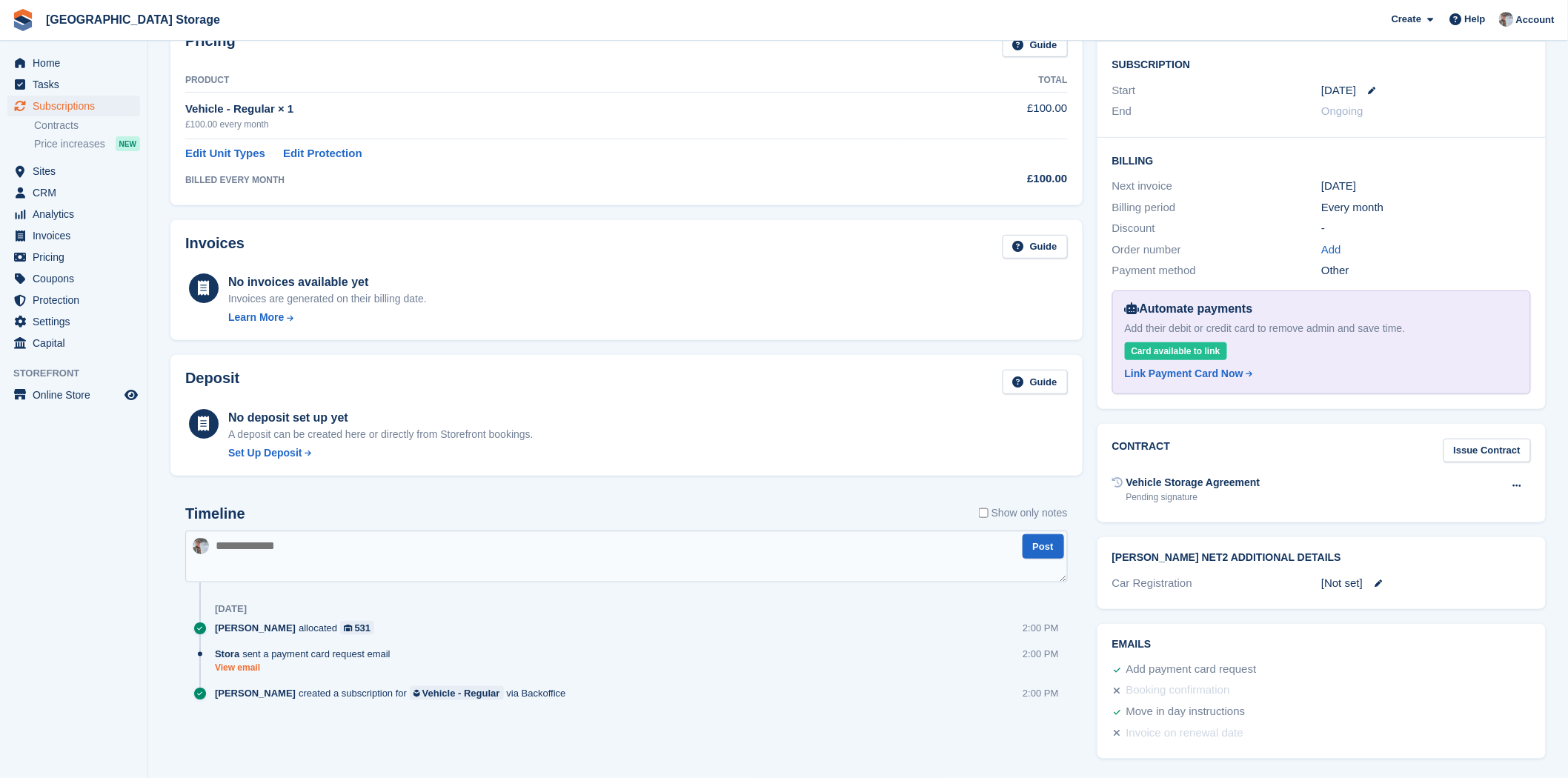
click at [243, 669] on link "View email" at bounding box center [307, 669] width 183 height 13
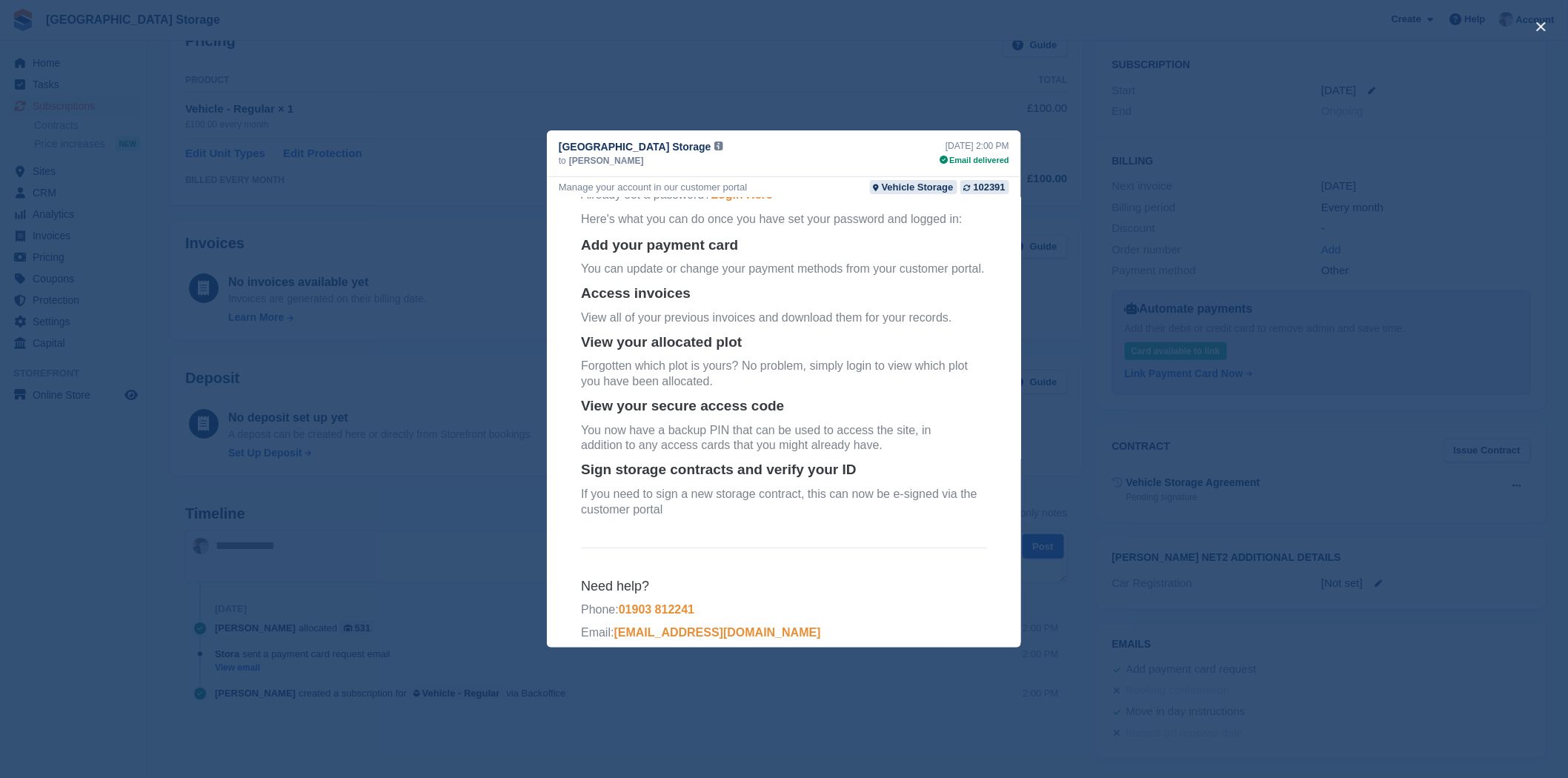
scroll to position [306, 0]
click at [468, 361] on div "close" at bounding box center [784, 389] width 1568 height 778
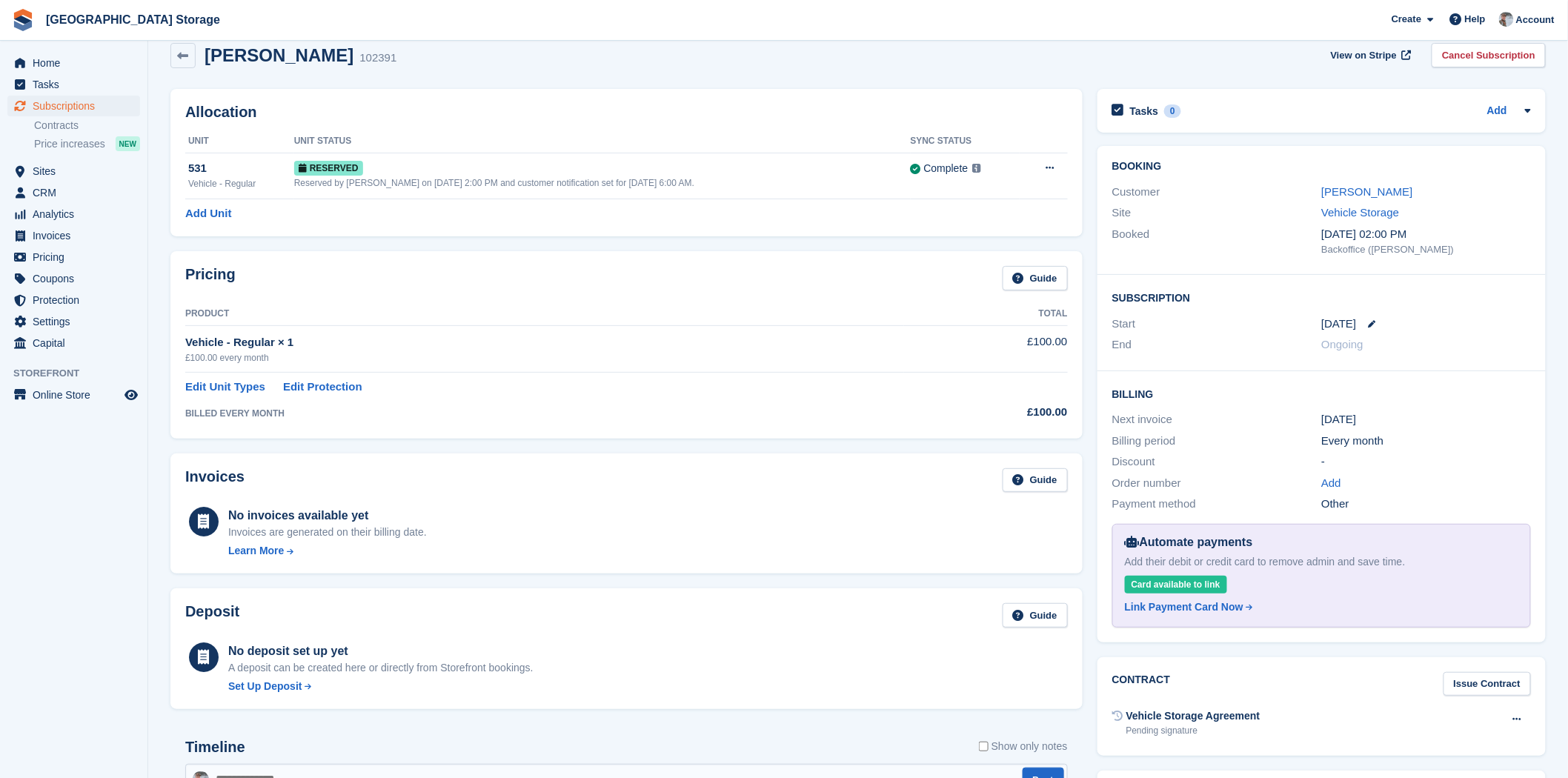
scroll to position [0, 0]
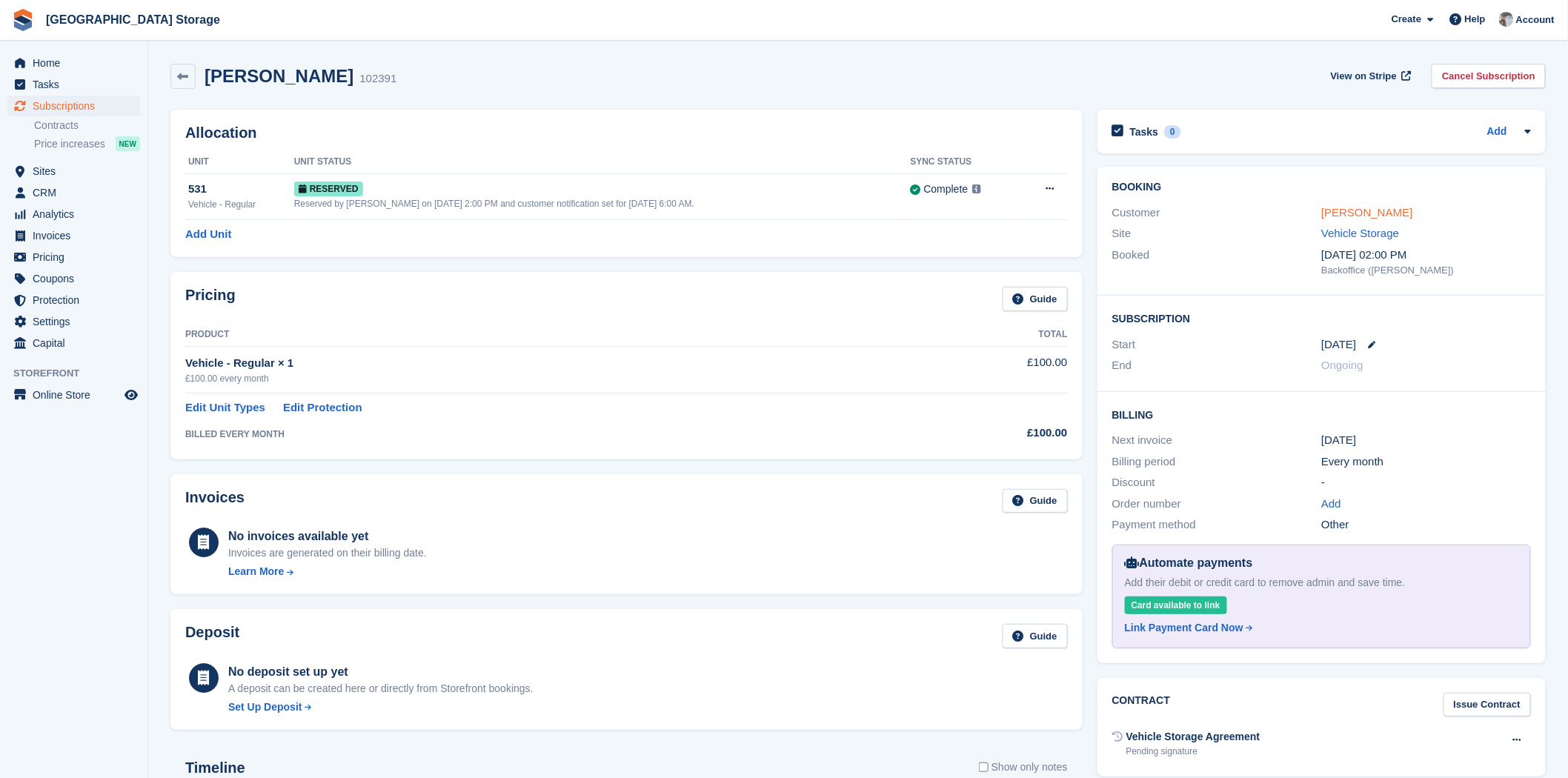
click at [1350, 208] on link "Scott Mather" at bounding box center [1367, 213] width 91 height 13
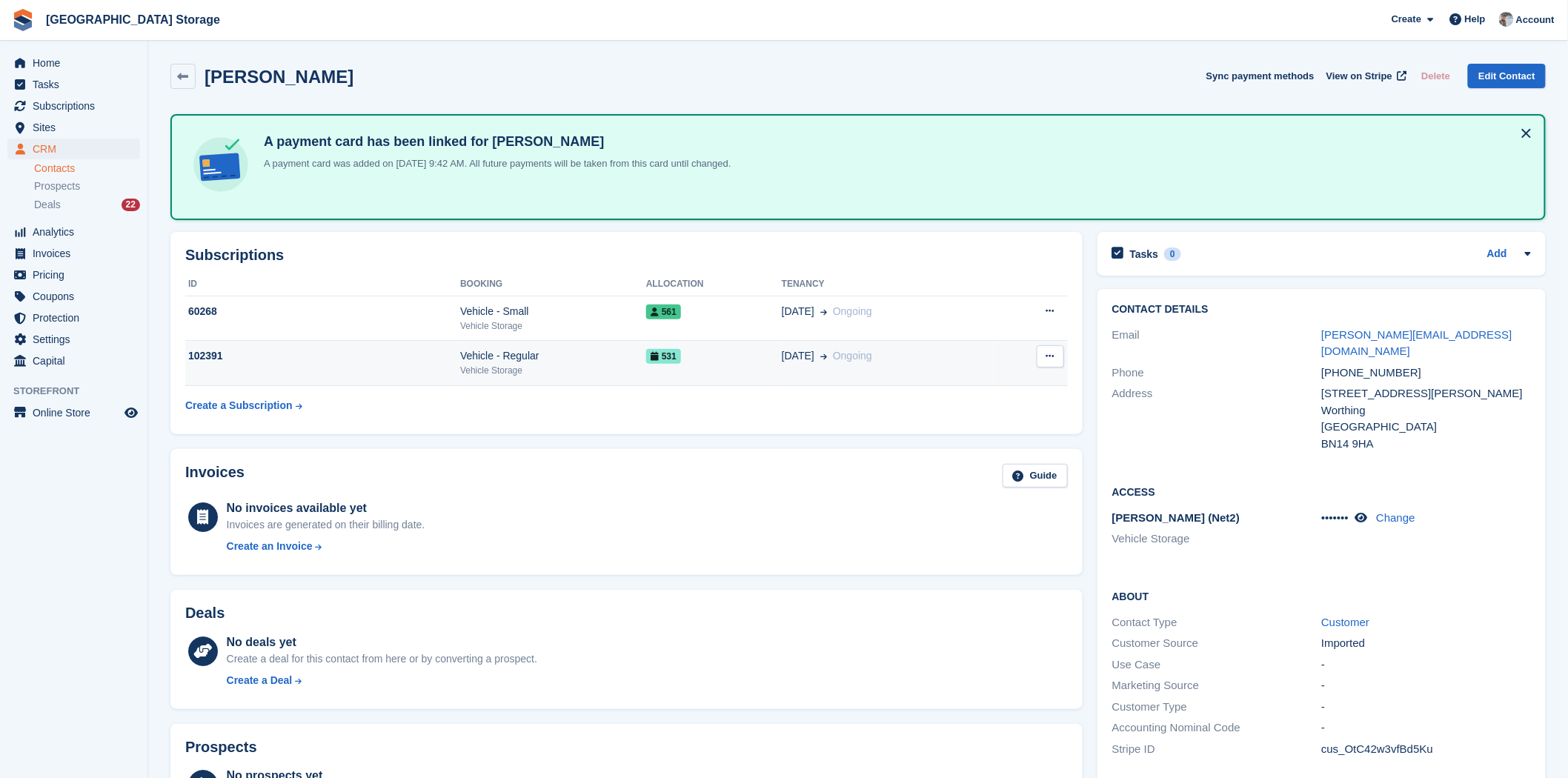
click at [750, 369] on td "531" at bounding box center [714, 363] width 136 height 45
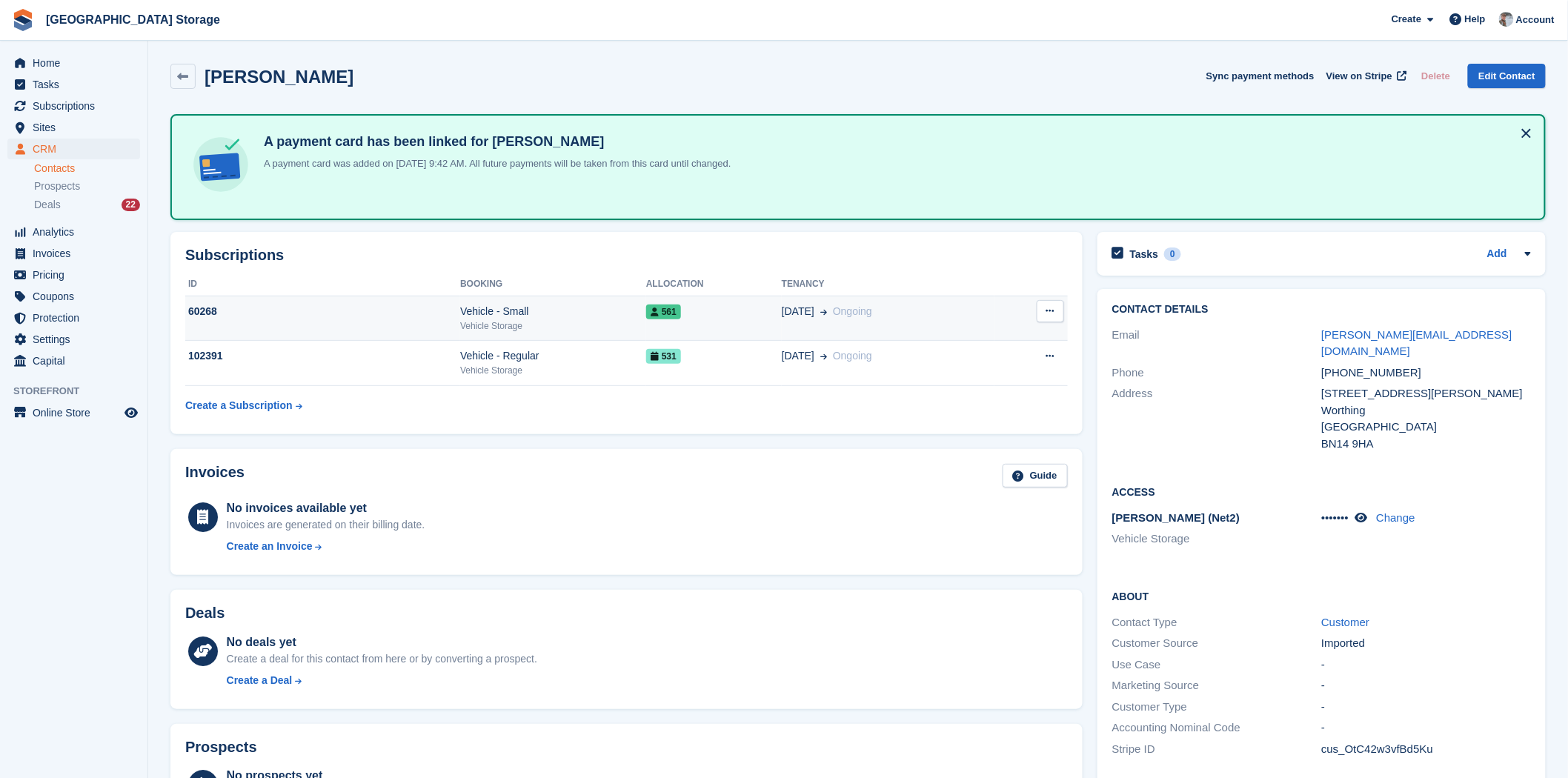
click at [604, 321] on div "Vehicle Storage" at bounding box center [553, 326] width 186 height 13
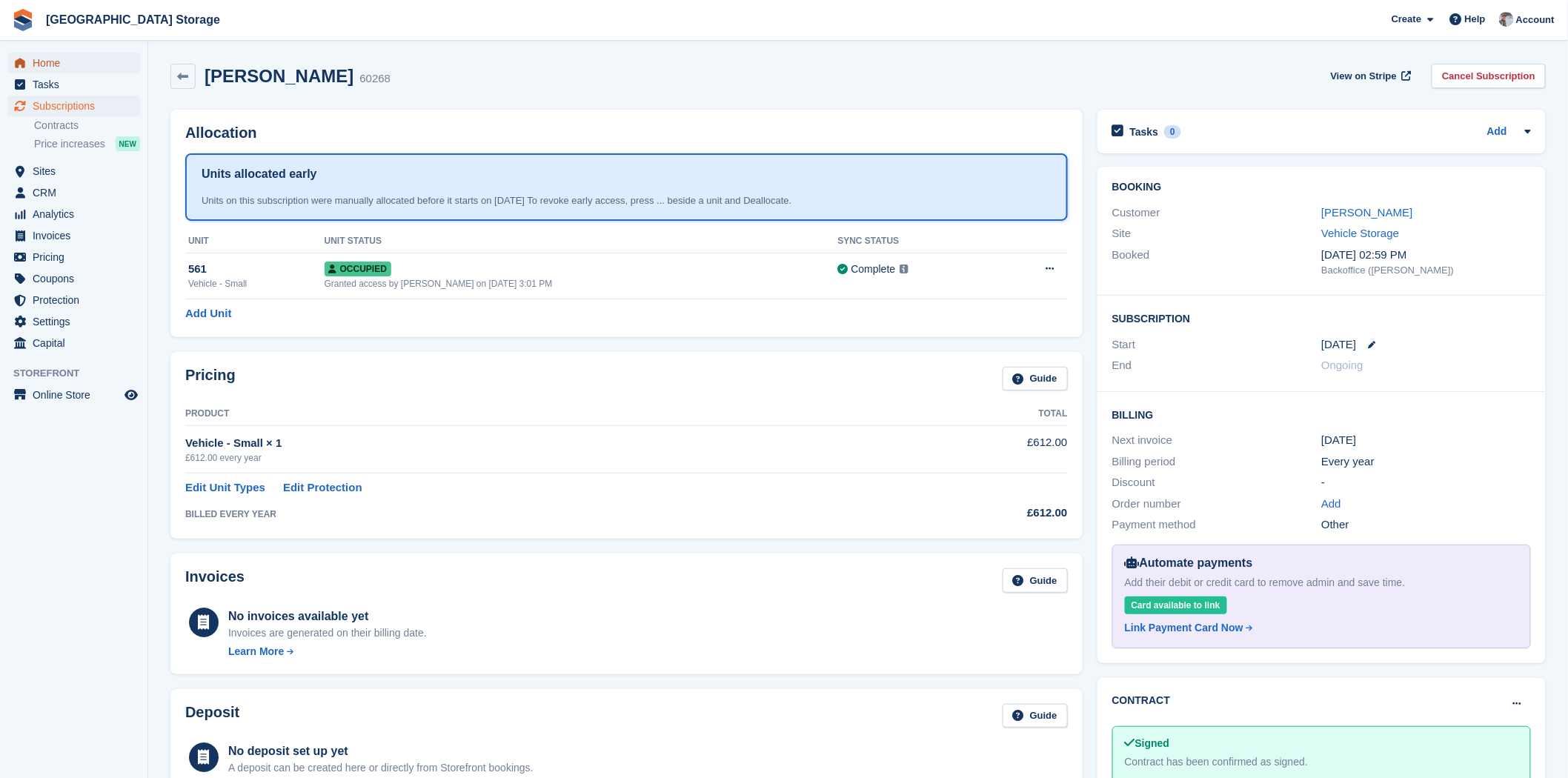
click at [45, 61] on span "Home" at bounding box center [77, 63] width 89 height 21
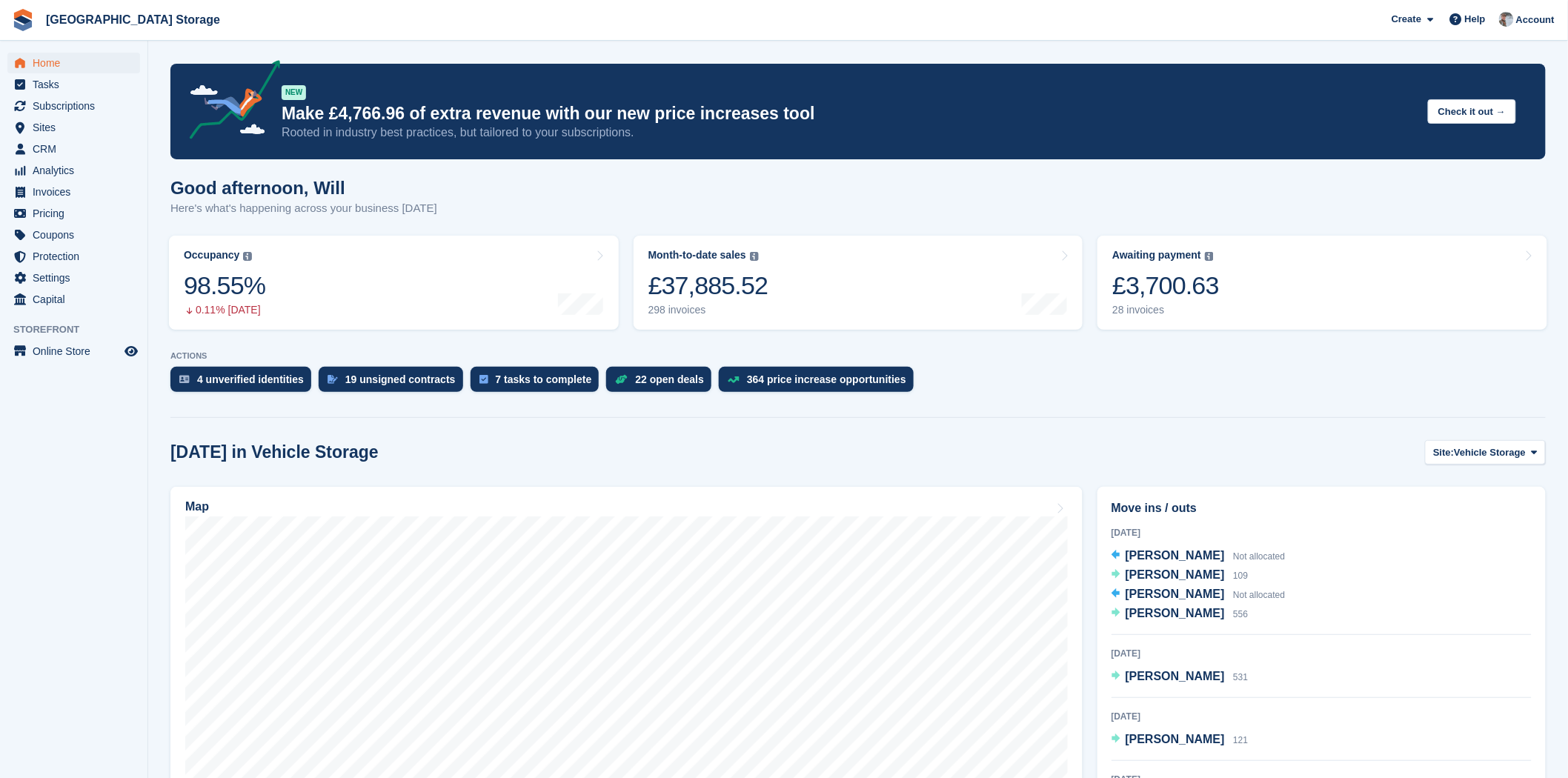
click at [1106, 416] on div at bounding box center [858, 415] width 1375 height 6
click at [1087, 301] on turbo-frame "Month-to-date sales The sum of all finalised invoices generated this month to d…" at bounding box center [858, 283] width 464 height 109
click at [96, 62] on span "Home" at bounding box center [77, 63] width 89 height 21
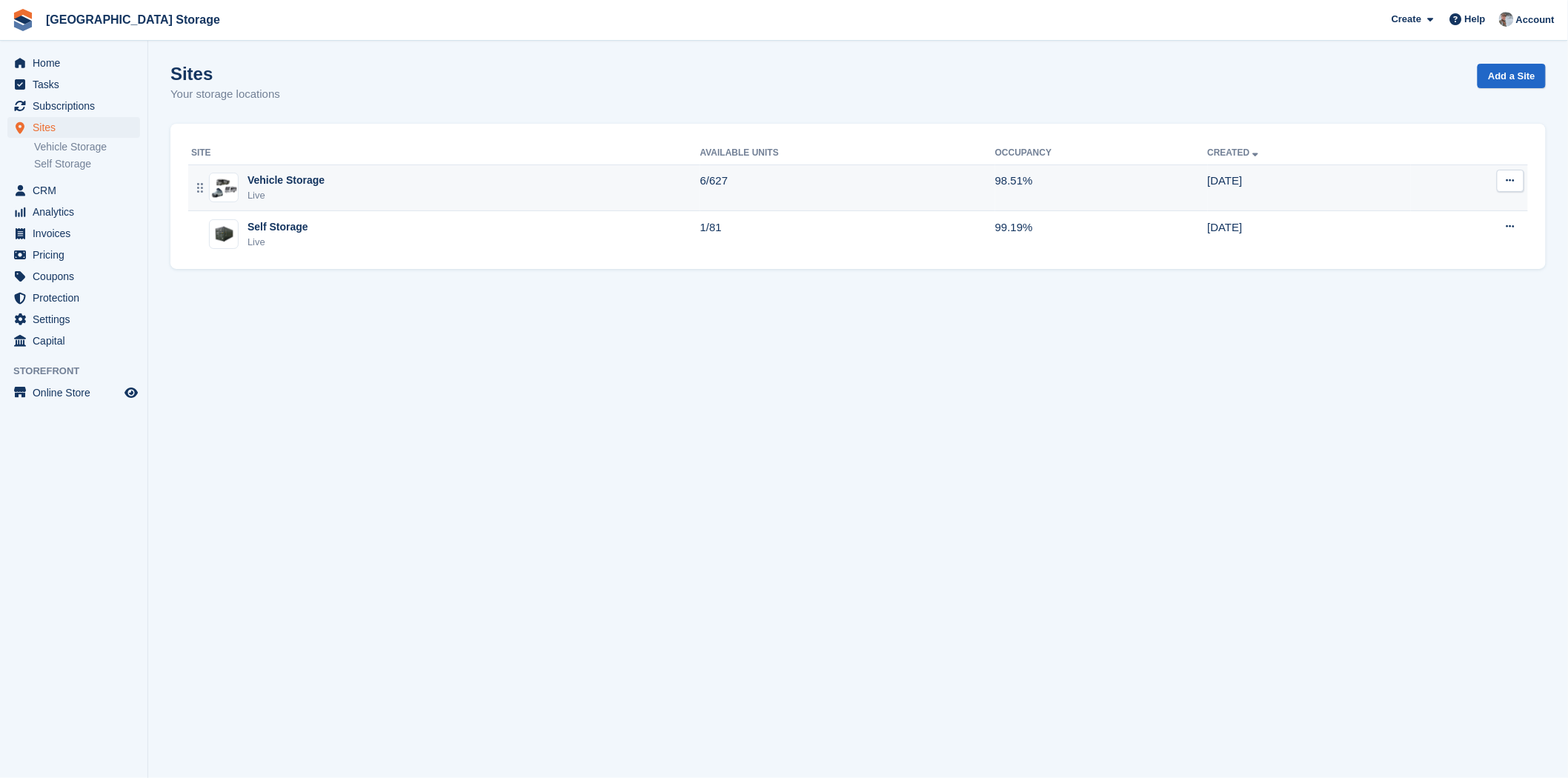
click at [478, 187] on div "Vehicle Storage Live" at bounding box center [445, 188] width 509 height 31
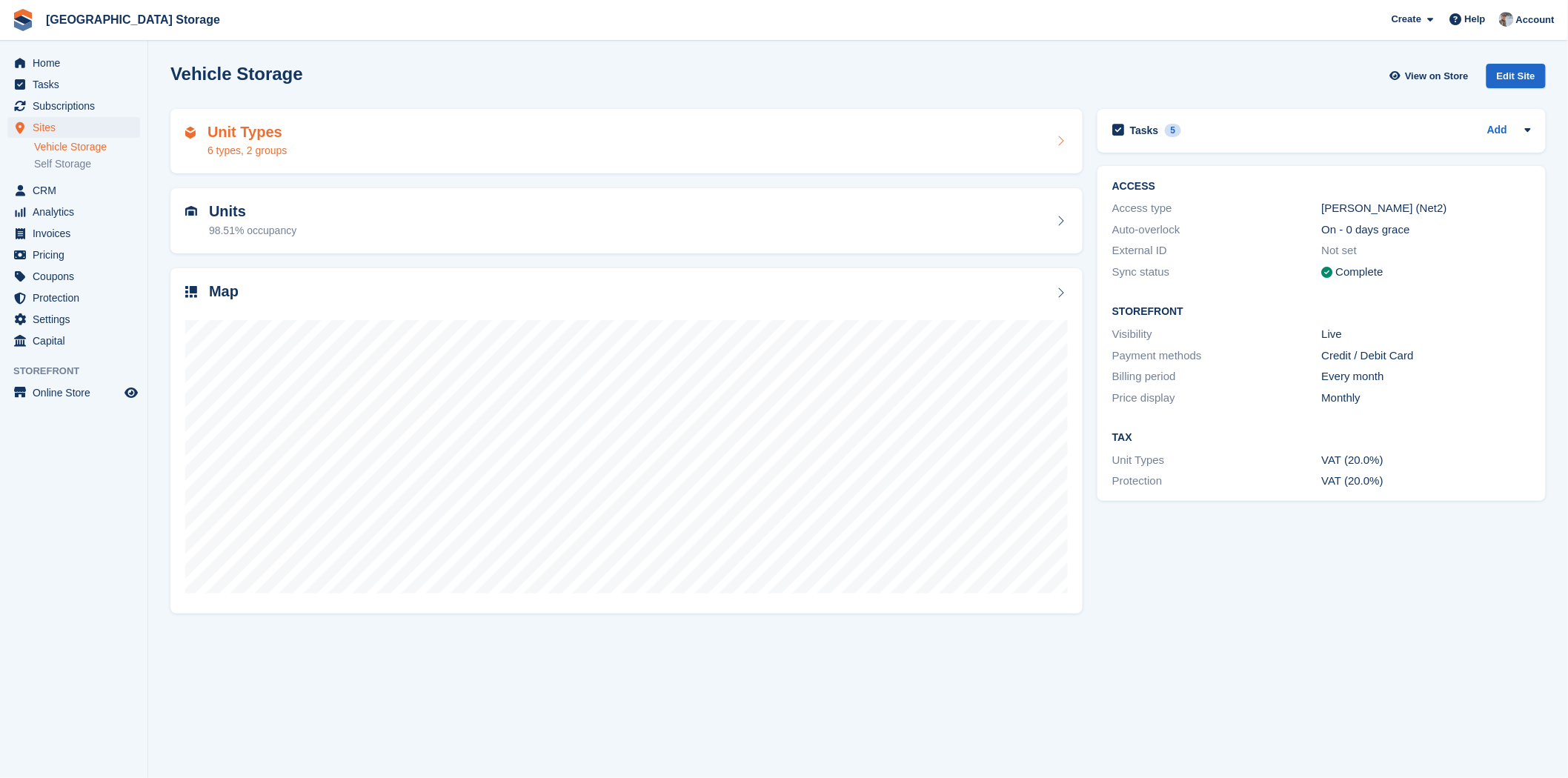
click at [412, 148] on div "Unit Types 6 types, 2 groups" at bounding box center [626, 142] width 883 height 36
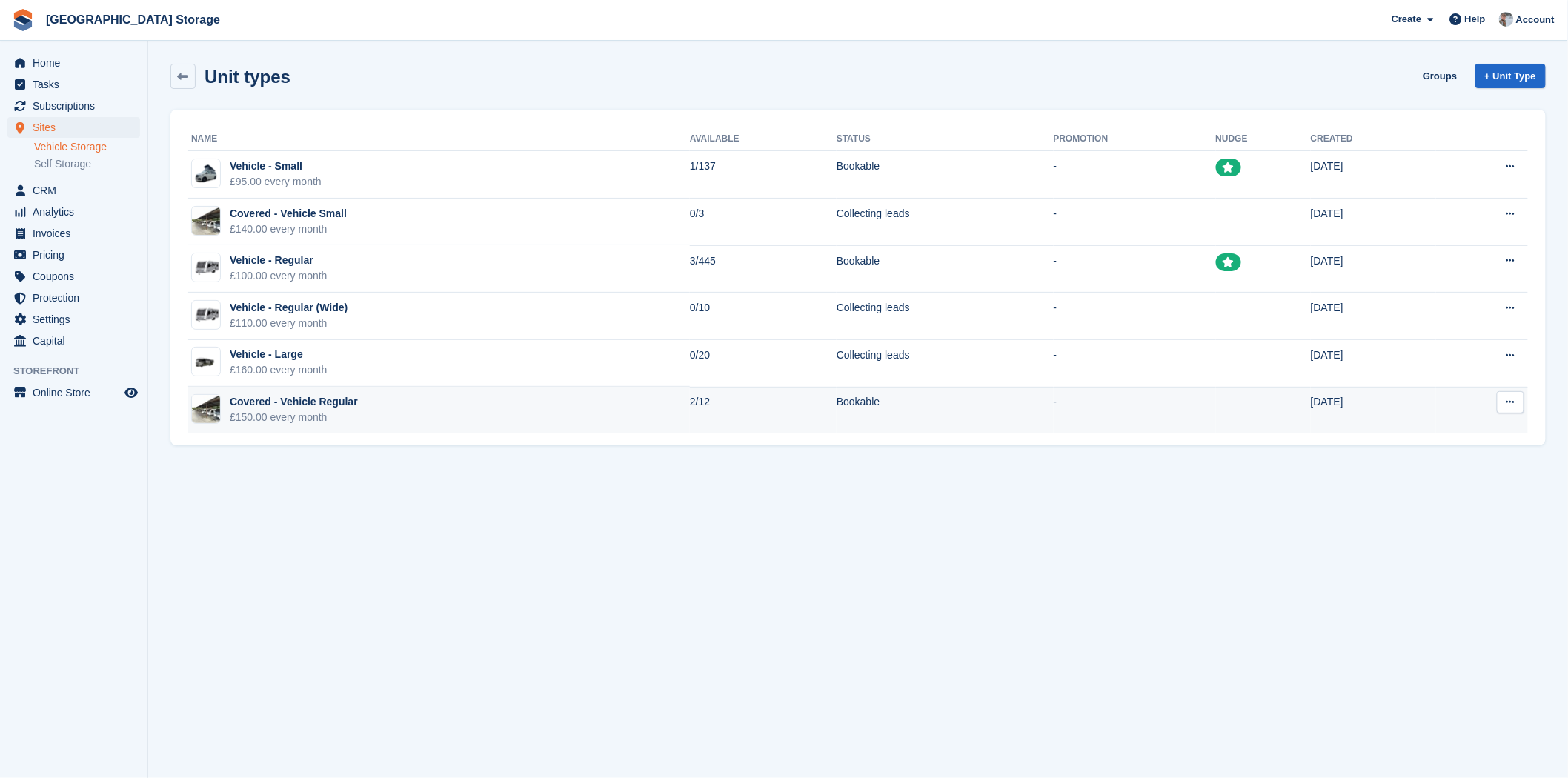
click at [1511, 407] on icon at bounding box center [1511, 402] width 8 height 10
click at [1458, 427] on p "Edit unit type" at bounding box center [1452, 432] width 129 height 19
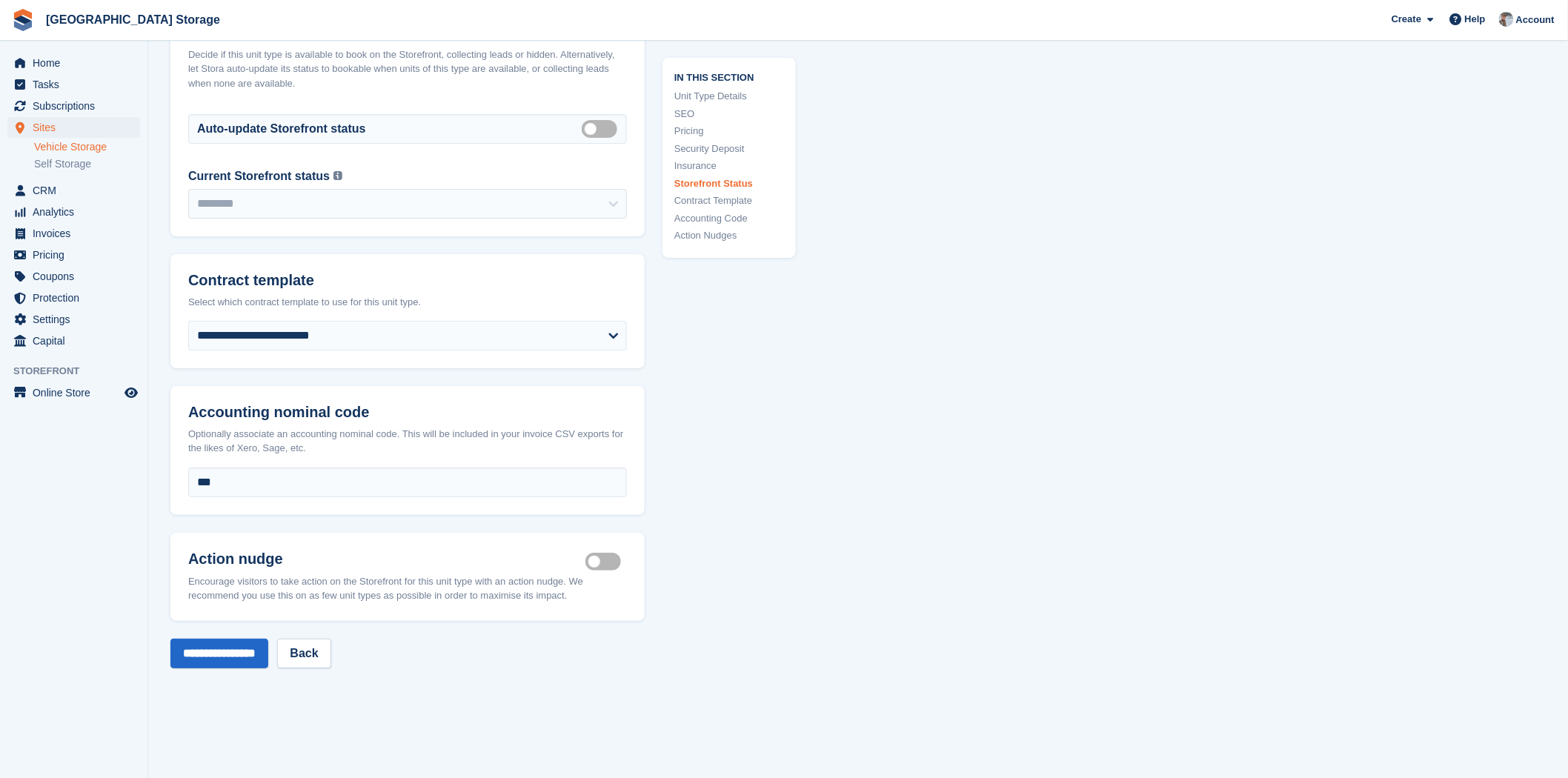
scroll to position [2224, 0]
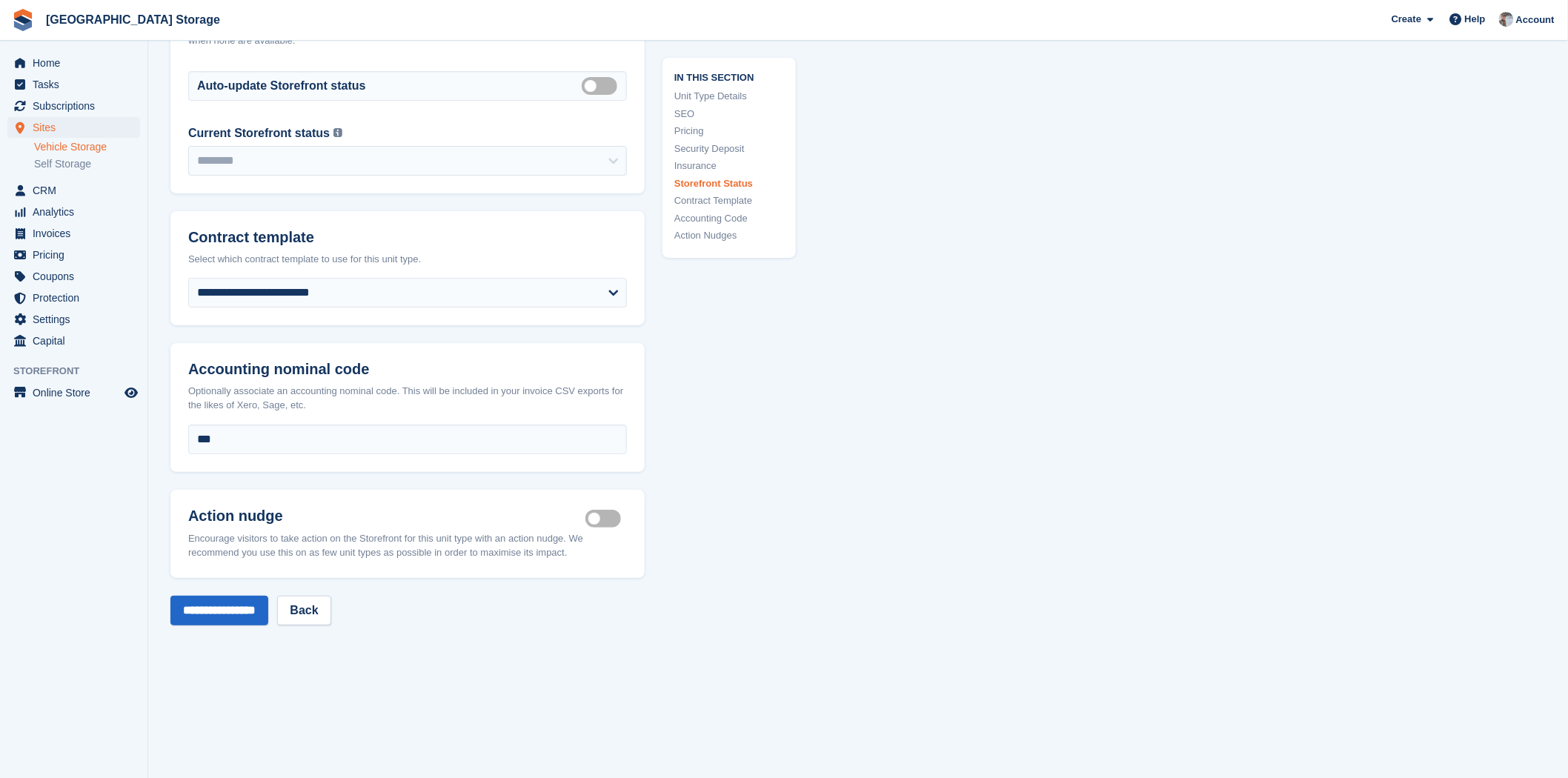
click at [605, 517] on label "Is active" at bounding box center [605, 518] width 41 height 2
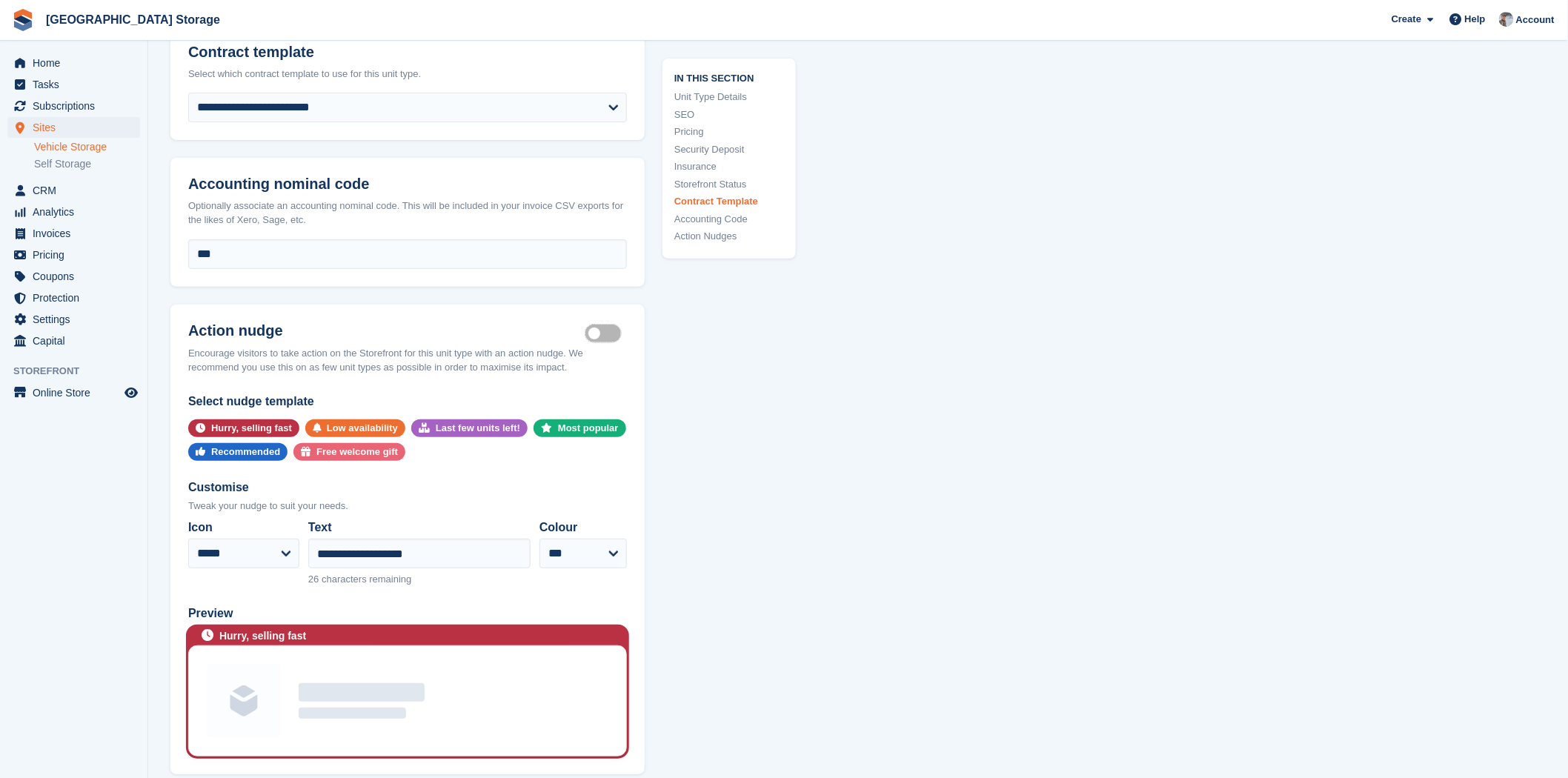
scroll to position [2635, 0]
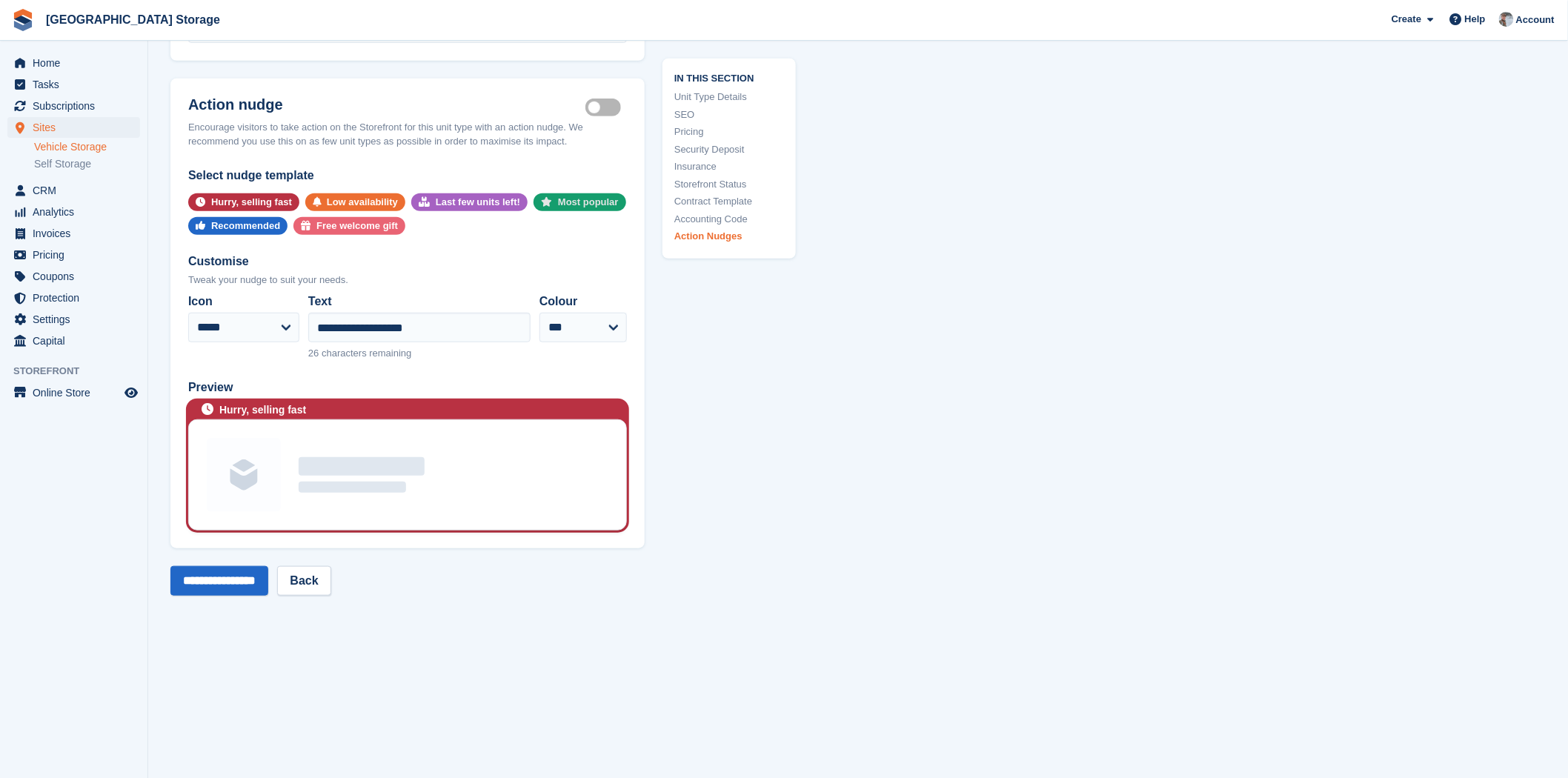
click at [562, 198] on div "Most popular" at bounding box center [587, 202] width 61 height 18
select select "****"
type input "**********"
select select "*****"
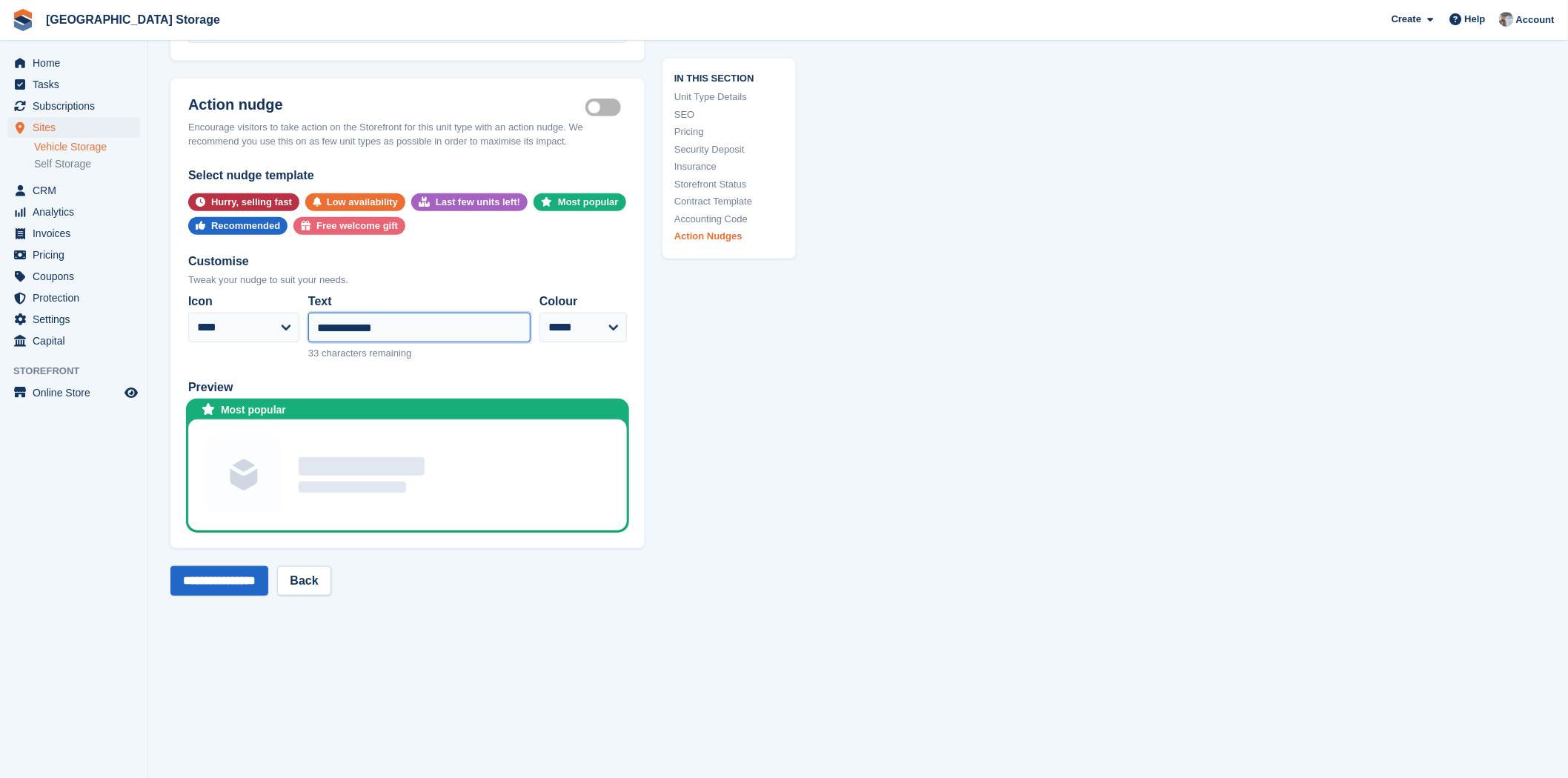
click at [416, 326] on input "**********" at bounding box center [419, 327] width 222 height 30
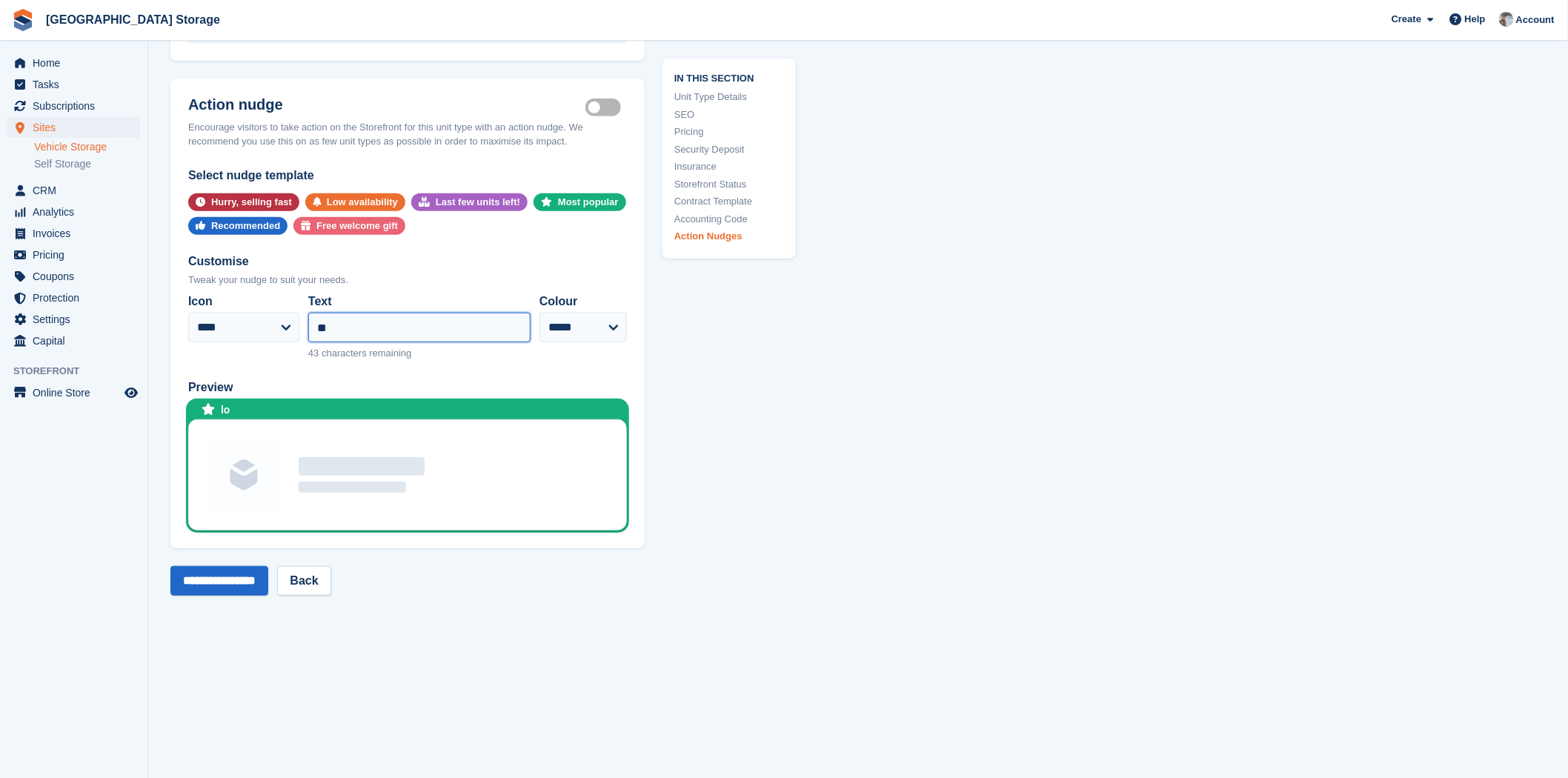
type input "**********"
click at [243, 574] on input "**********" at bounding box center [219, 581] width 98 height 30
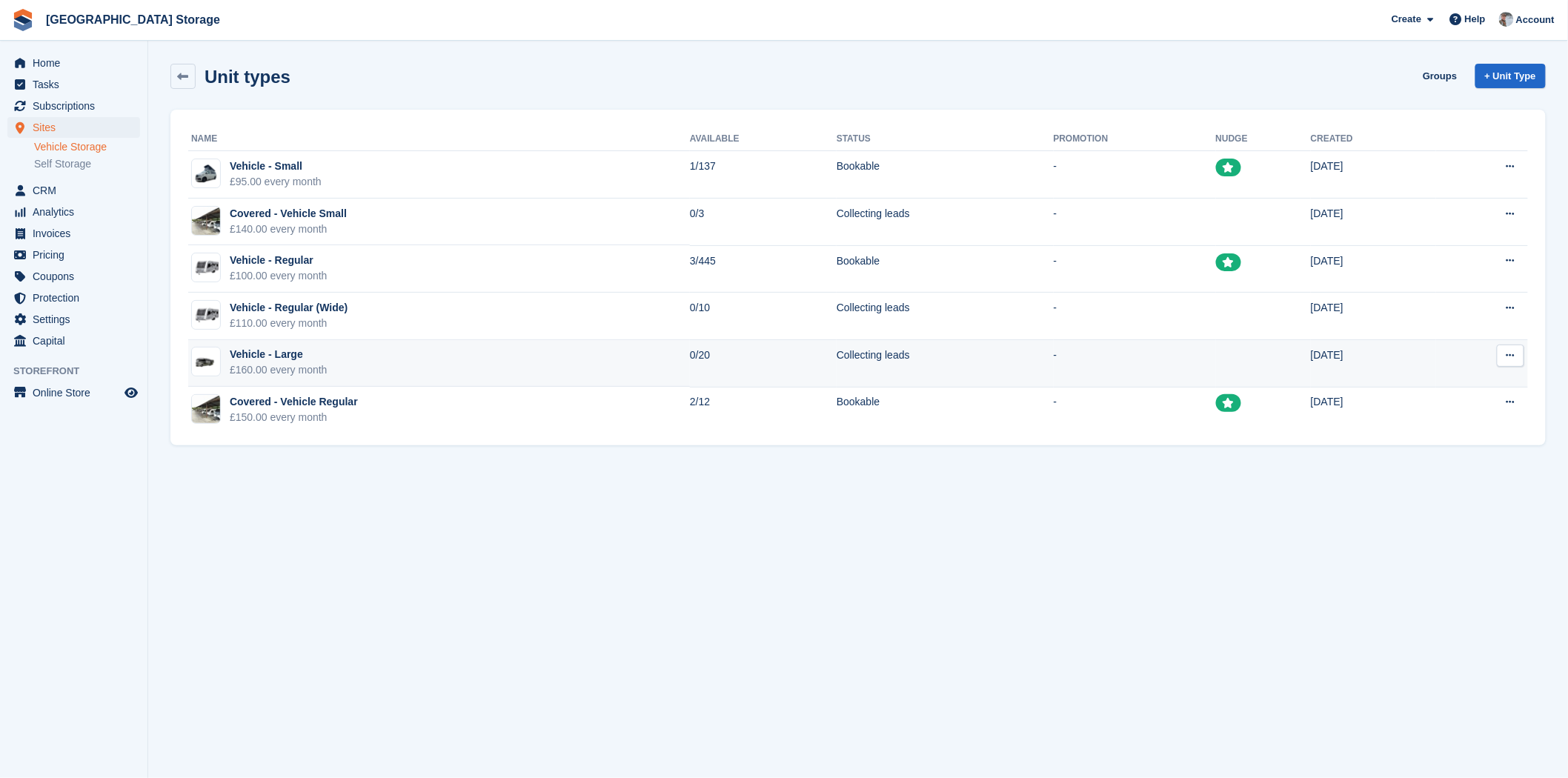
drag, startPoint x: 476, startPoint y: 411, endPoint x: 424, endPoint y: 379, distance: 61.1
click at [443, 365] on tbody "Vehicle - Small £95.00 every month 1/137 Bookable - 23 Jul 2024 Edit unit type …" at bounding box center [858, 292] width 1340 height 283
click at [434, 487] on section "Unit types Groups + Unit Type Name Available Status Promotion Nudge Created Veh…" at bounding box center [858, 389] width 1419 height 778
click at [1437, 74] on link "Groups" at bounding box center [1439, 76] width 46 height 24
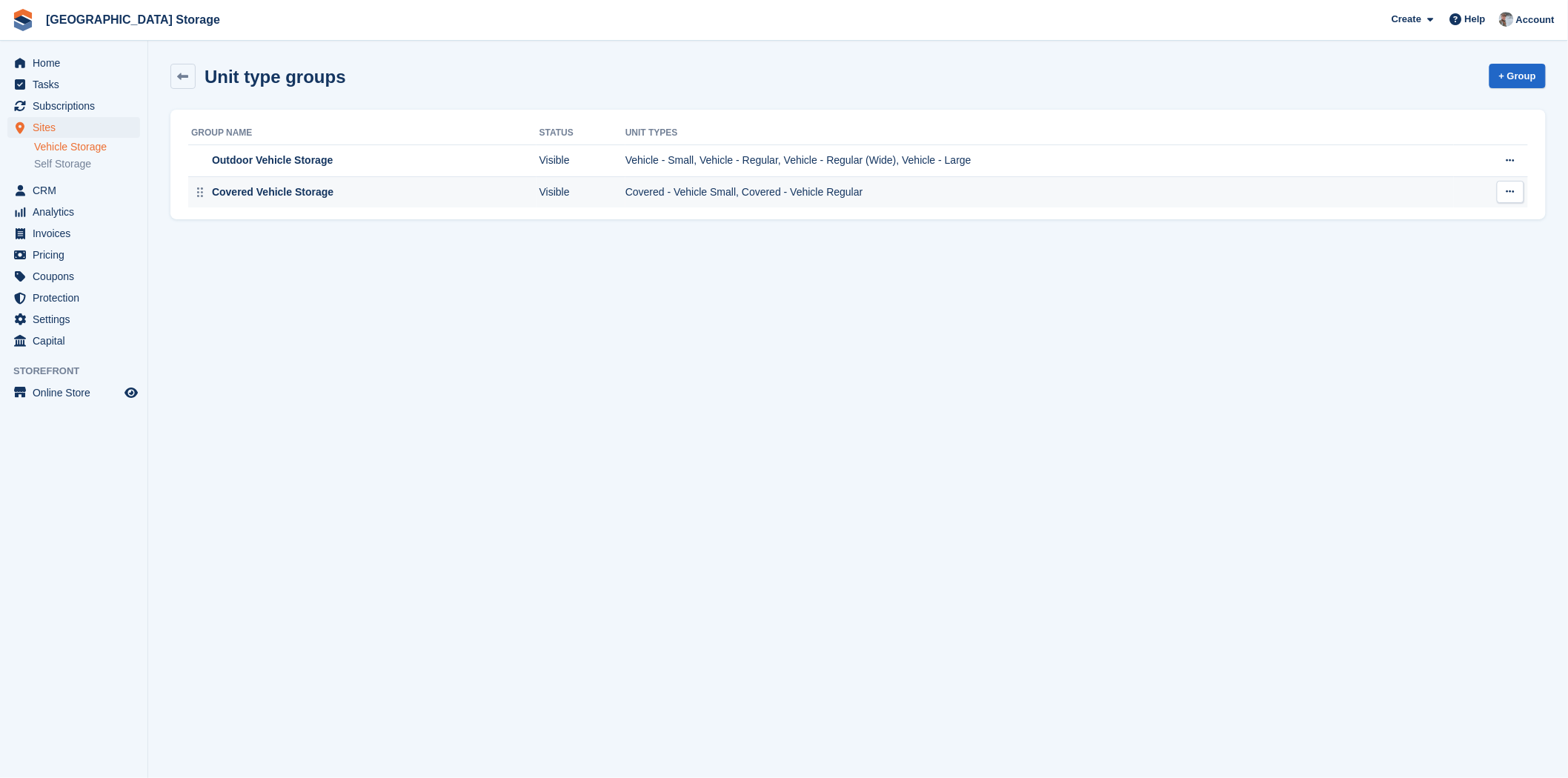
click at [416, 197] on div "Covered Vehicle Storage" at bounding box center [363, 192] width 345 height 15
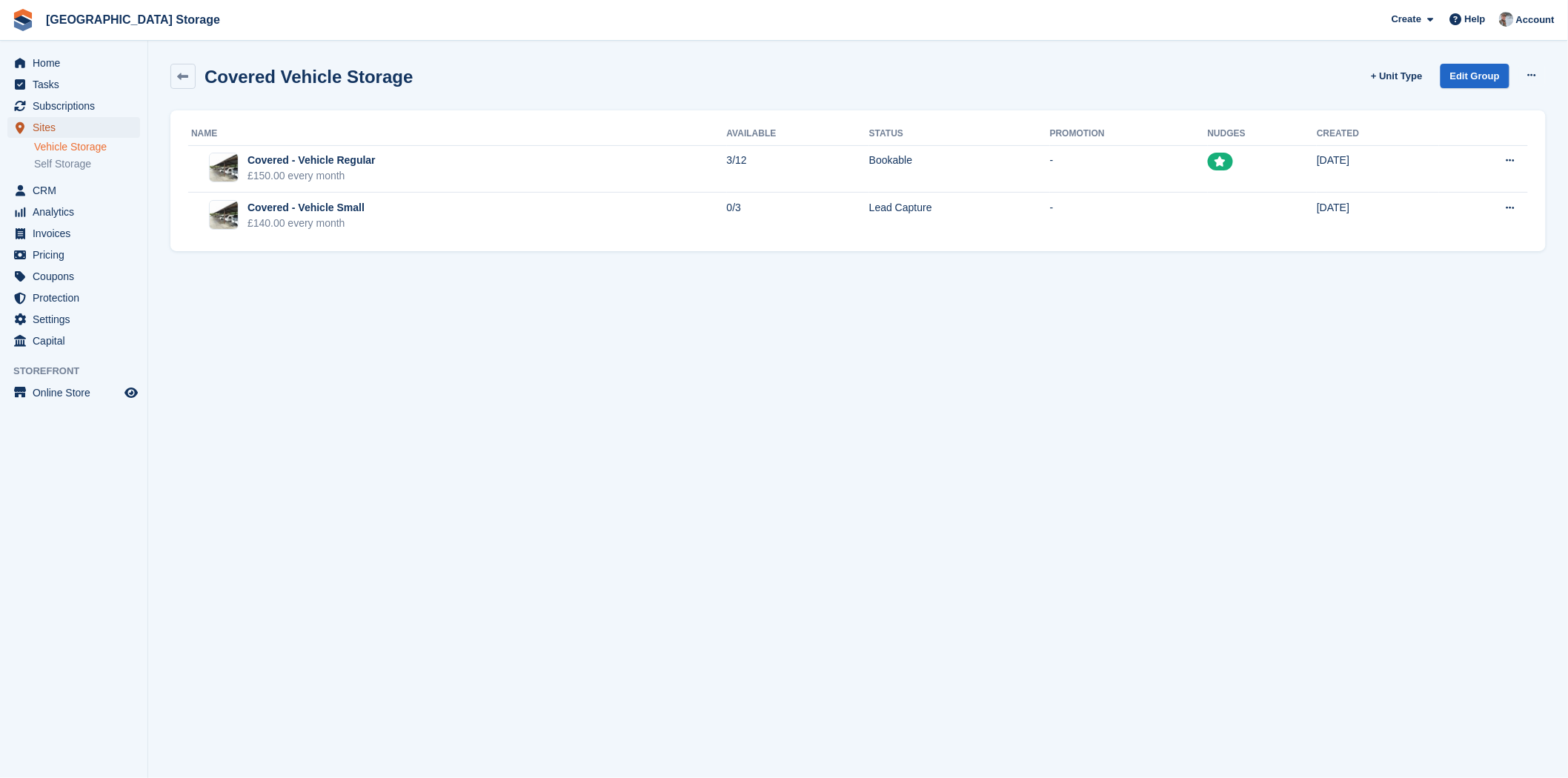
click at [59, 124] on span "Sites" at bounding box center [77, 128] width 89 height 21
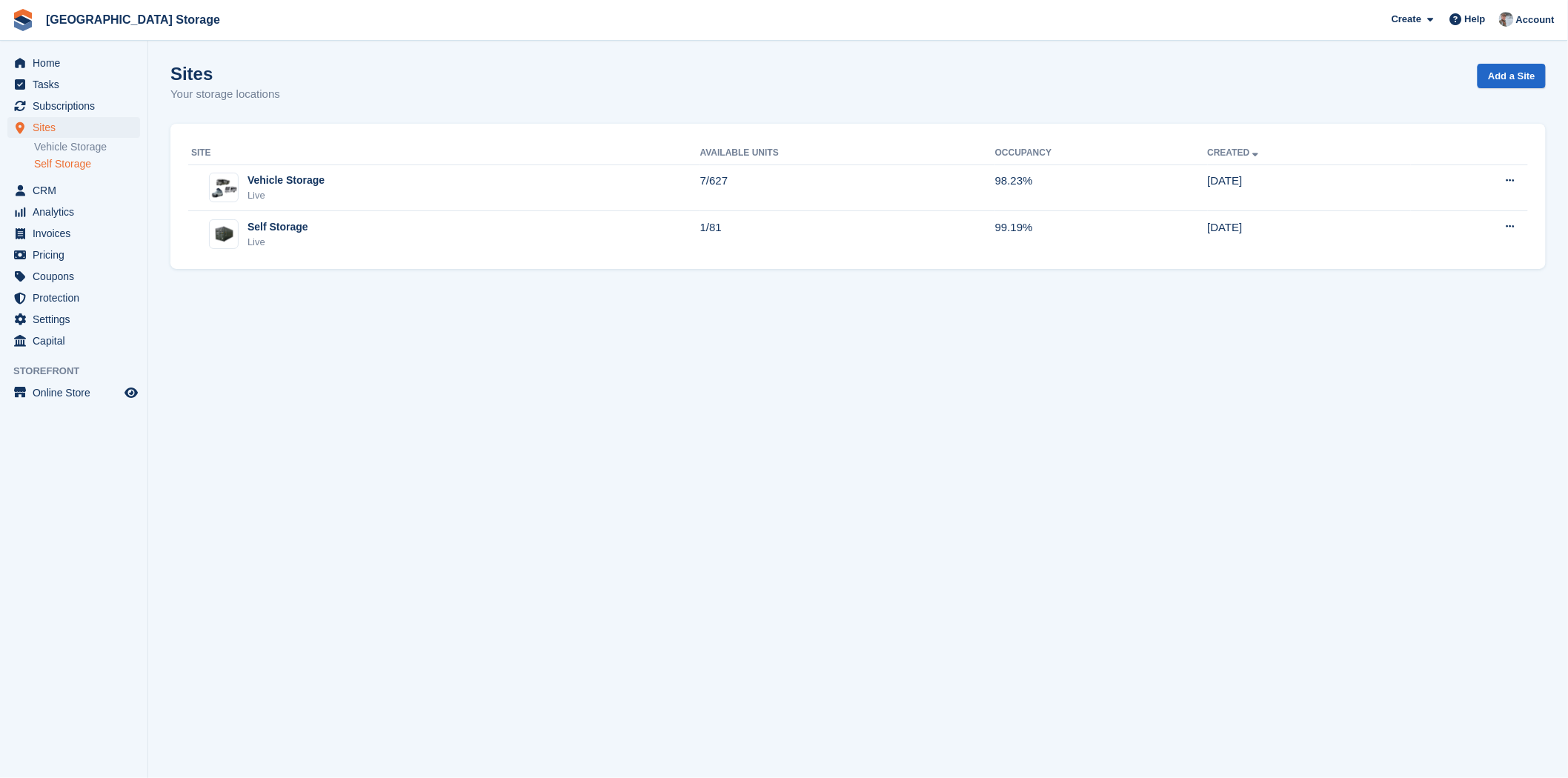
click at [54, 164] on link "Self Storage" at bounding box center [87, 164] width 106 height 14
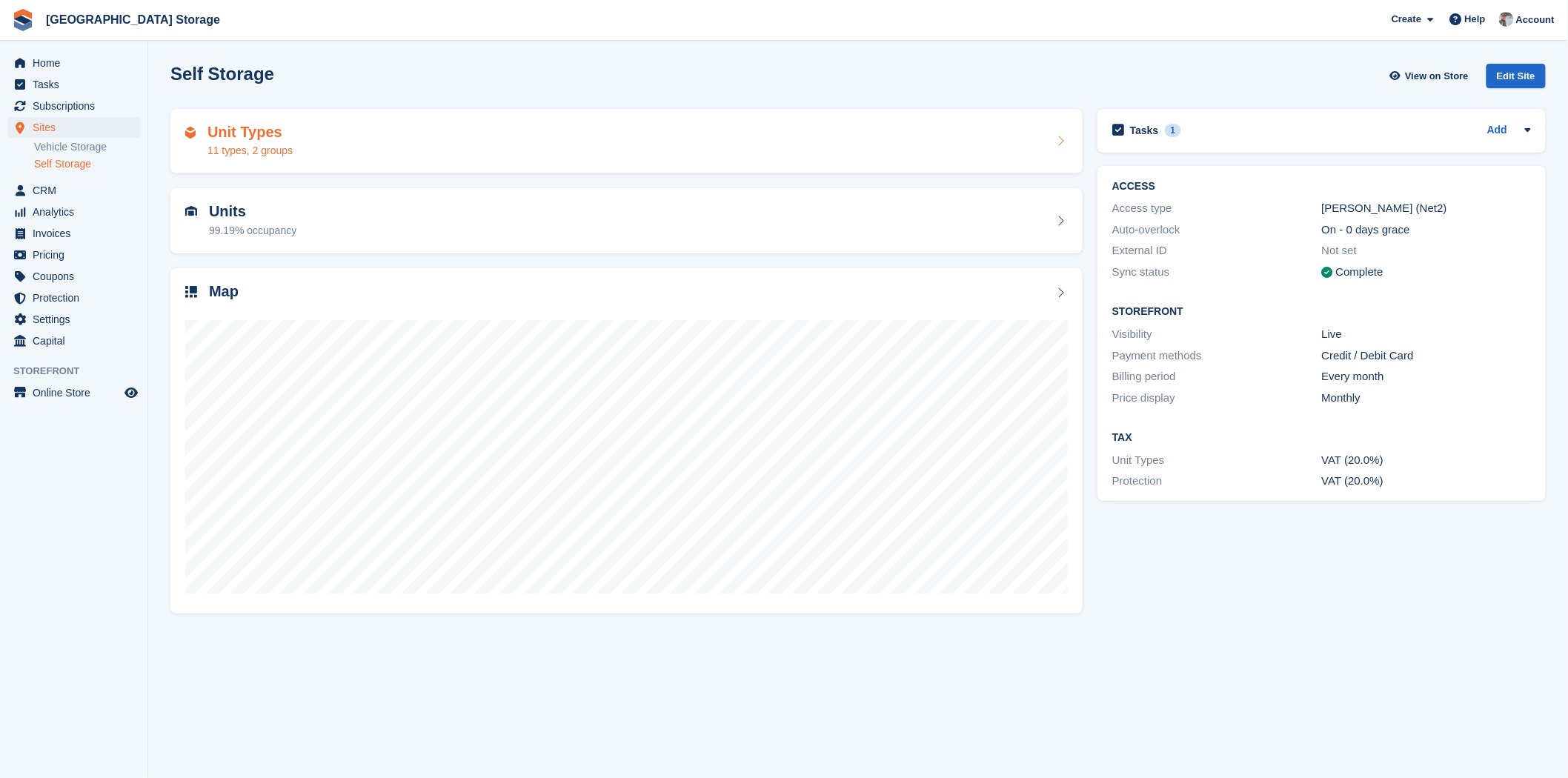
click at [277, 148] on div "11 types, 2 groups" at bounding box center [249, 151] width 85 height 15
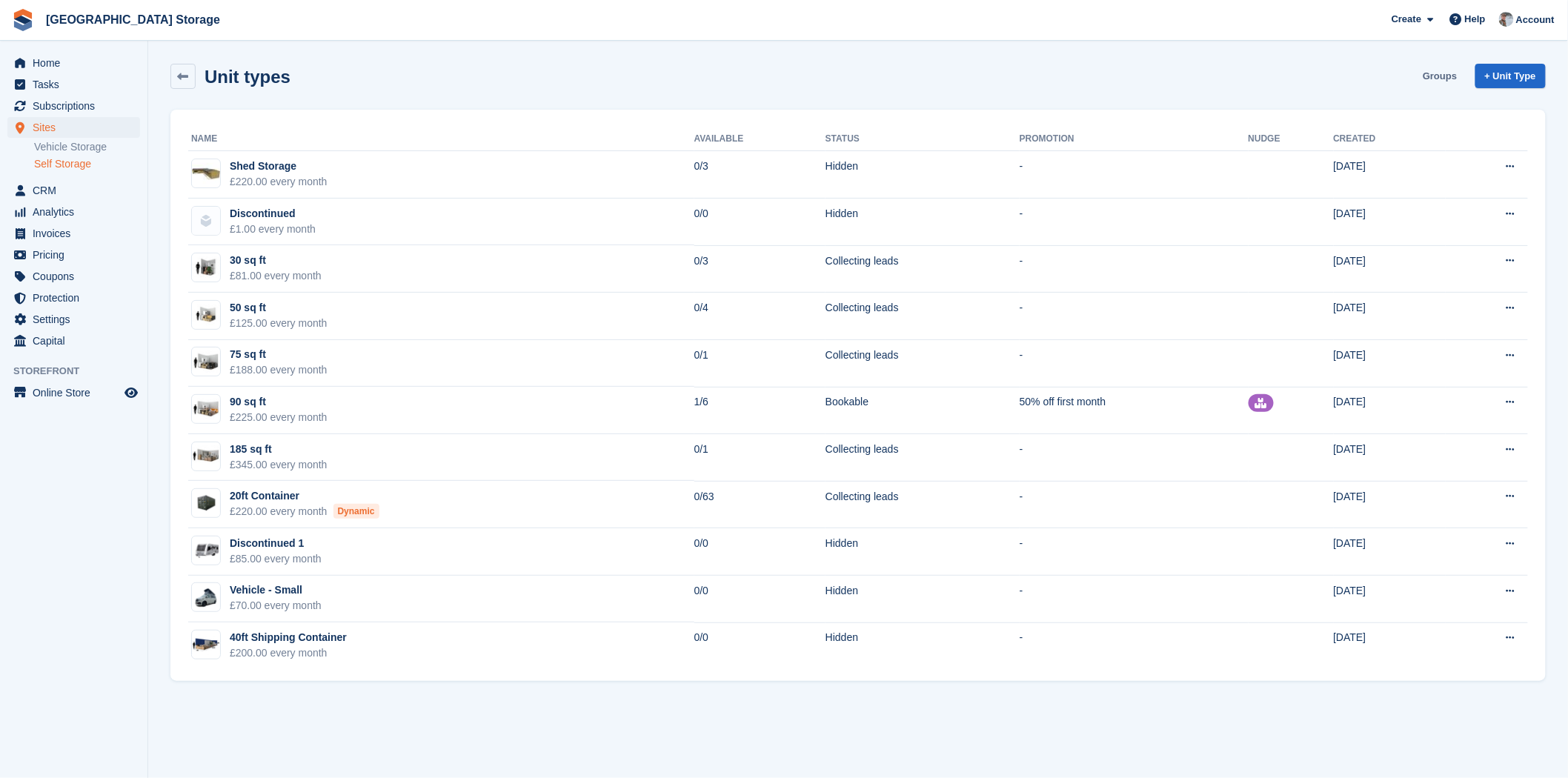
click at [1437, 77] on link "Groups" at bounding box center [1439, 76] width 46 height 24
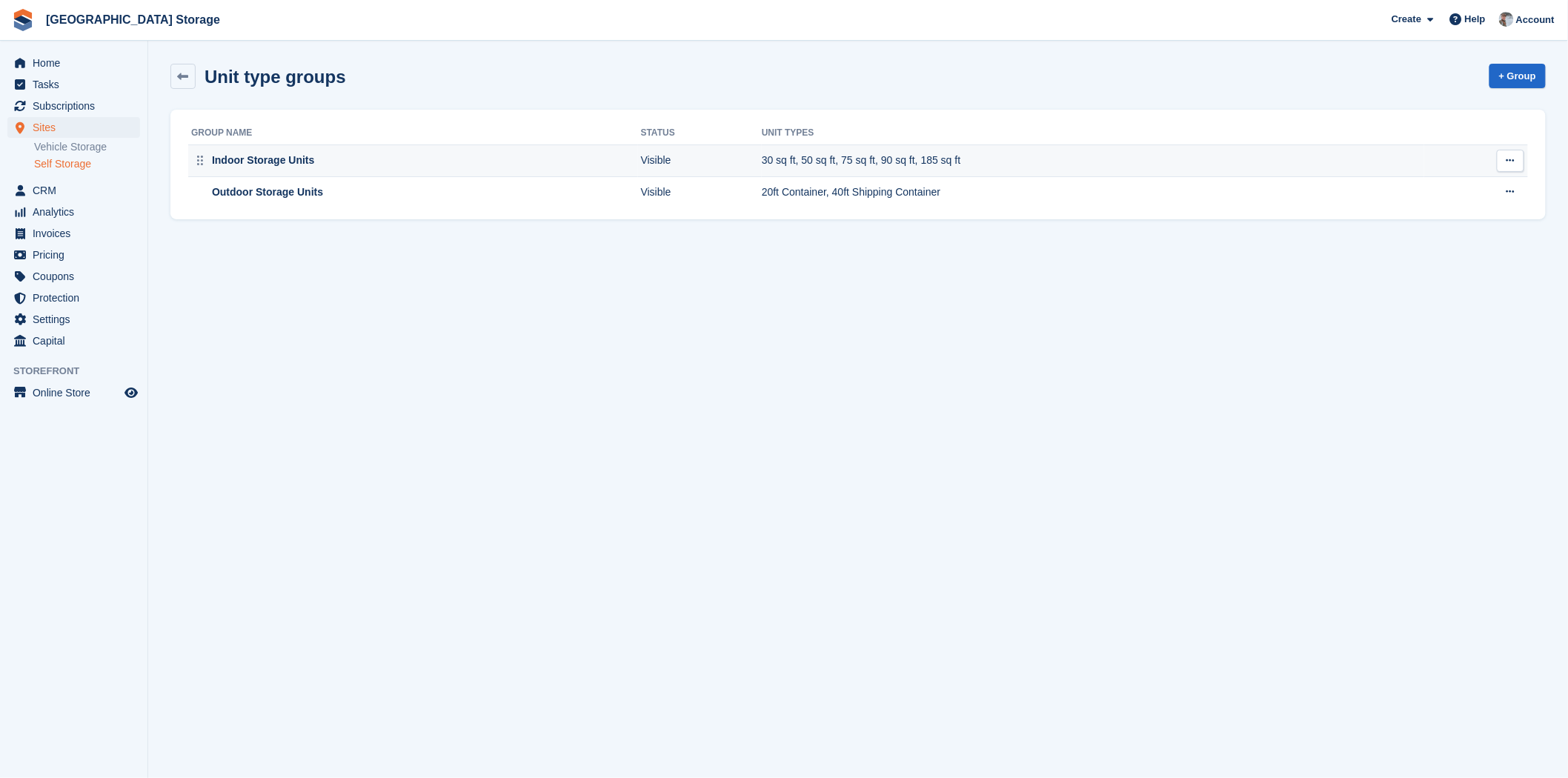
click at [326, 158] on div "Indoor Storage Units" at bounding box center [414, 160] width 447 height 15
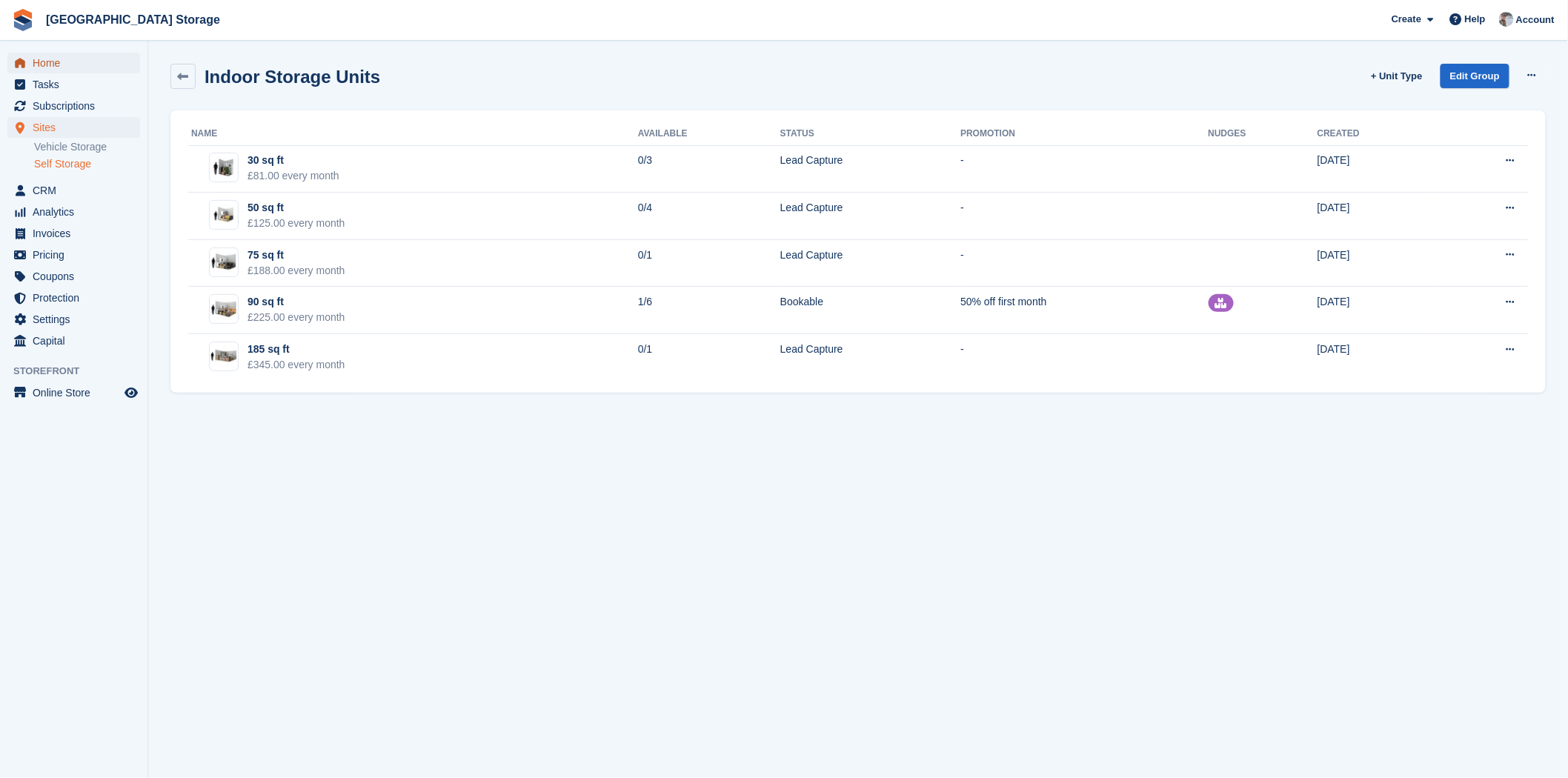
click at [62, 63] on span "Home" at bounding box center [77, 63] width 89 height 21
